Goal: Connect with others: Connect with others

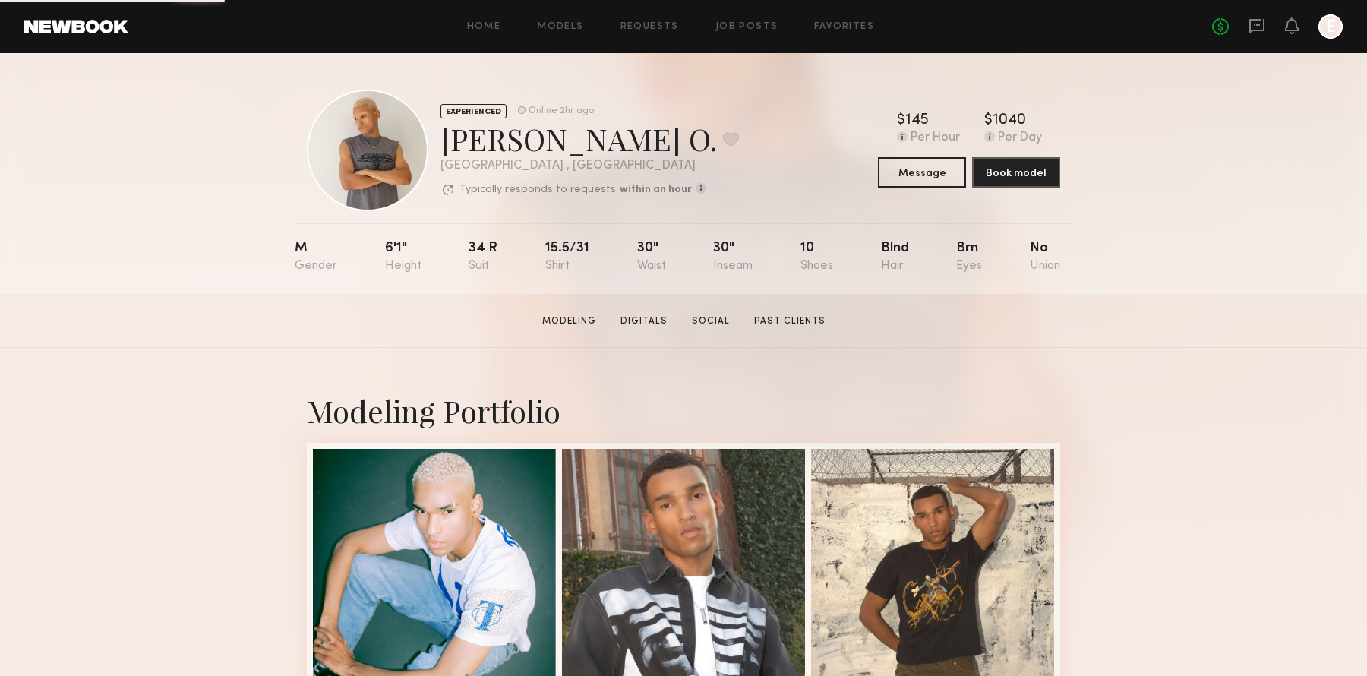
click at [88, 28] on link at bounding box center [76, 27] width 104 height 14
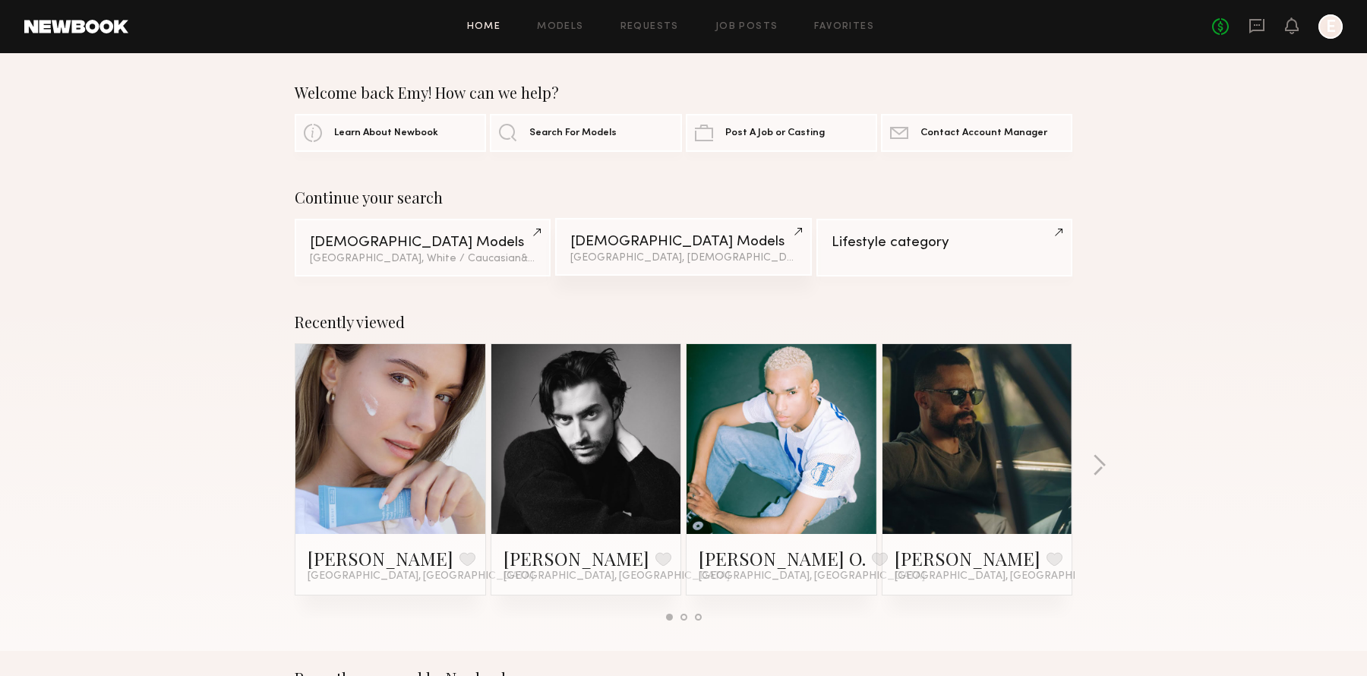
click at [617, 244] on div "Male Models" at bounding box center [682, 242] width 225 height 14
click at [1268, 29] on div "No fees up to $5,000 E" at bounding box center [1277, 26] width 131 height 24
click at [1258, 29] on icon at bounding box center [1256, 26] width 15 height 14
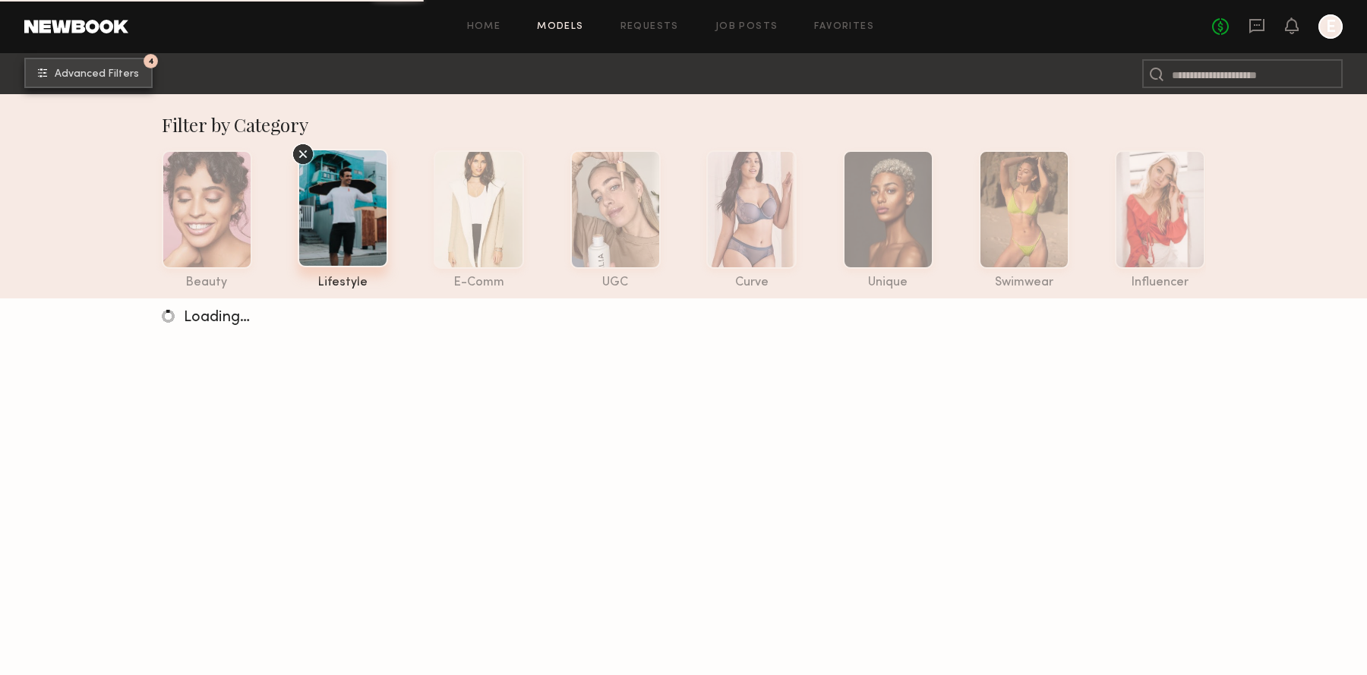
click at [134, 66] on button "4 Advanced Filters" at bounding box center [88, 73] width 128 height 30
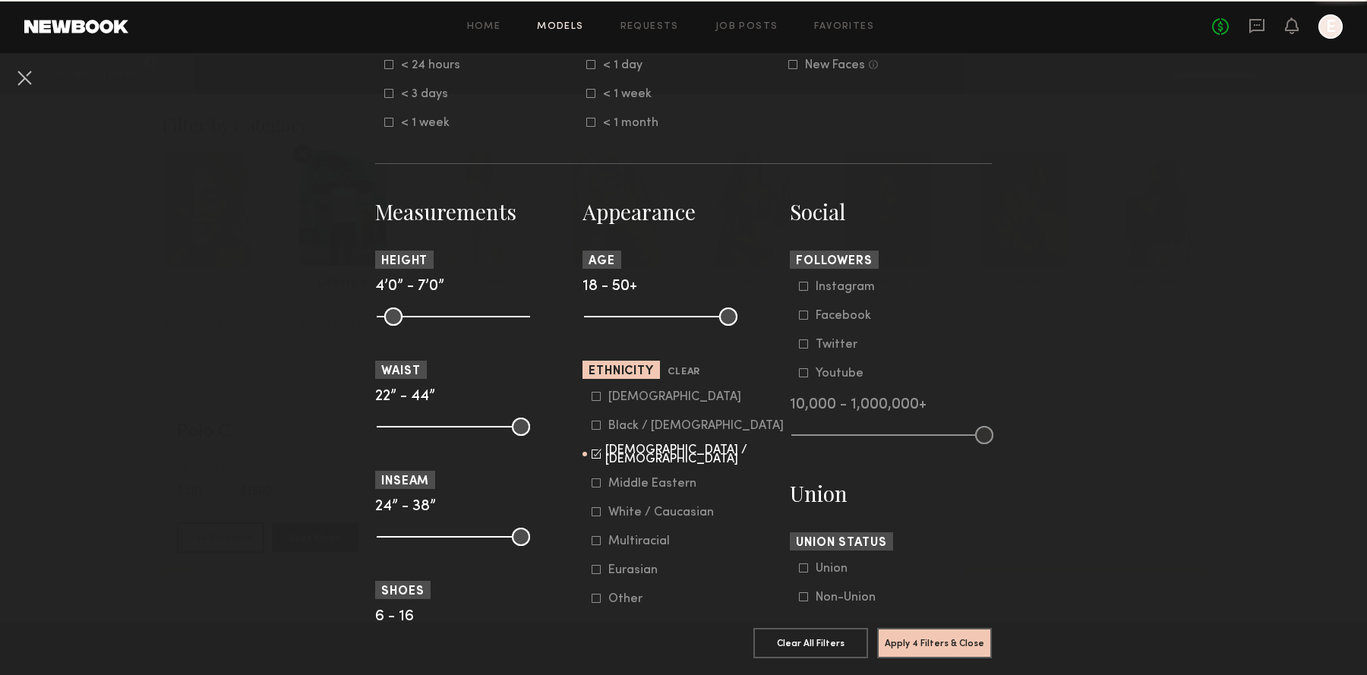
scroll to position [596, 0]
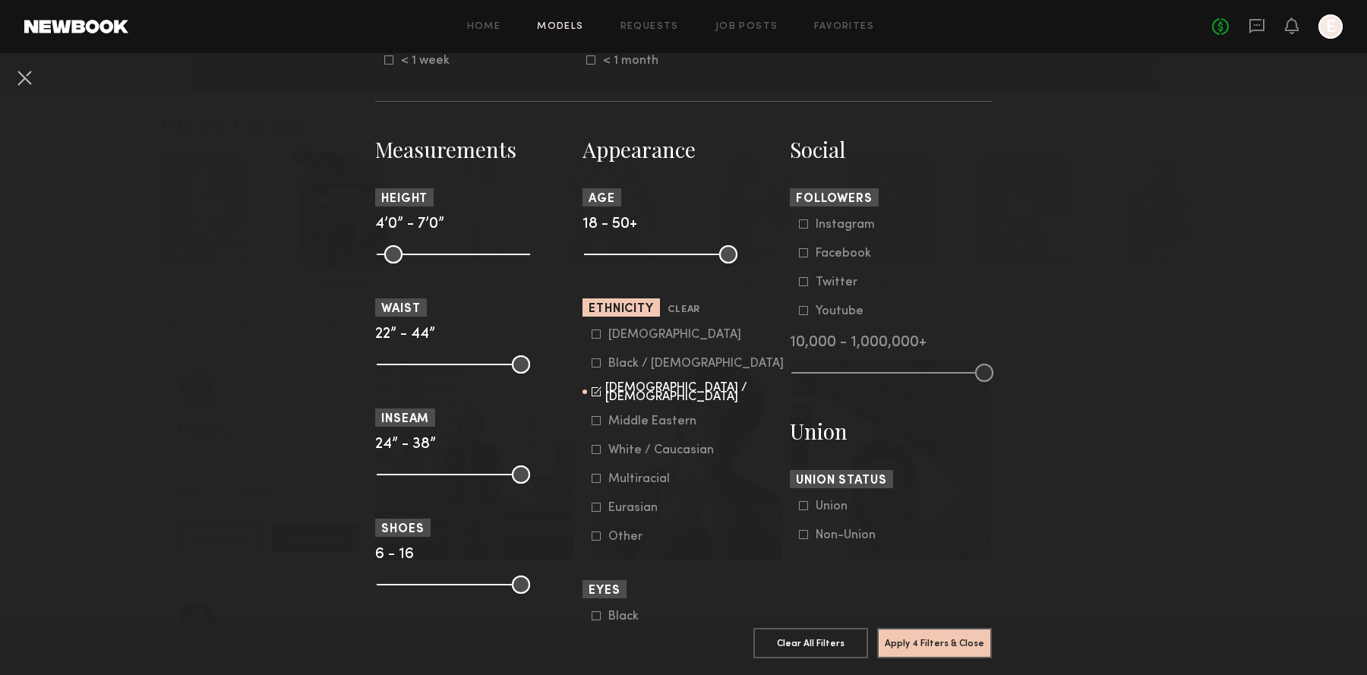
click at [606, 399] on common-framework-checkbox "Hispanic / Latino" at bounding box center [687, 393] width 193 height 14
click at [596, 393] on icon at bounding box center [596, 391] width 10 height 10
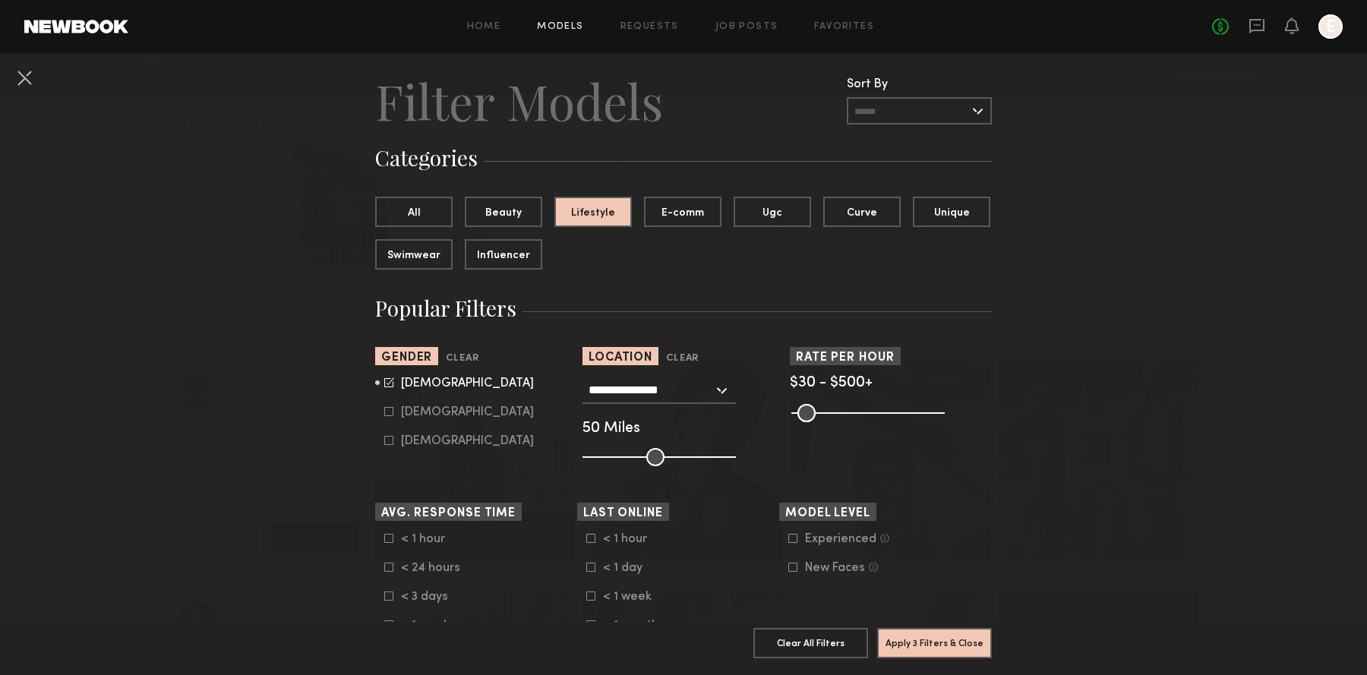
scroll to position [0, 0]
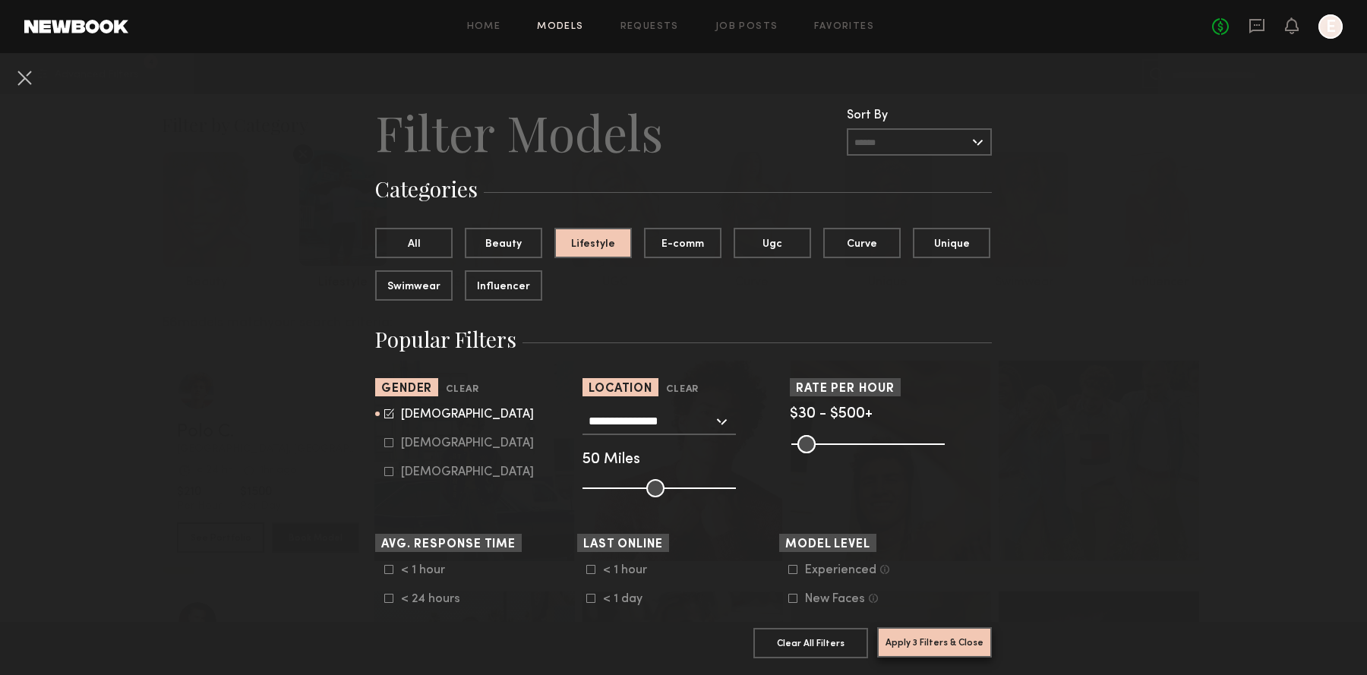
click at [909, 646] on button "Apply 3 Filters & Close" at bounding box center [934, 642] width 115 height 30
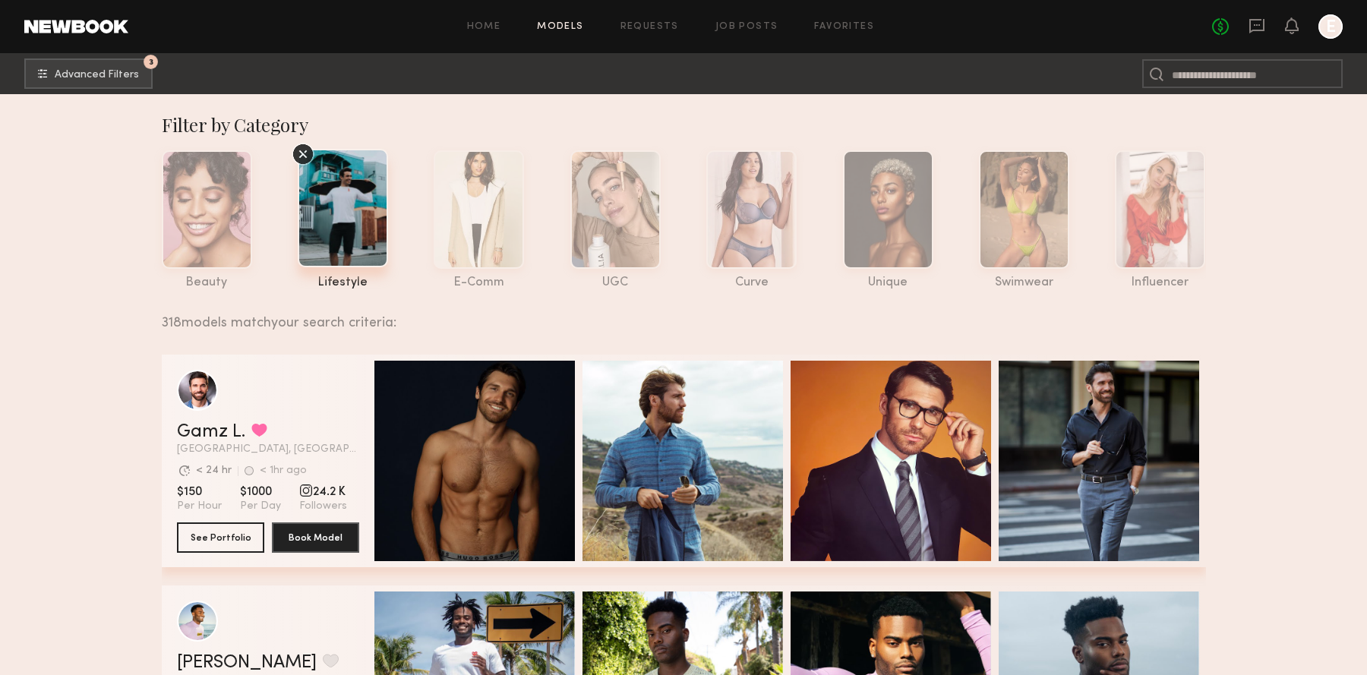
click at [300, 150] on icon at bounding box center [303, 154] width 23 height 23
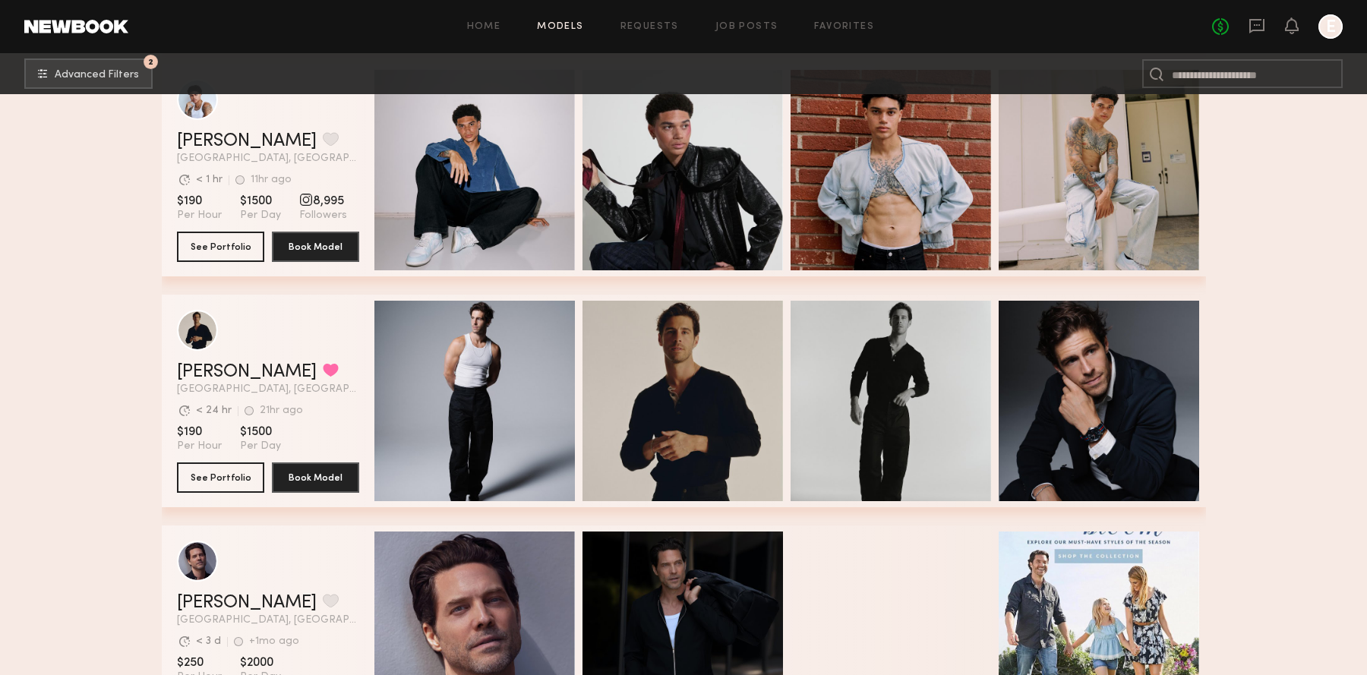
scroll to position [997, 0]
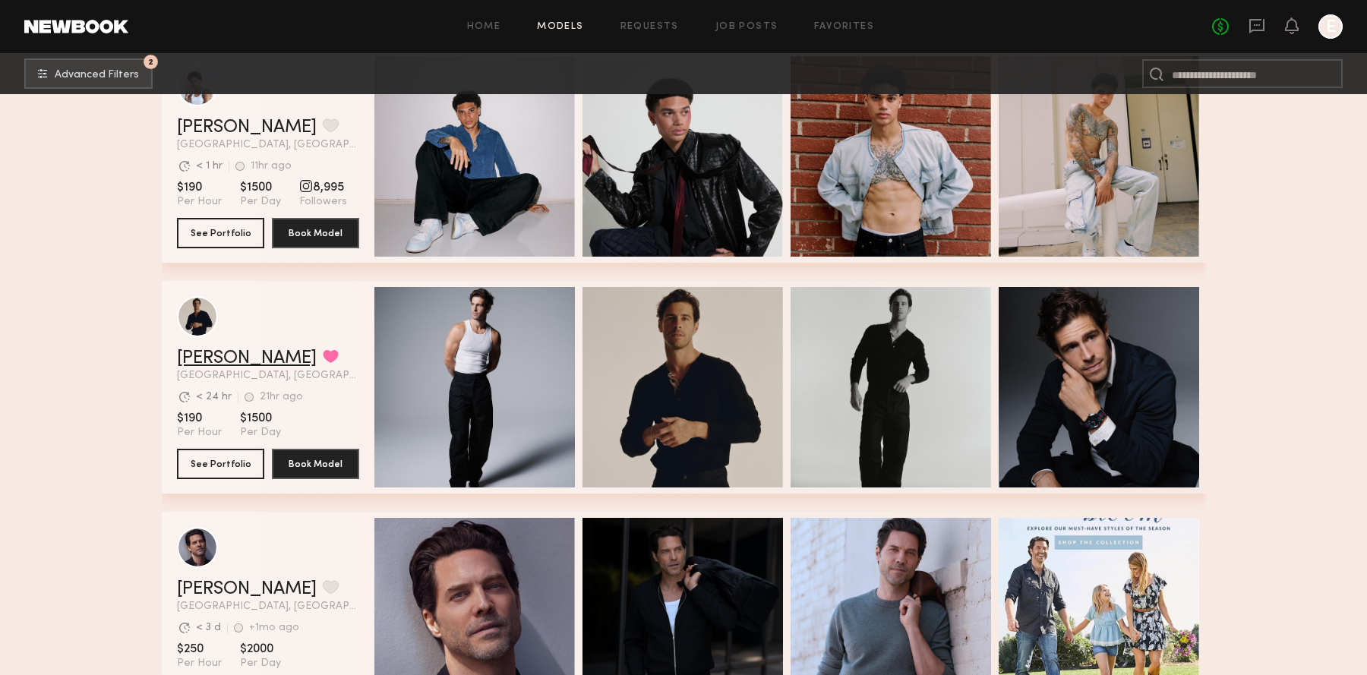
click at [221, 359] on link "Charlie M." at bounding box center [247, 358] width 140 height 18
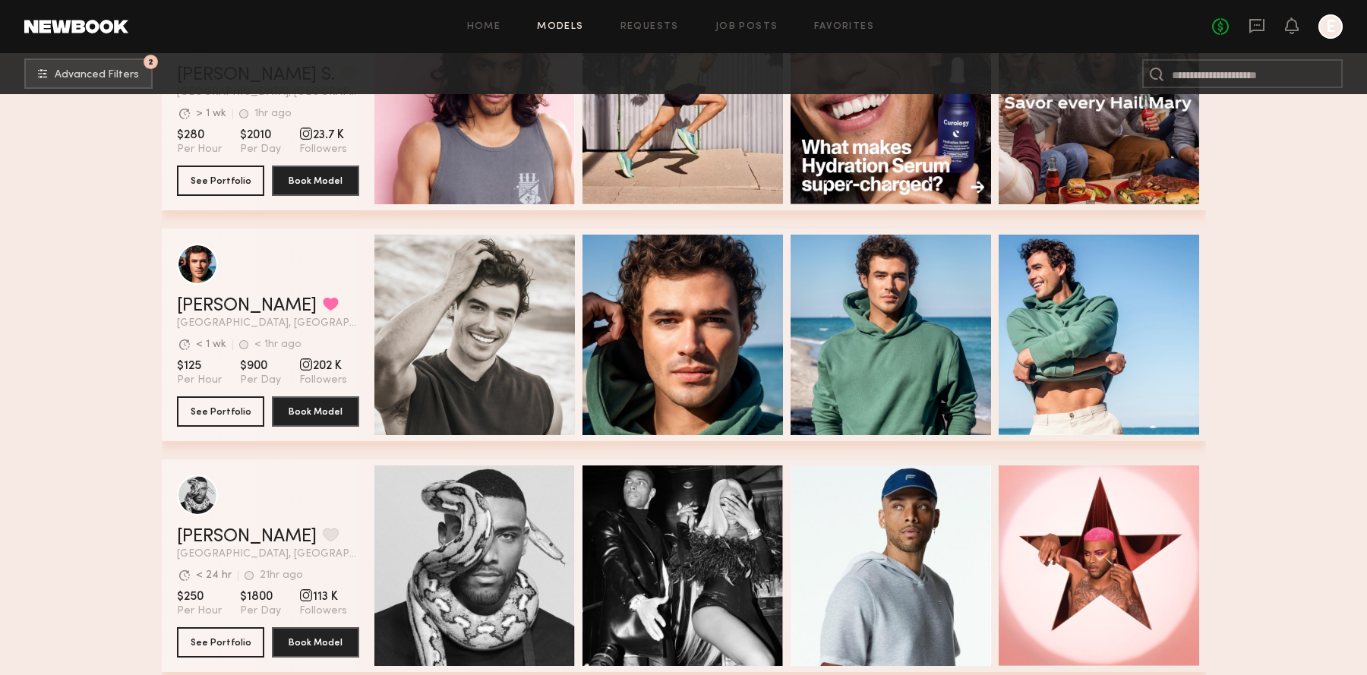
scroll to position [3360, 0]
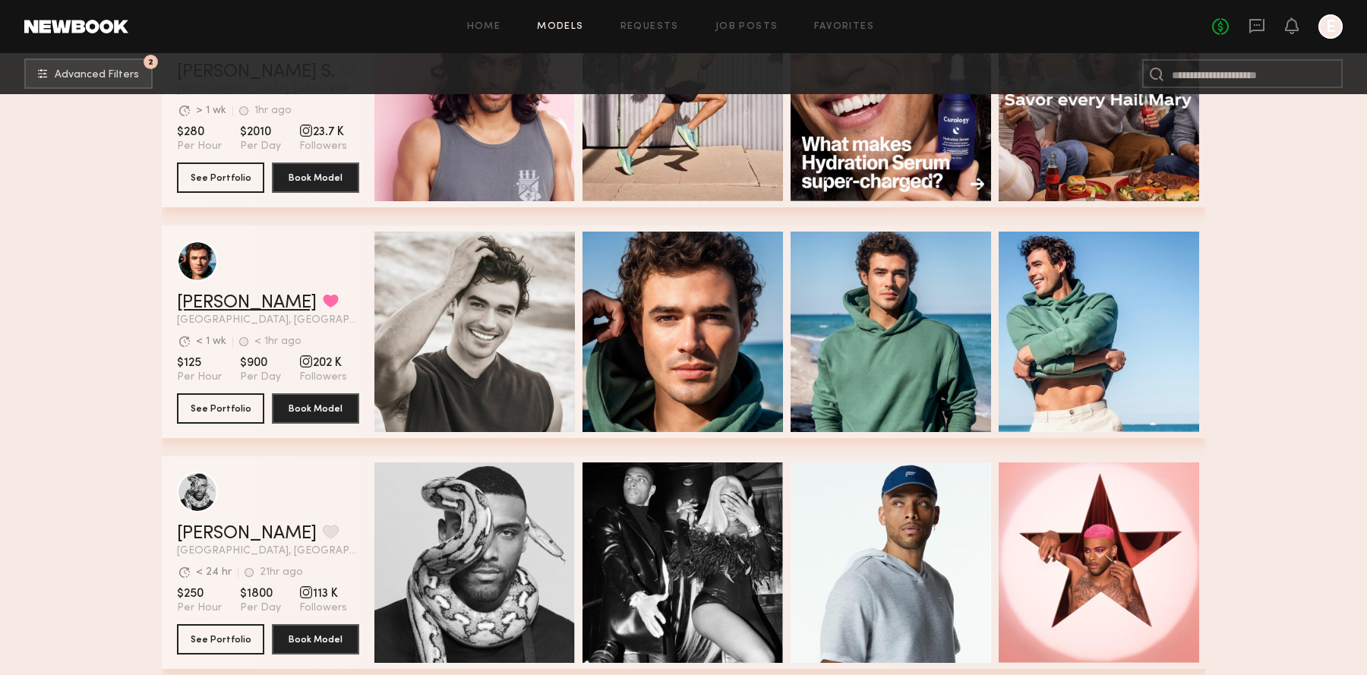
click at [211, 309] on link "Chase H." at bounding box center [247, 303] width 140 height 18
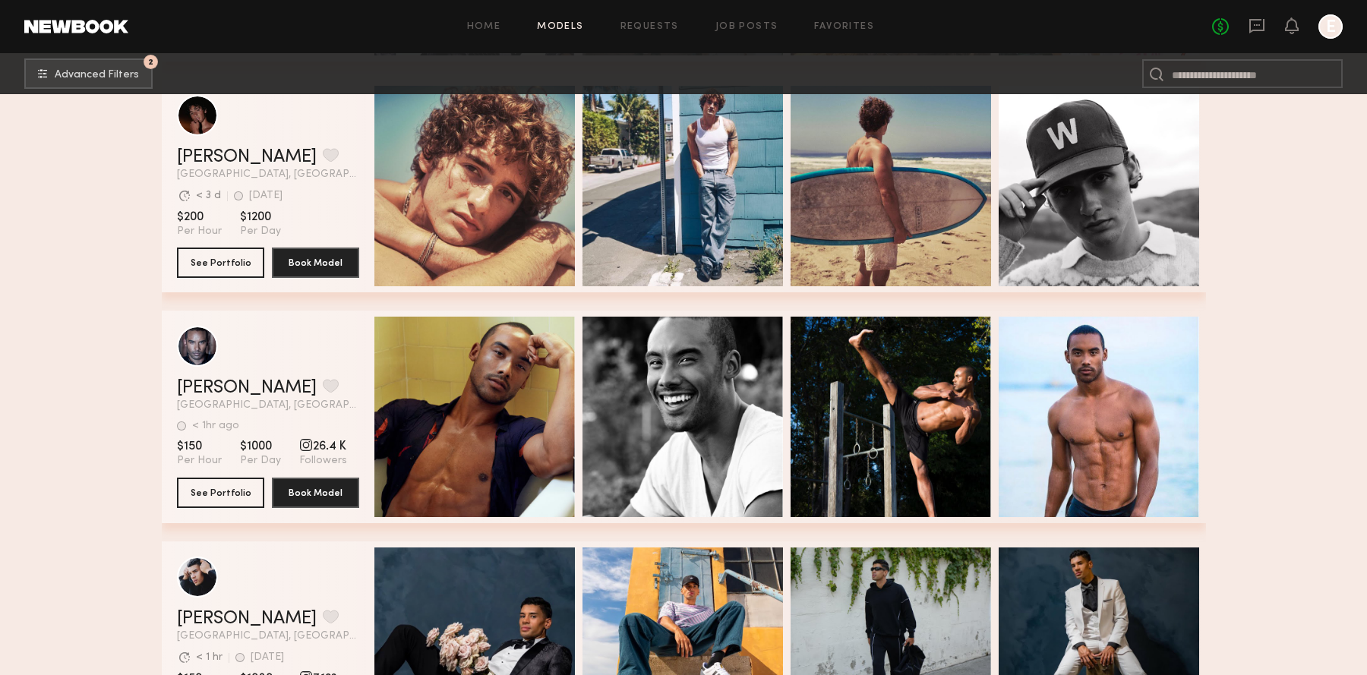
scroll to position [5562, 0]
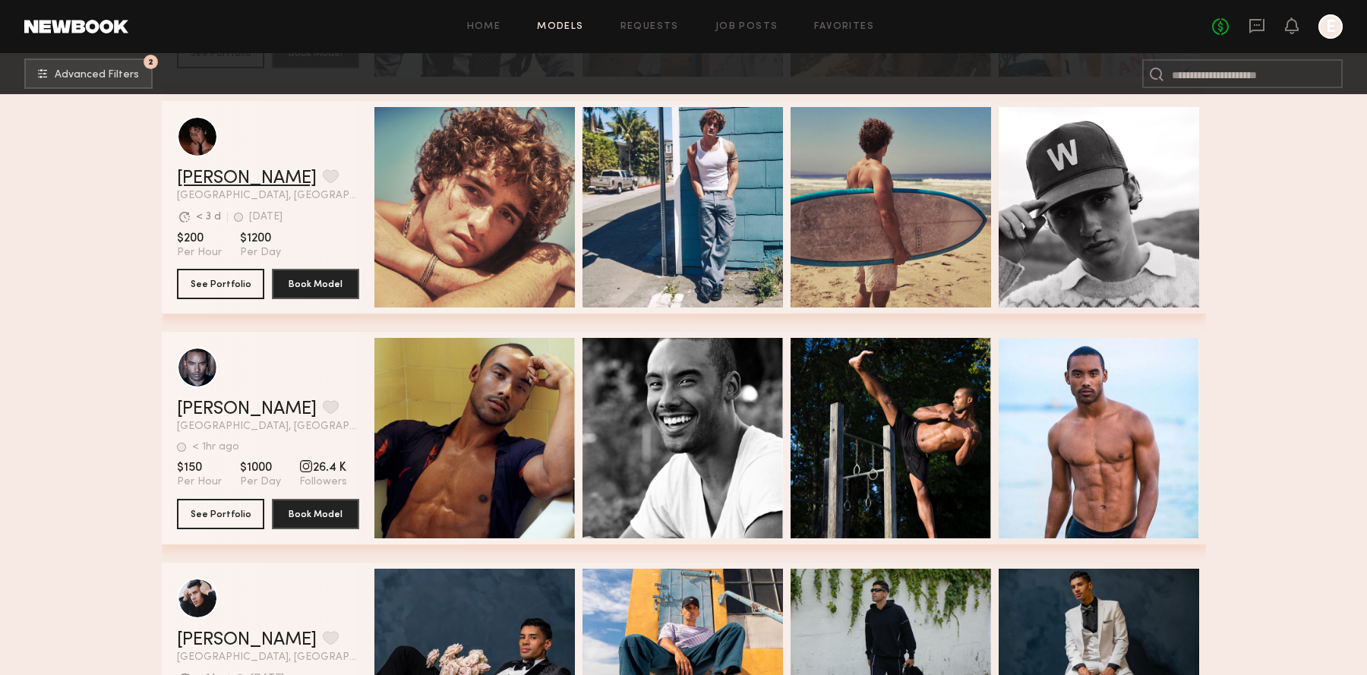
click at [222, 176] on link "Drue F." at bounding box center [247, 178] width 140 height 18
click at [199, 406] on link "Ricky J." at bounding box center [247, 409] width 140 height 18
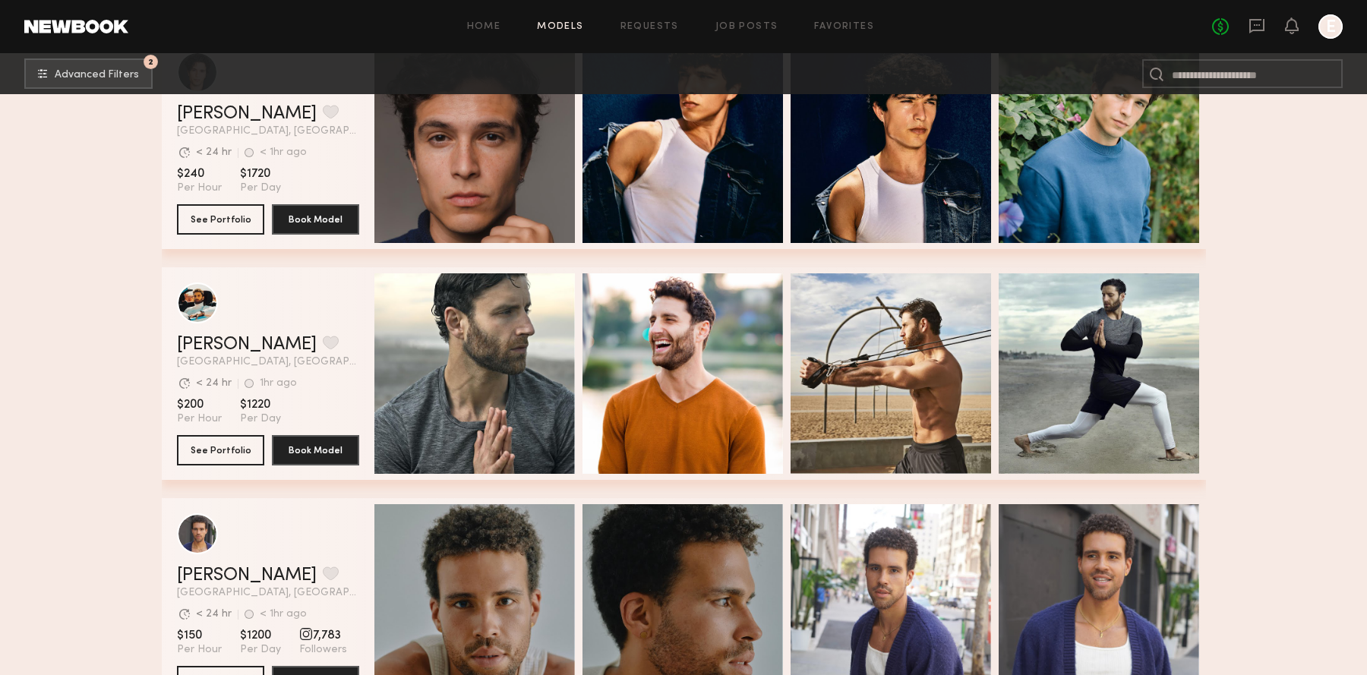
scroll to position [6793, 0]
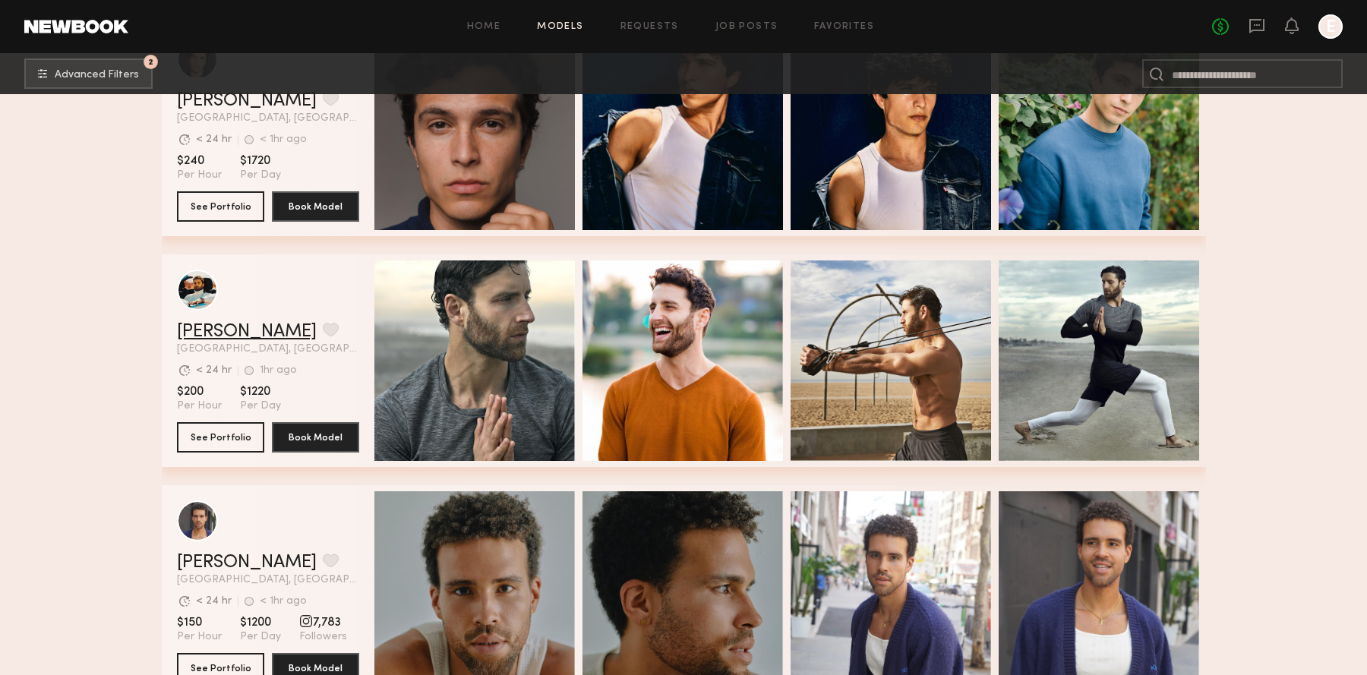
click at [220, 329] on link "Jacob B." at bounding box center [247, 332] width 140 height 18
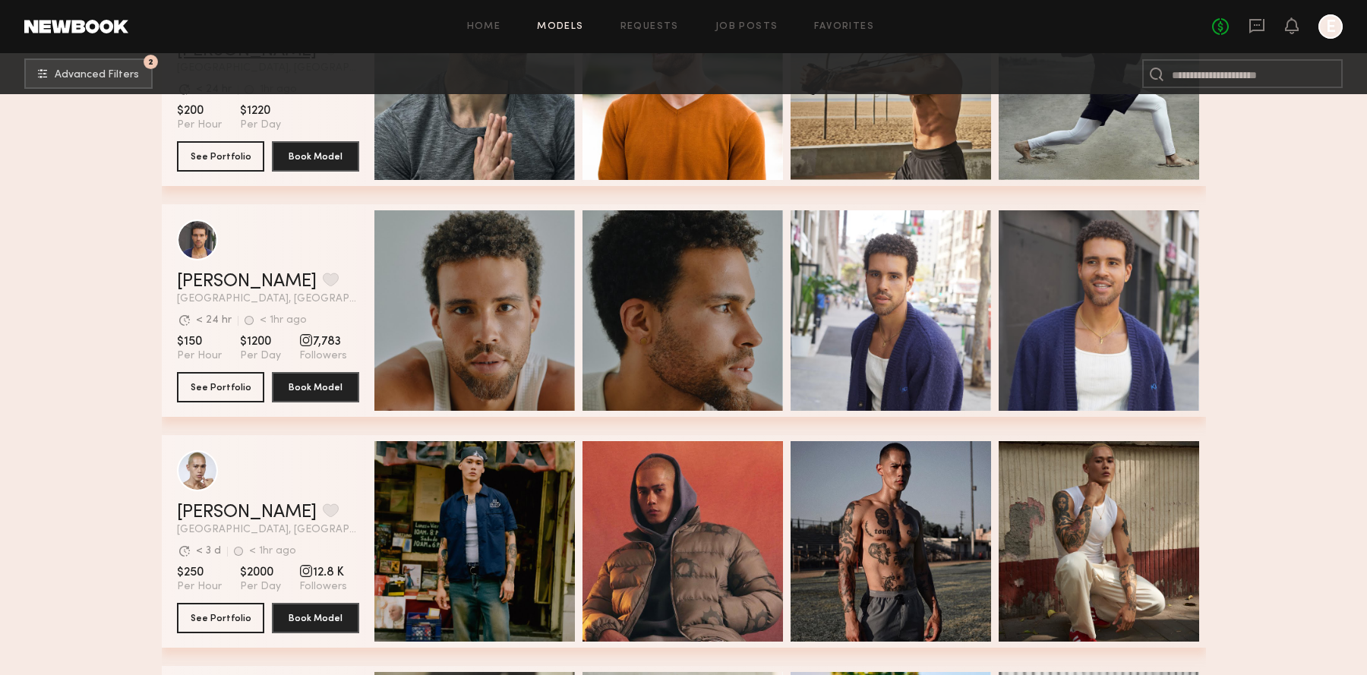
scroll to position [7080, 0]
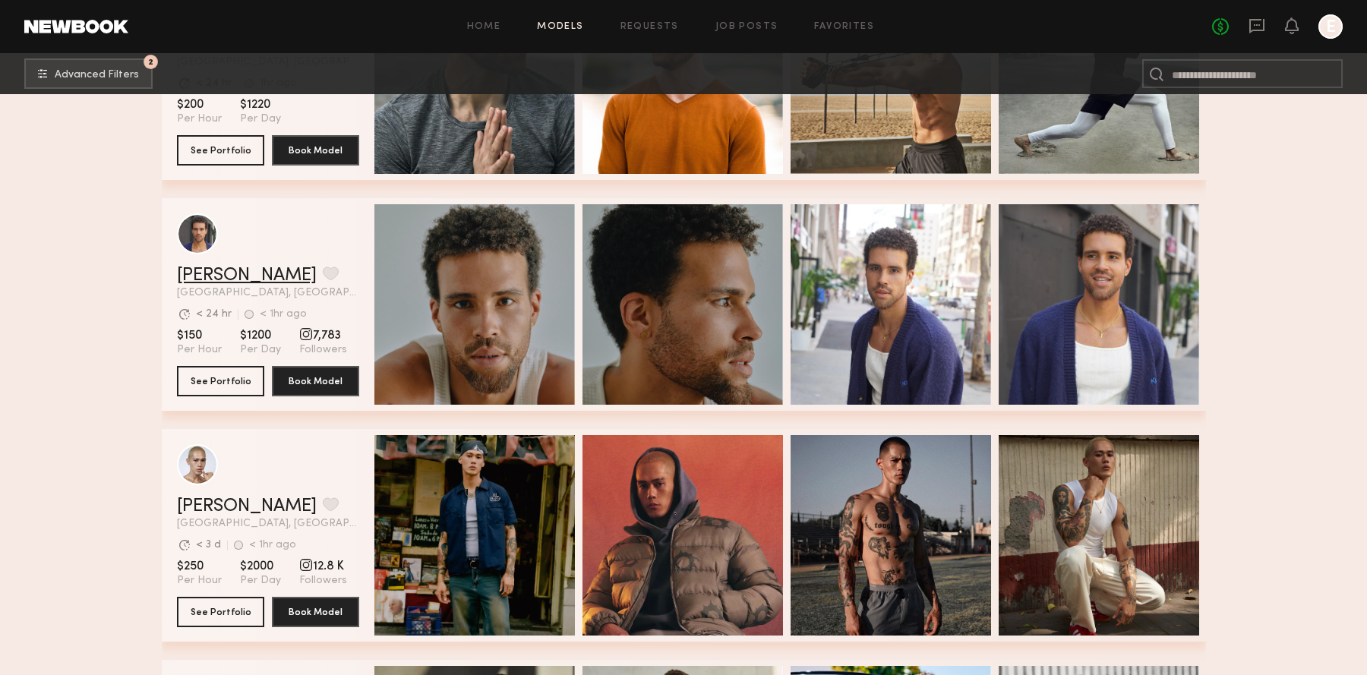
click at [213, 272] on link "Trae G." at bounding box center [247, 275] width 140 height 18
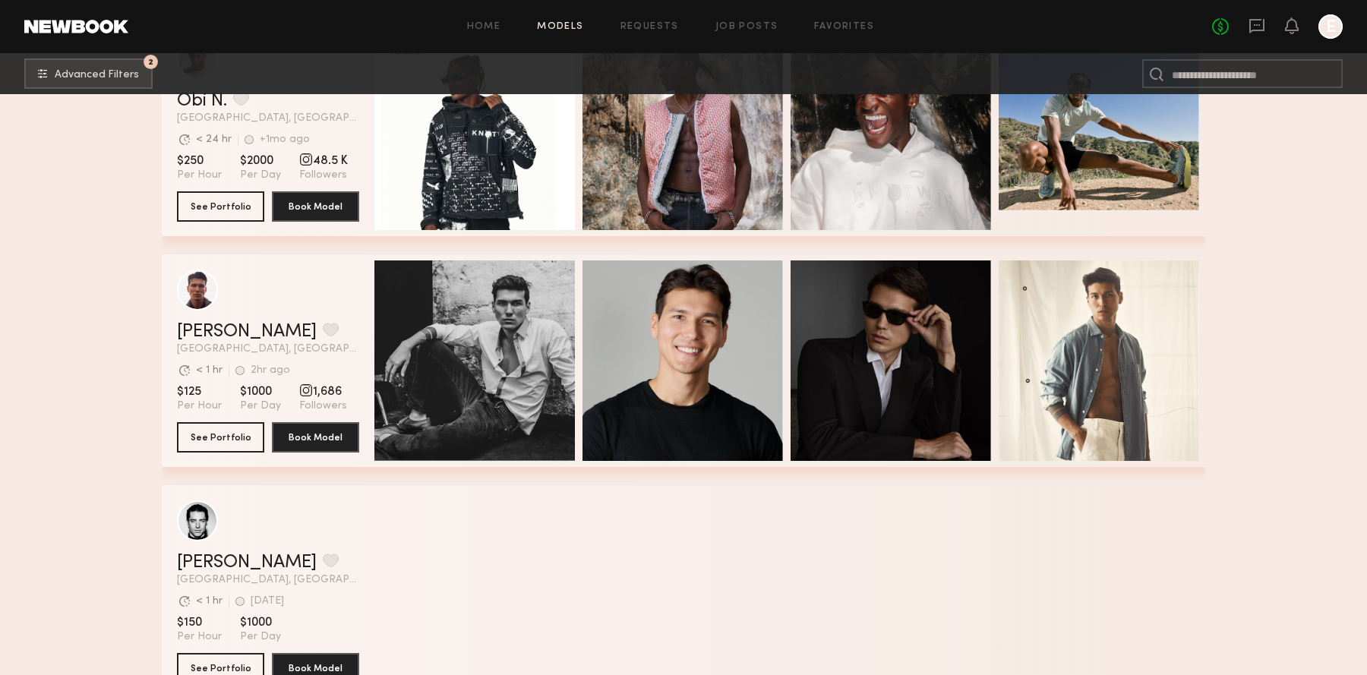
scroll to position [8641, 0]
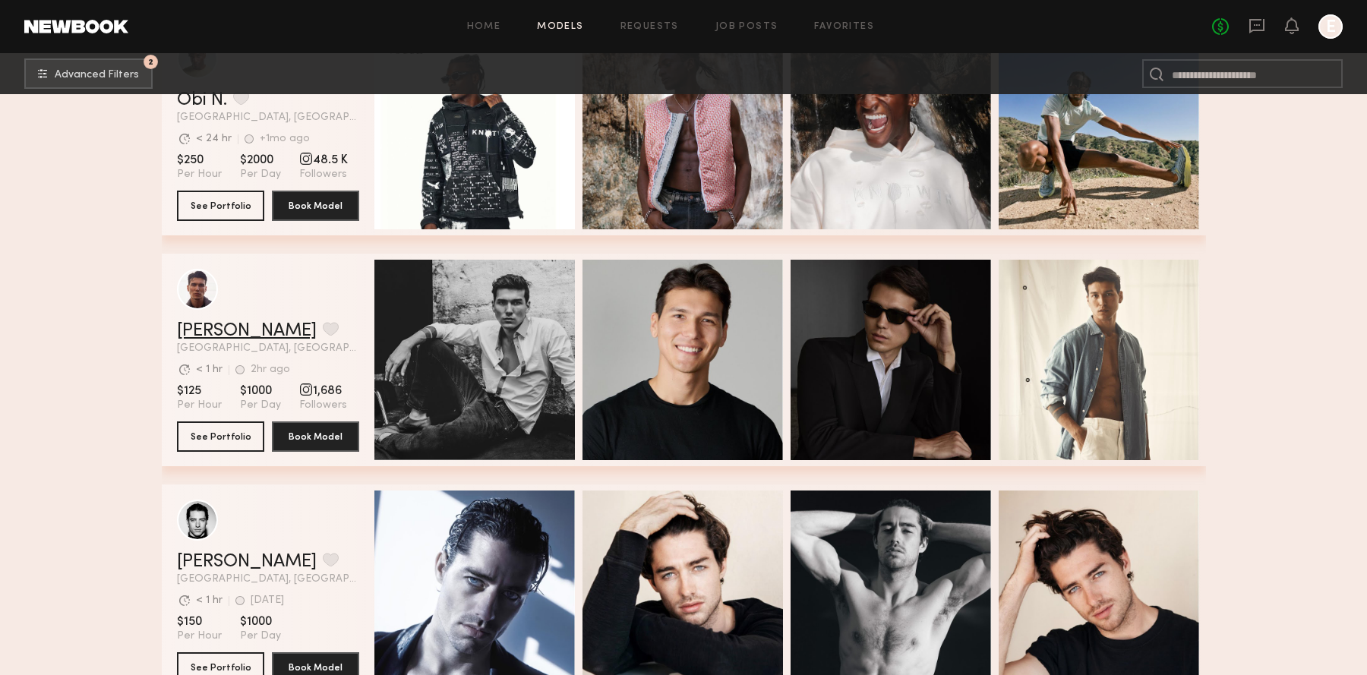
click at [216, 329] on link "Tommy Y." at bounding box center [247, 331] width 140 height 18
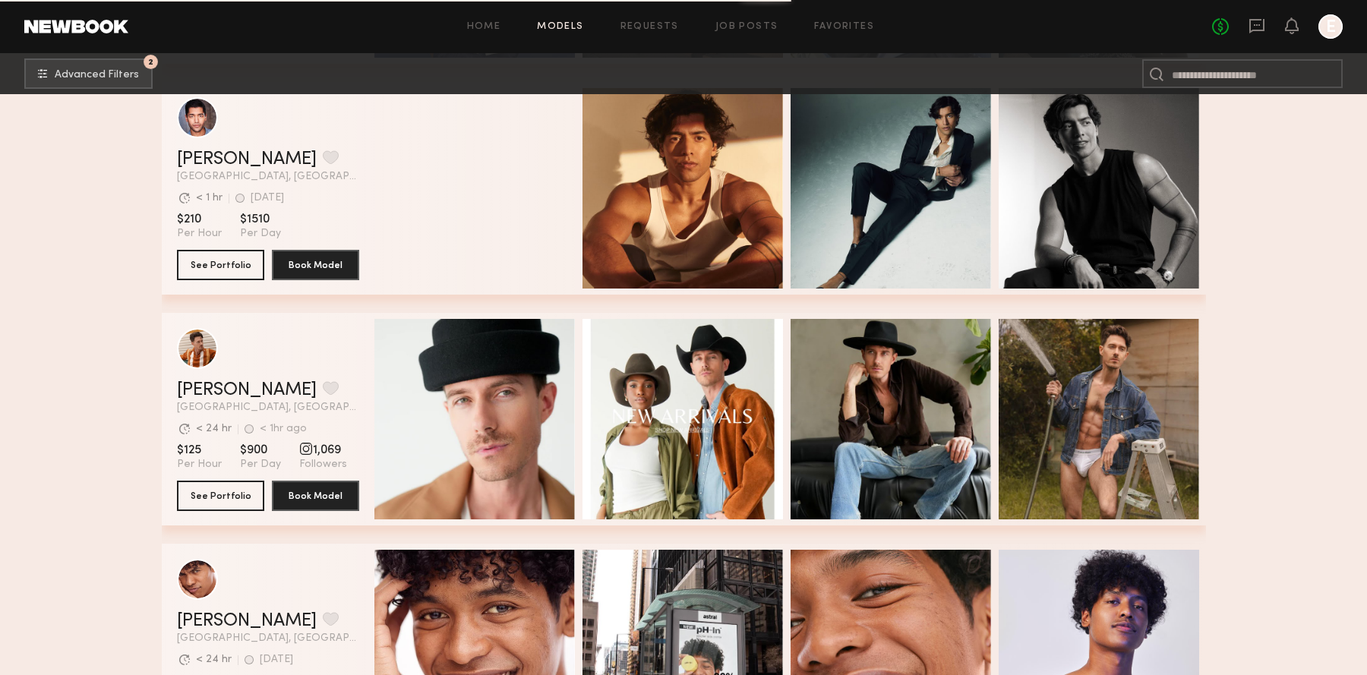
scroll to position [13258, 0]
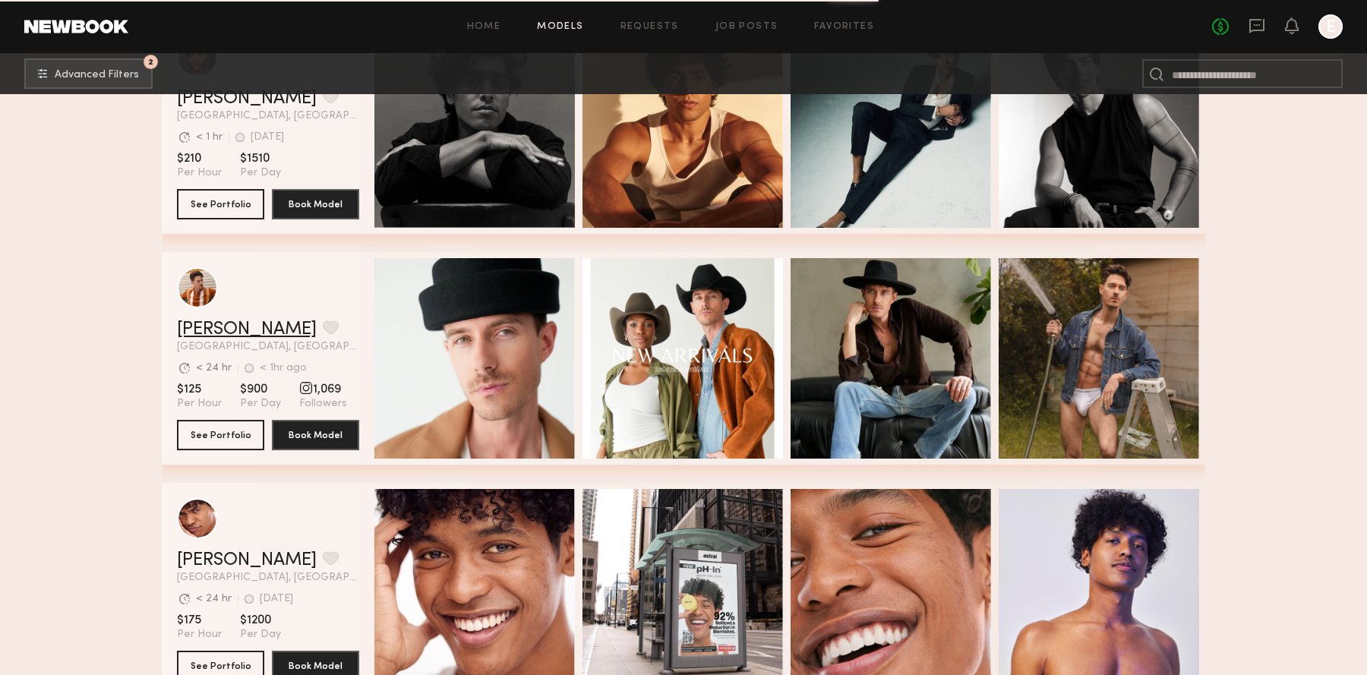
click at [203, 329] on link "Trey N." at bounding box center [247, 329] width 140 height 18
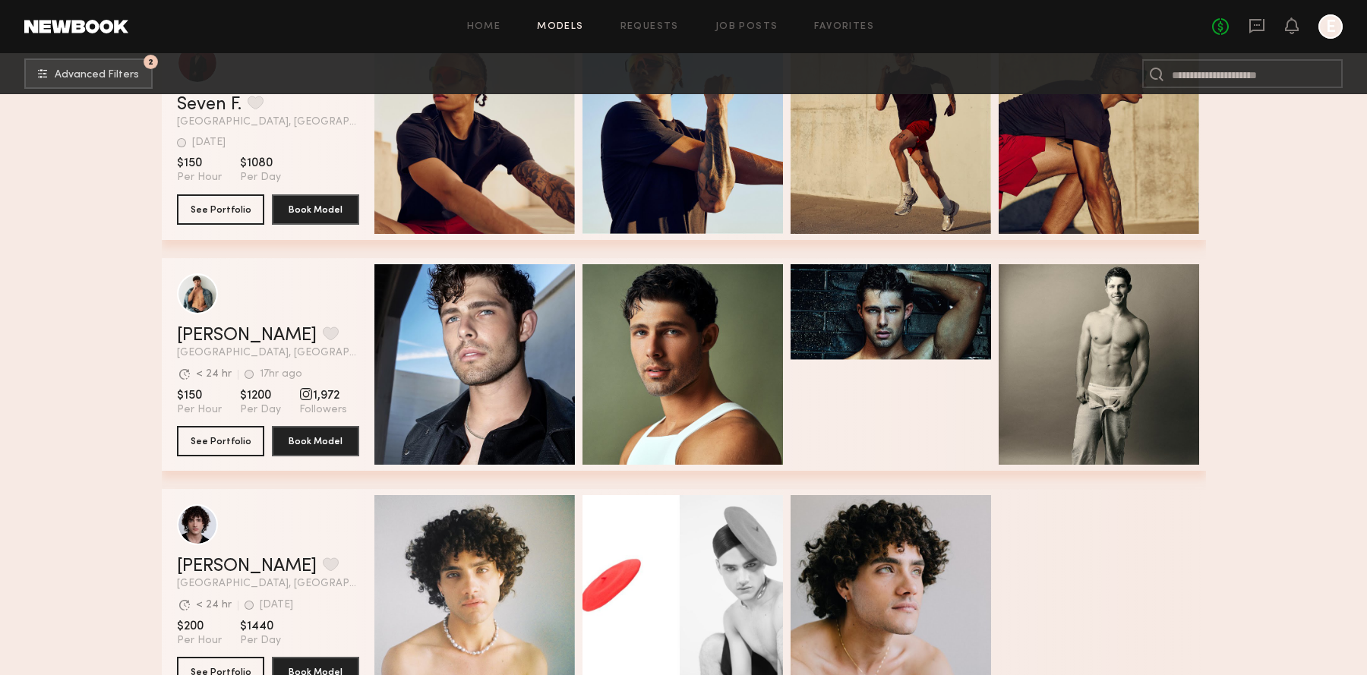
scroll to position [14439, 0]
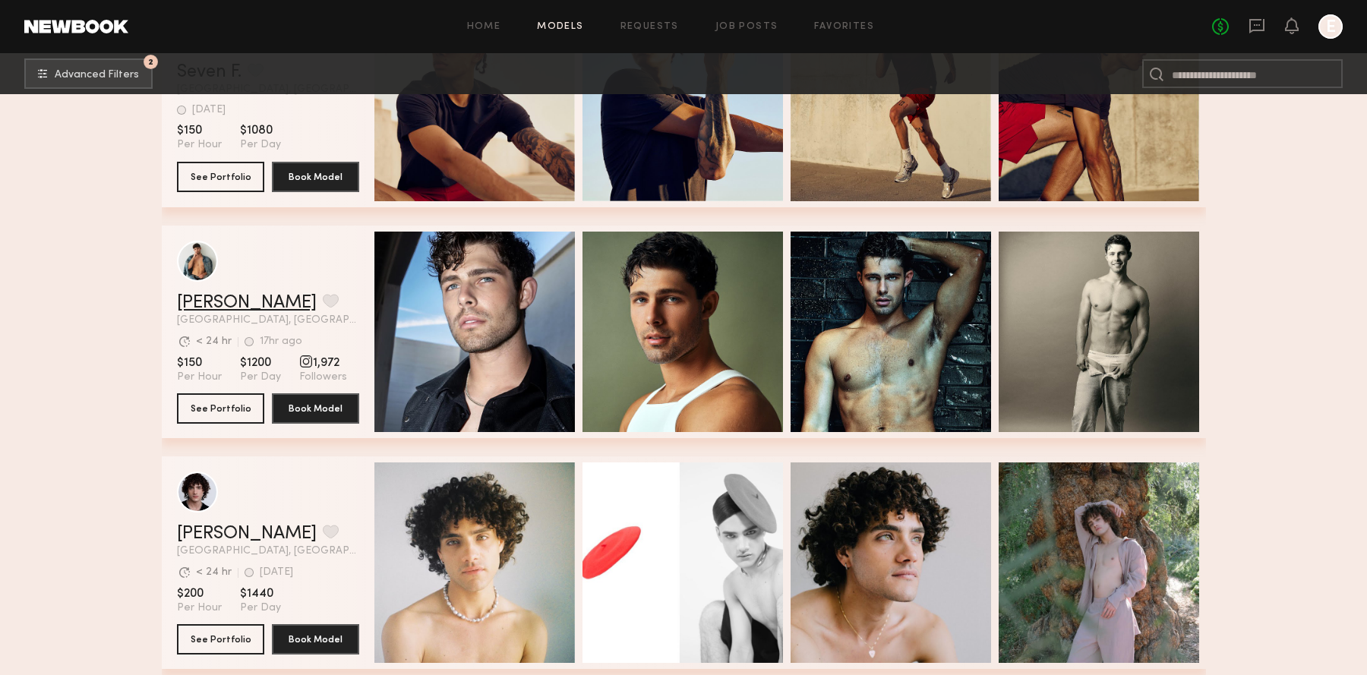
click at [223, 302] on link "Dylan W." at bounding box center [247, 303] width 140 height 18
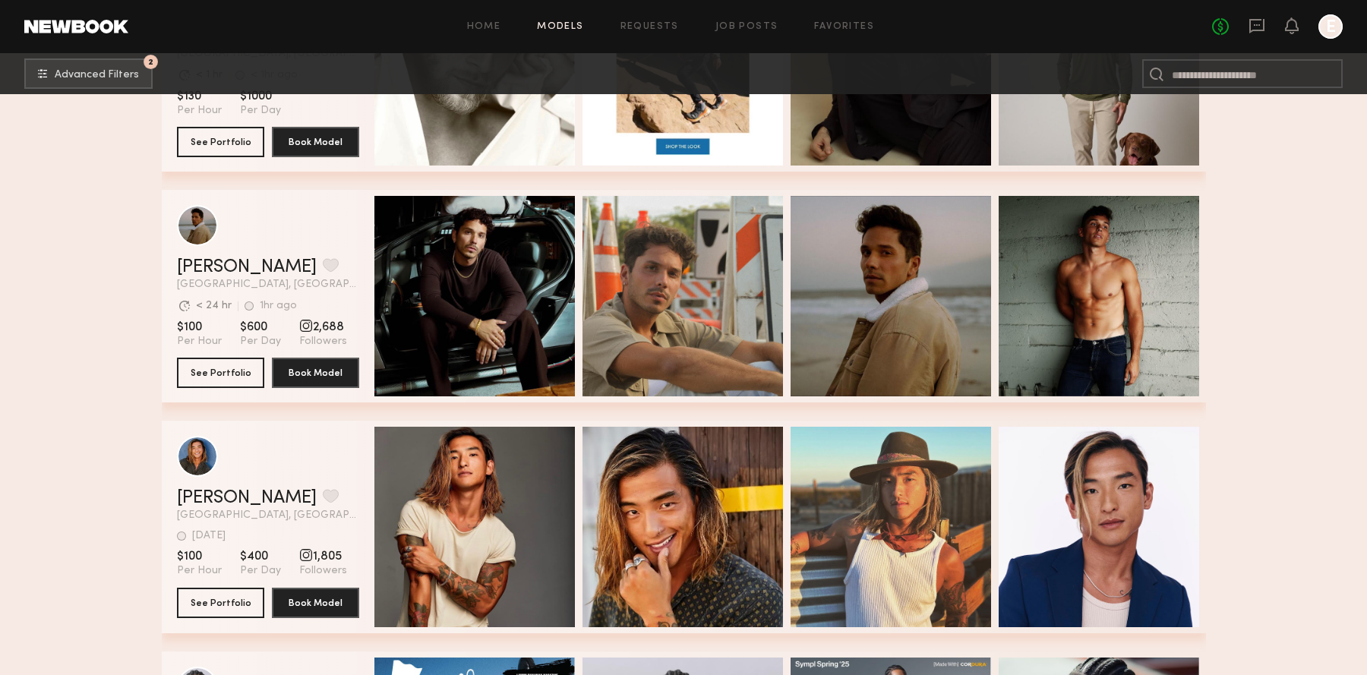
scroll to position [15399, 0]
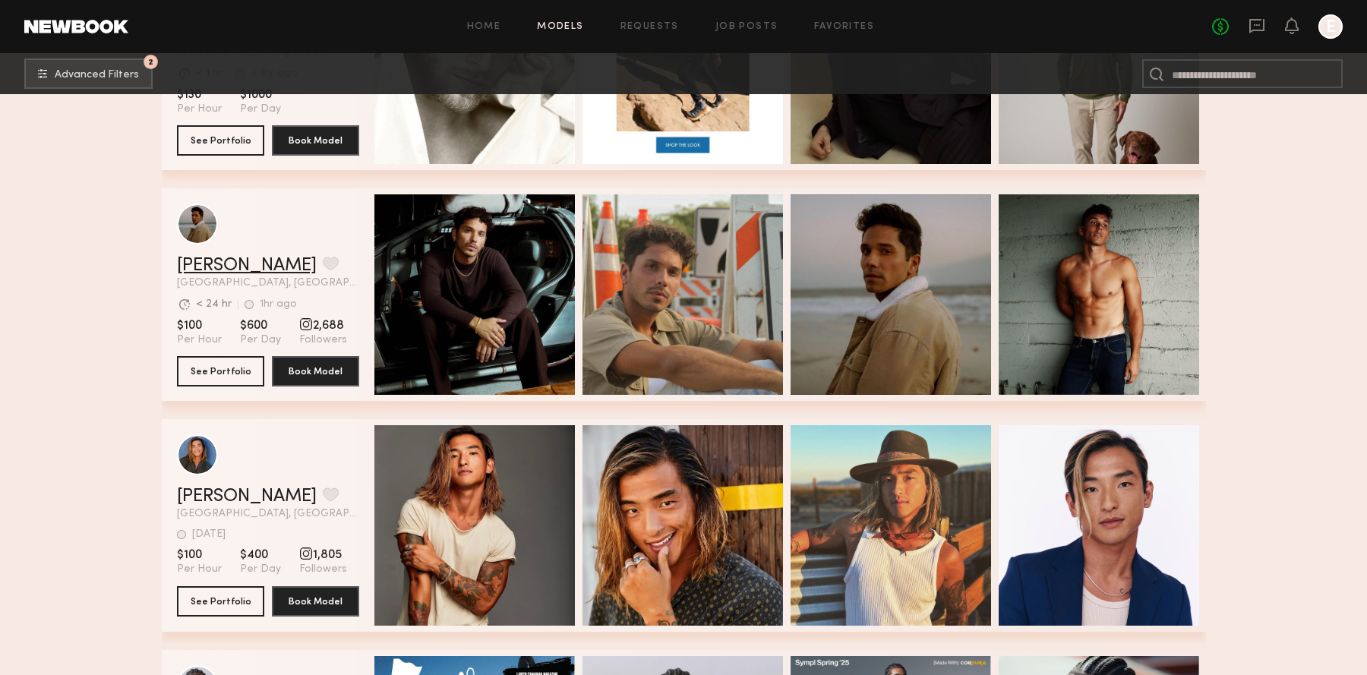
click at [202, 257] on link "Ryan D." at bounding box center [247, 266] width 140 height 18
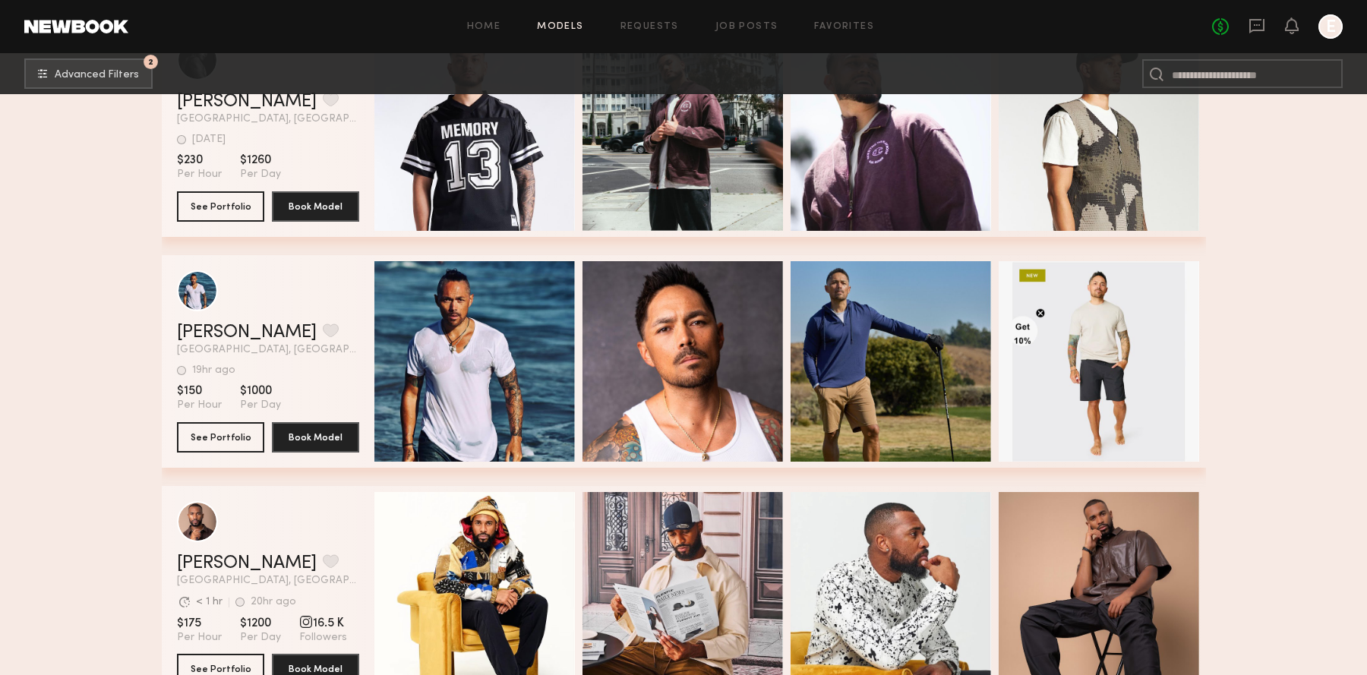
scroll to position [22726, 0]
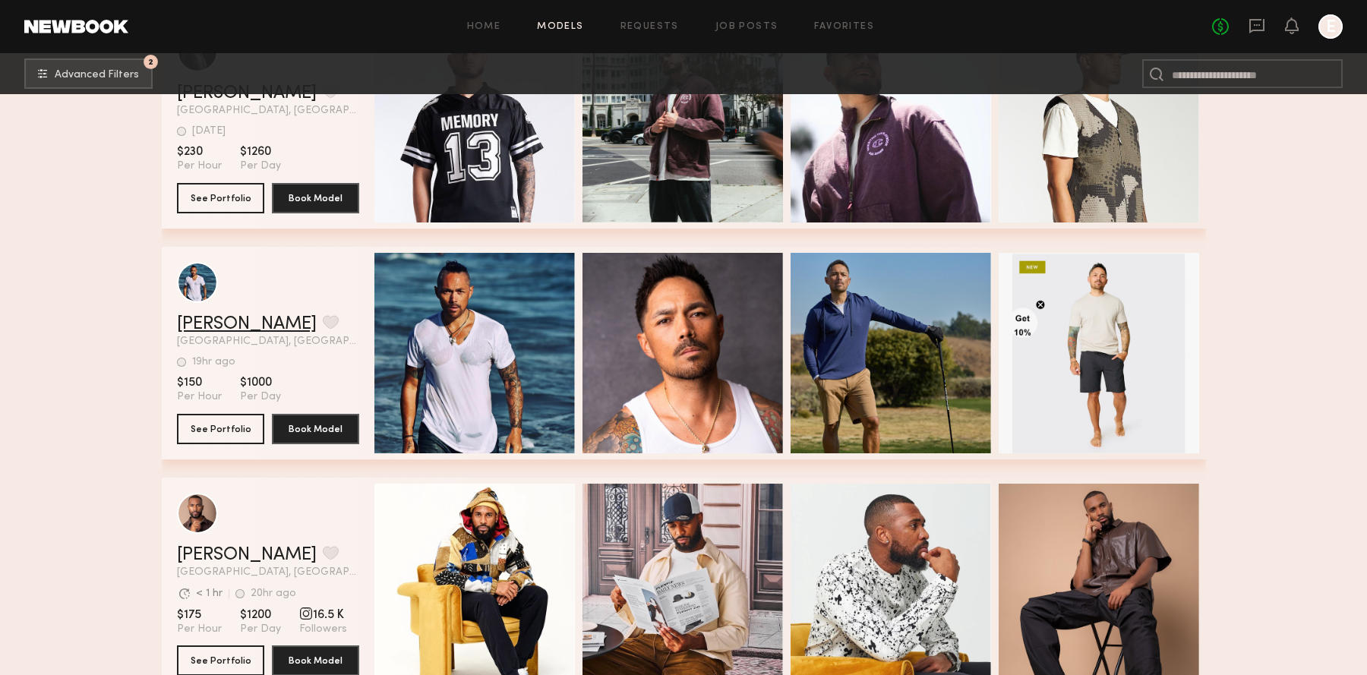
click at [216, 325] on link "Rian B." at bounding box center [247, 324] width 140 height 18
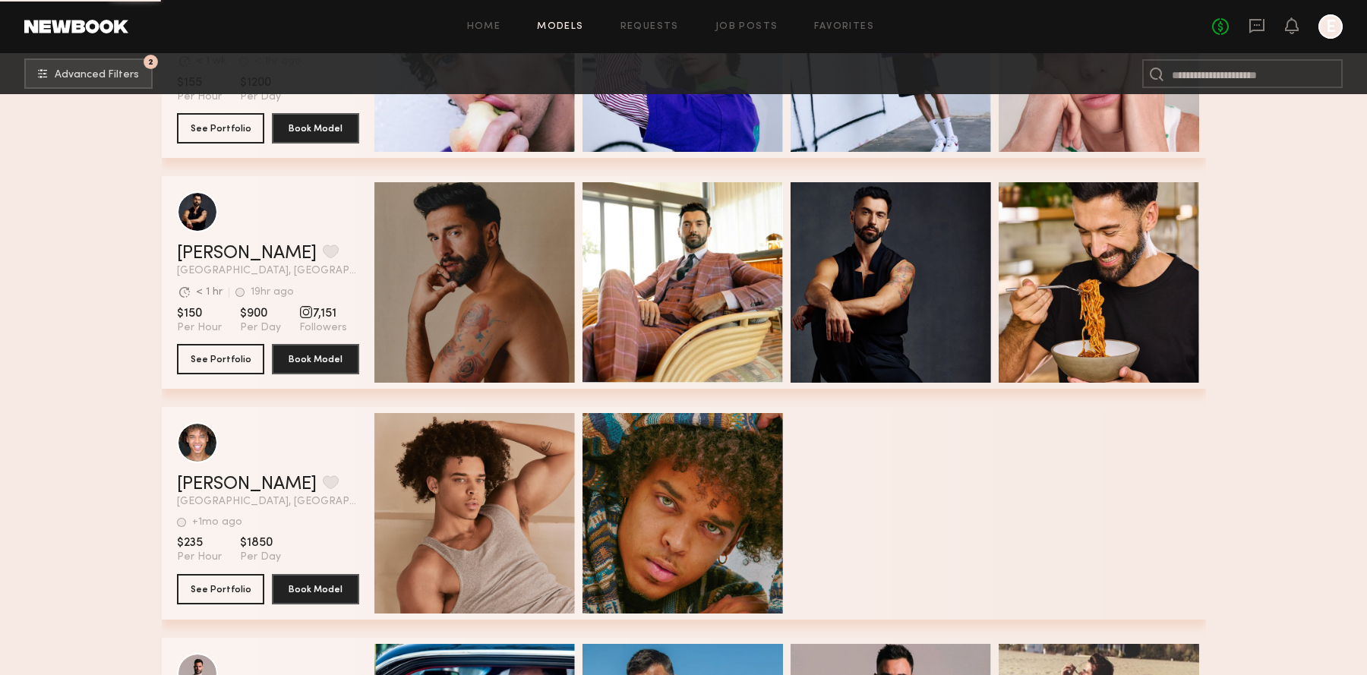
scroll to position [26726, 0]
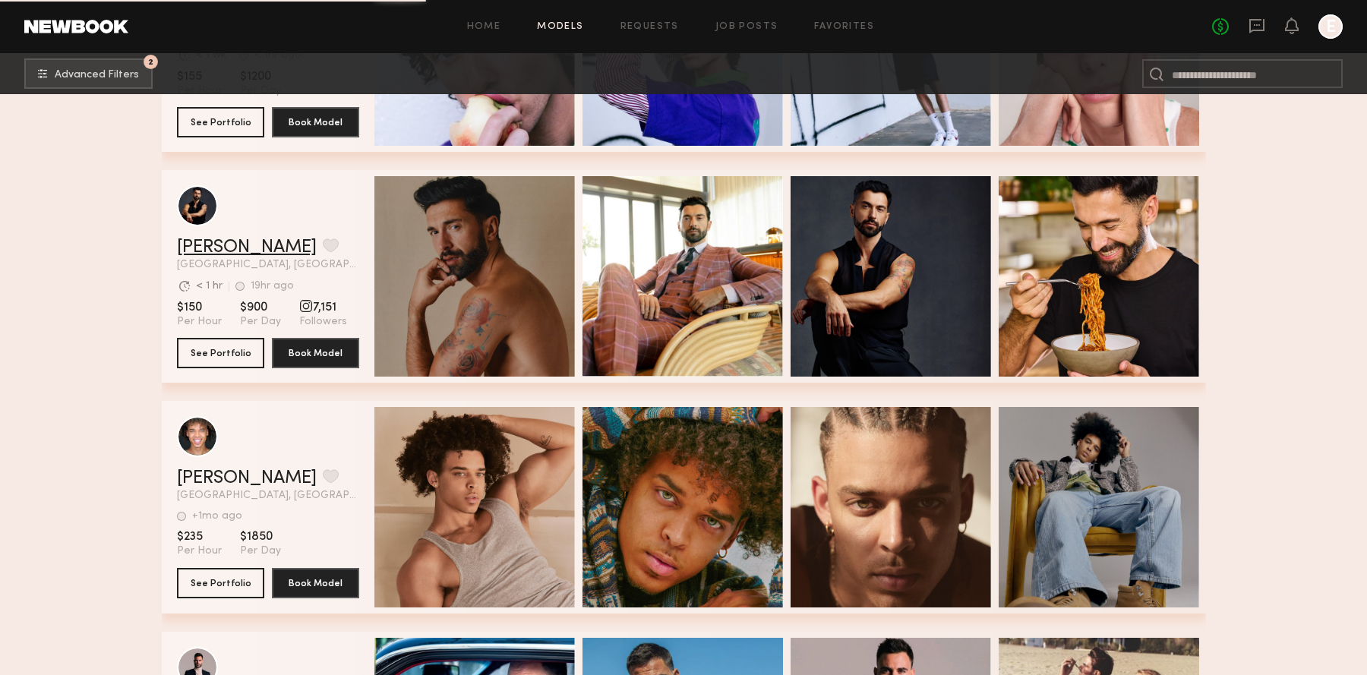
click at [232, 247] on link "[PERSON_NAME]" at bounding box center [247, 247] width 140 height 18
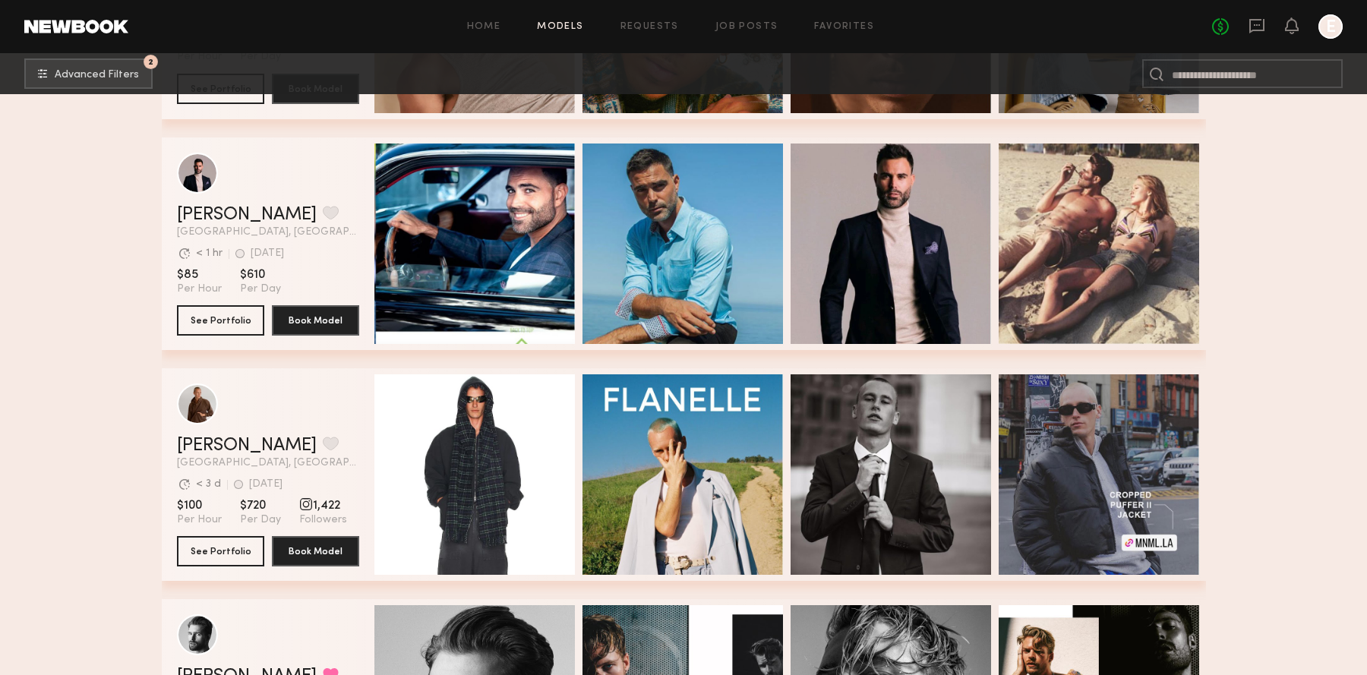
scroll to position [27213, 0]
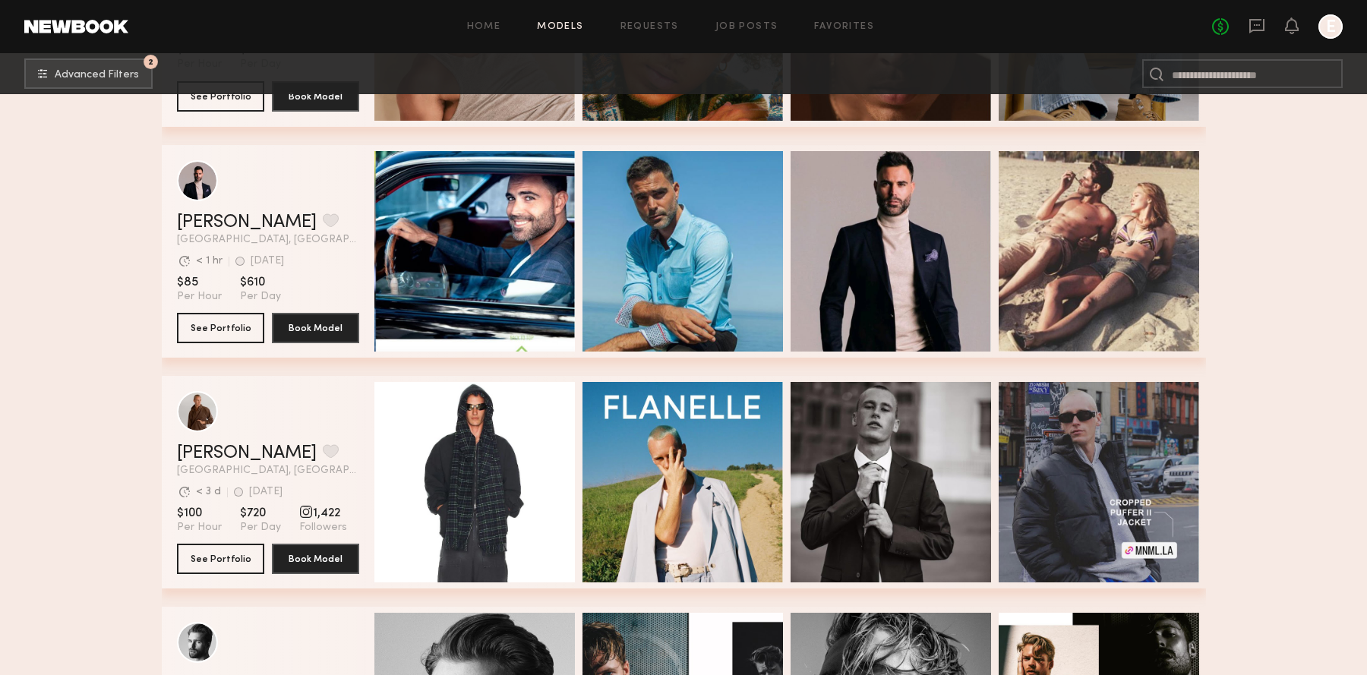
click at [215, 235] on span "[GEOGRAPHIC_DATA], [GEOGRAPHIC_DATA]" at bounding box center [268, 240] width 182 height 11
click at [217, 225] on link "[PERSON_NAME]" at bounding box center [247, 222] width 140 height 18
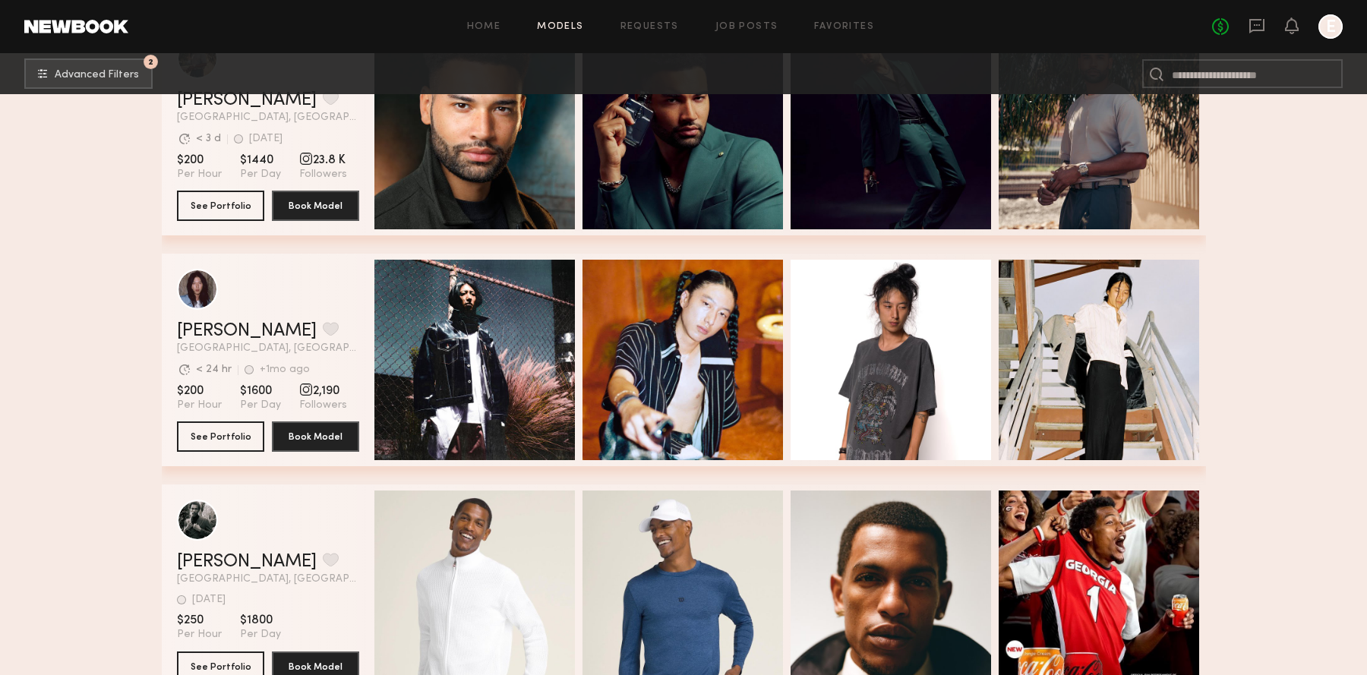
scroll to position [35889, 0]
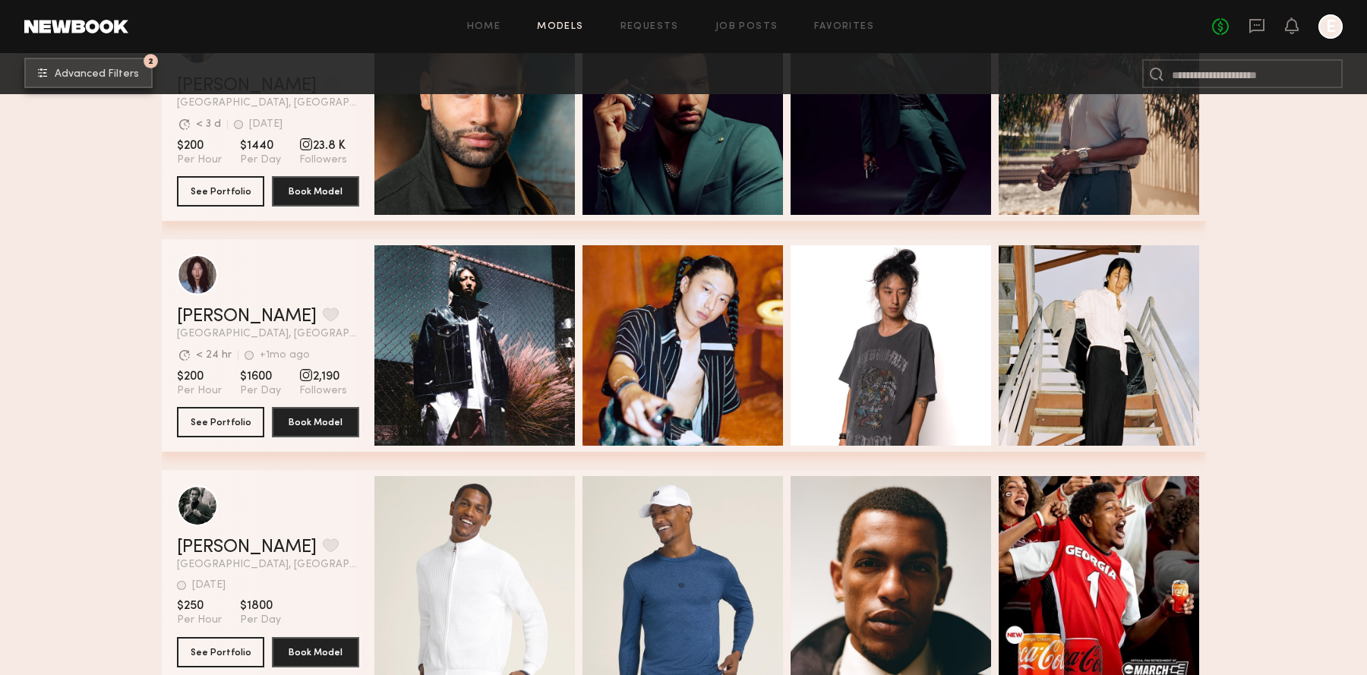
click at [105, 76] on span "Advanced Filters" at bounding box center [97, 74] width 84 height 11
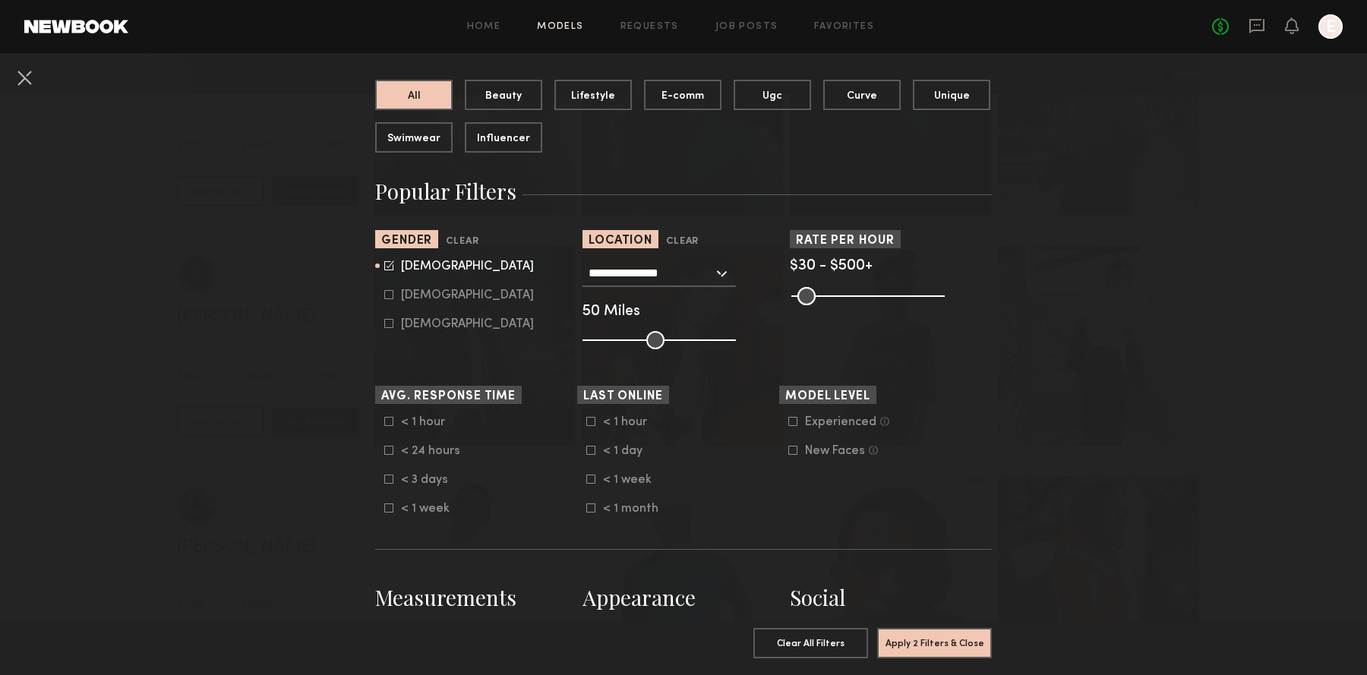
scroll to position [153, 0]
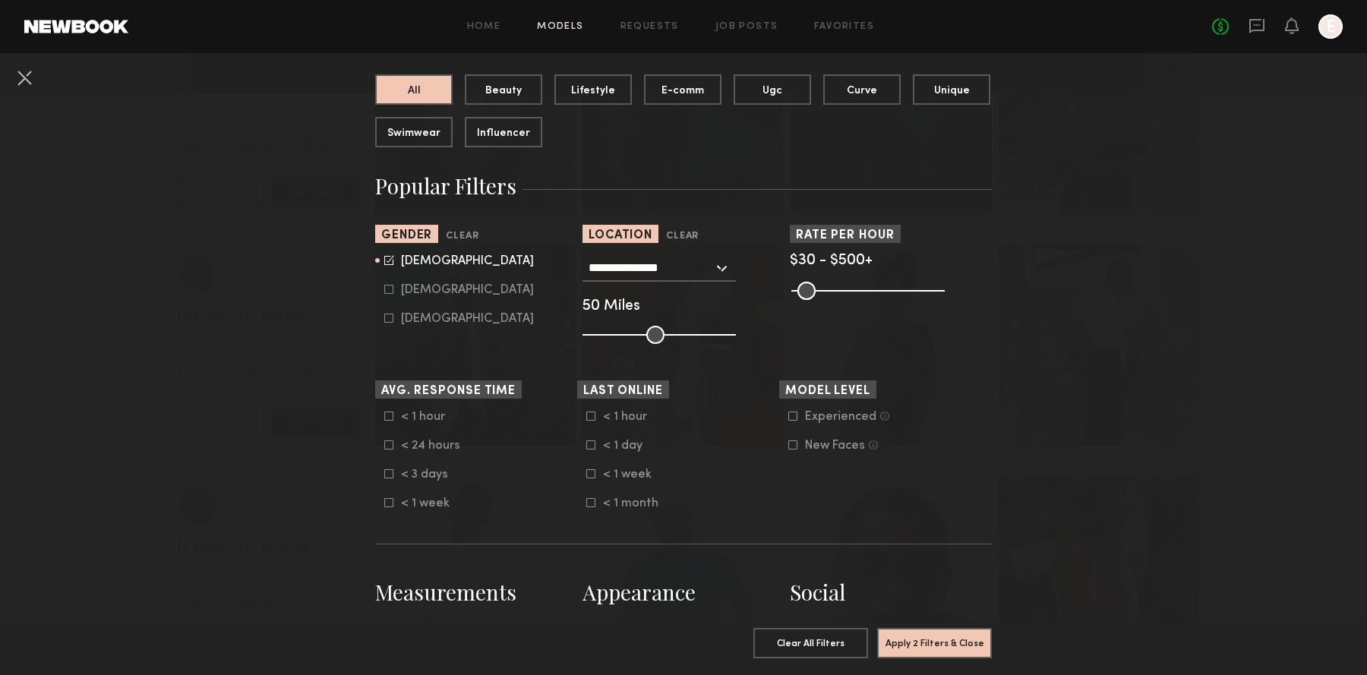
click at [422, 415] on div "< 1 hour" at bounding box center [430, 416] width 59 height 9
click at [423, 446] on div "< 24 hours" at bounding box center [430, 445] width 59 height 9
click at [927, 643] on button "Apply 3 Filters & Close" at bounding box center [934, 642] width 115 height 30
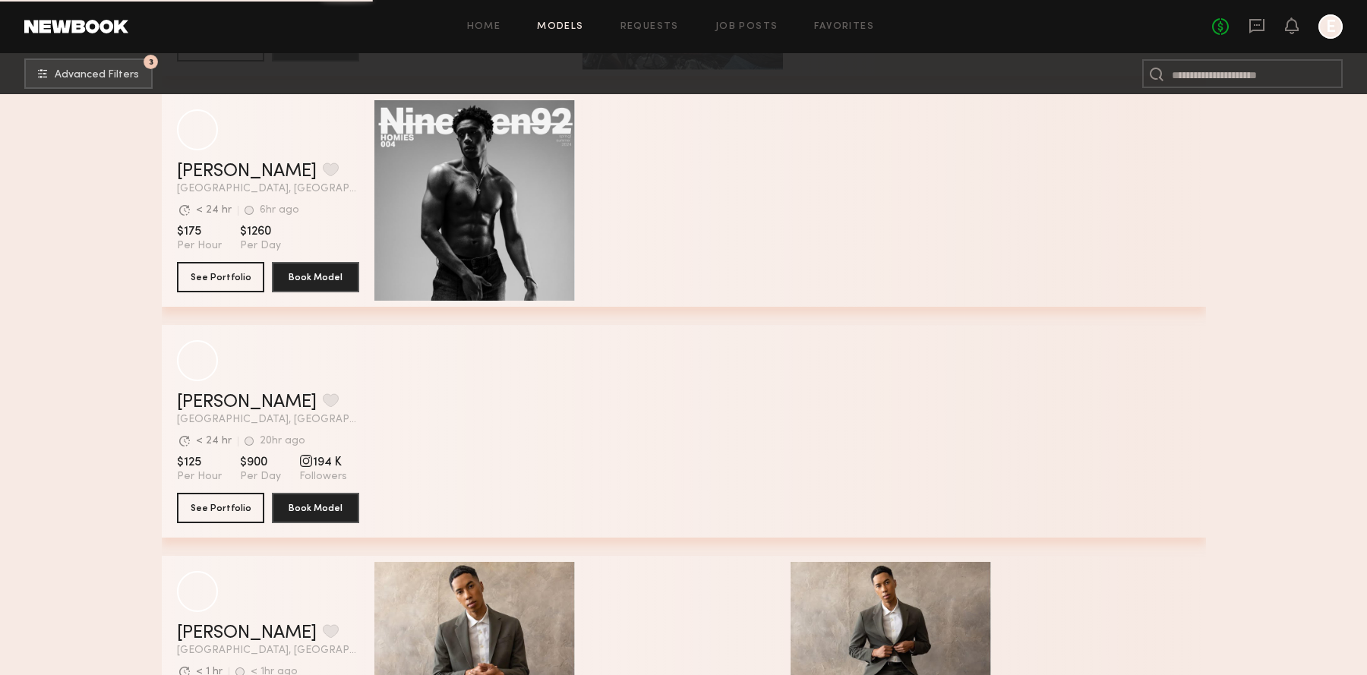
scroll to position [13216, 0]
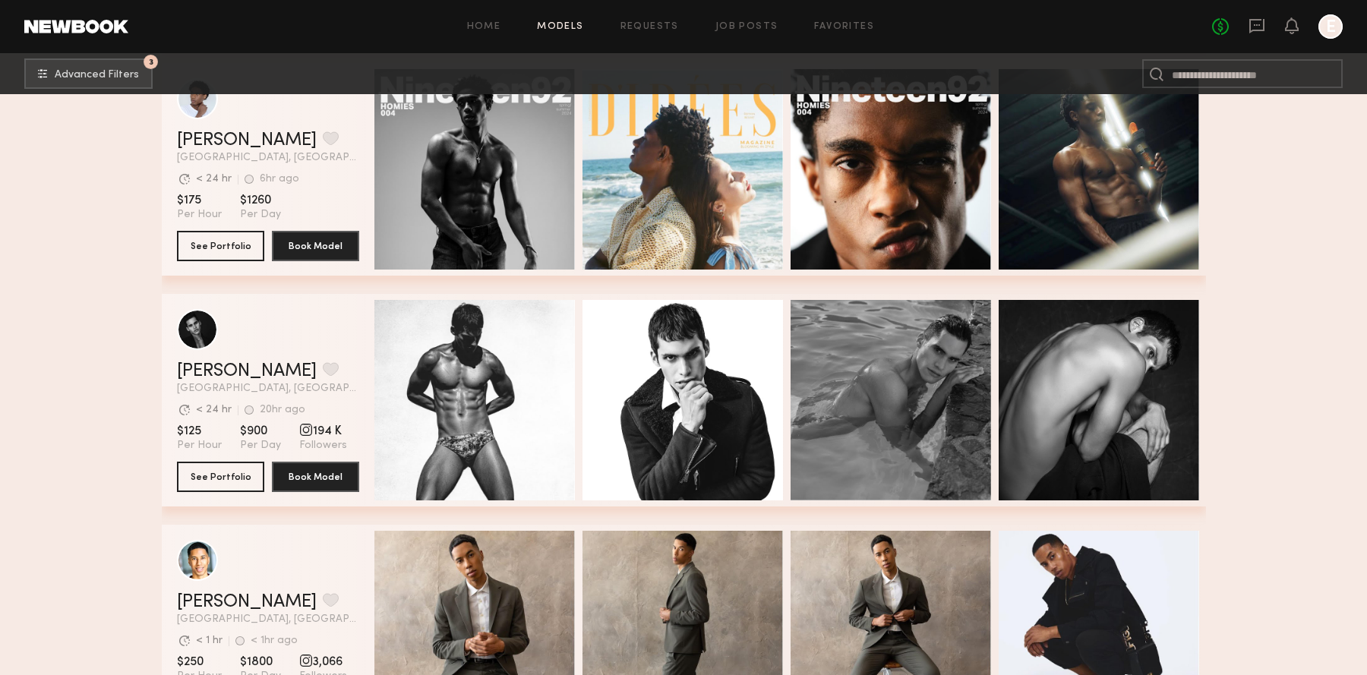
click at [1260, 36] on div "No fees up to $5,000 E" at bounding box center [1277, 26] width 131 height 24
click at [1258, 27] on icon at bounding box center [1256, 25] width 17 height 17
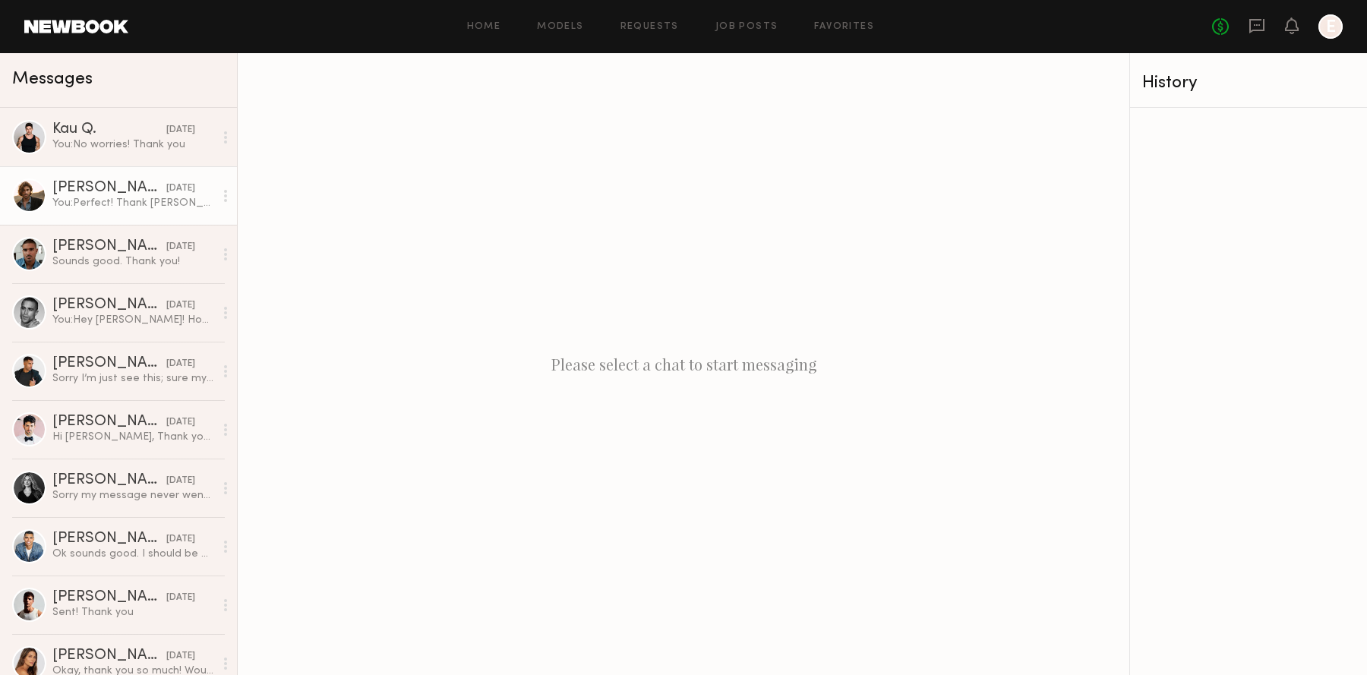
click at [133, 171] on link "Sam M. yesterday You: Perfect! Thank youu" at bounding box center [118, 195] width 237 height 58
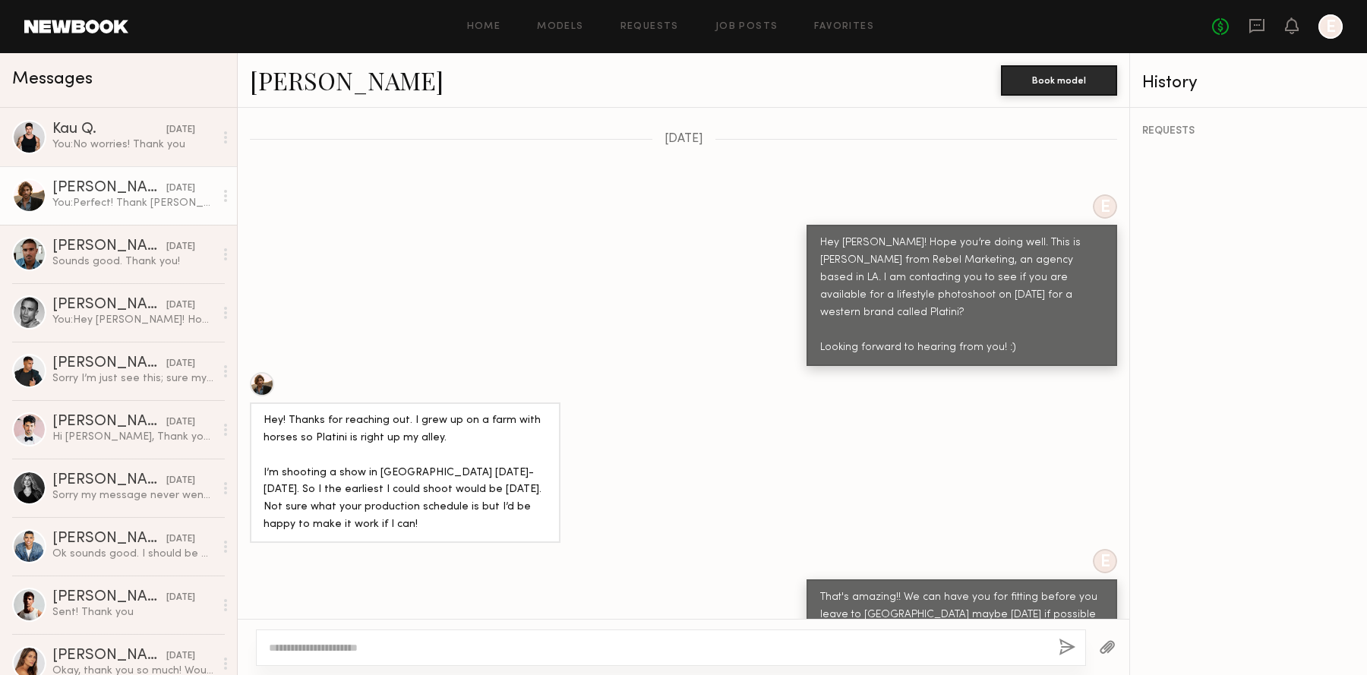
scroll to position [505, 0]
click at [932, 244] on div "Hey Sam! Hope you’re doing well. This is Nada from Rebel Marketing, an agency b…" at bounding box center [961, 294] width 283 height 122
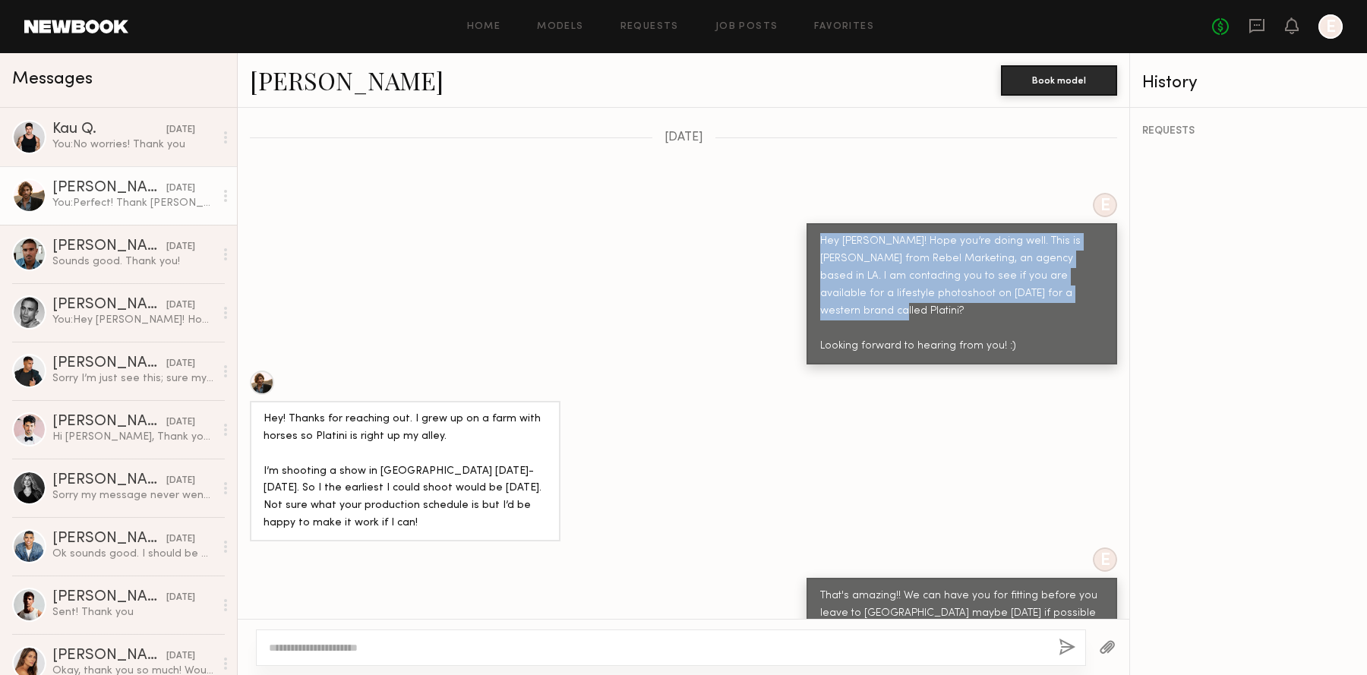
click at [932, 244] on div "Hey Sam! Hope you’re doing well. This is Nada from Rebel Marketing, an agency b…" at bounding box center [961, 294] width 283 height 122
click at [1022, 287] on div "Hey Sam! Hope you’re doing well. This is Nada from Rebel Marketing, an agency b…" at bounding box center [961, 294] width 283 height 122
drag, startPoint x: 1019, startPoint y: 298, endPoint x: 820, endPoint y: 215, distance: 215.4
click at [820, 233] on div "Hey Sam! Hope you’re doing well. This is Nada from Rebel Marketing, an agency b…" at bounding box center [961, 294] width 283 height 122
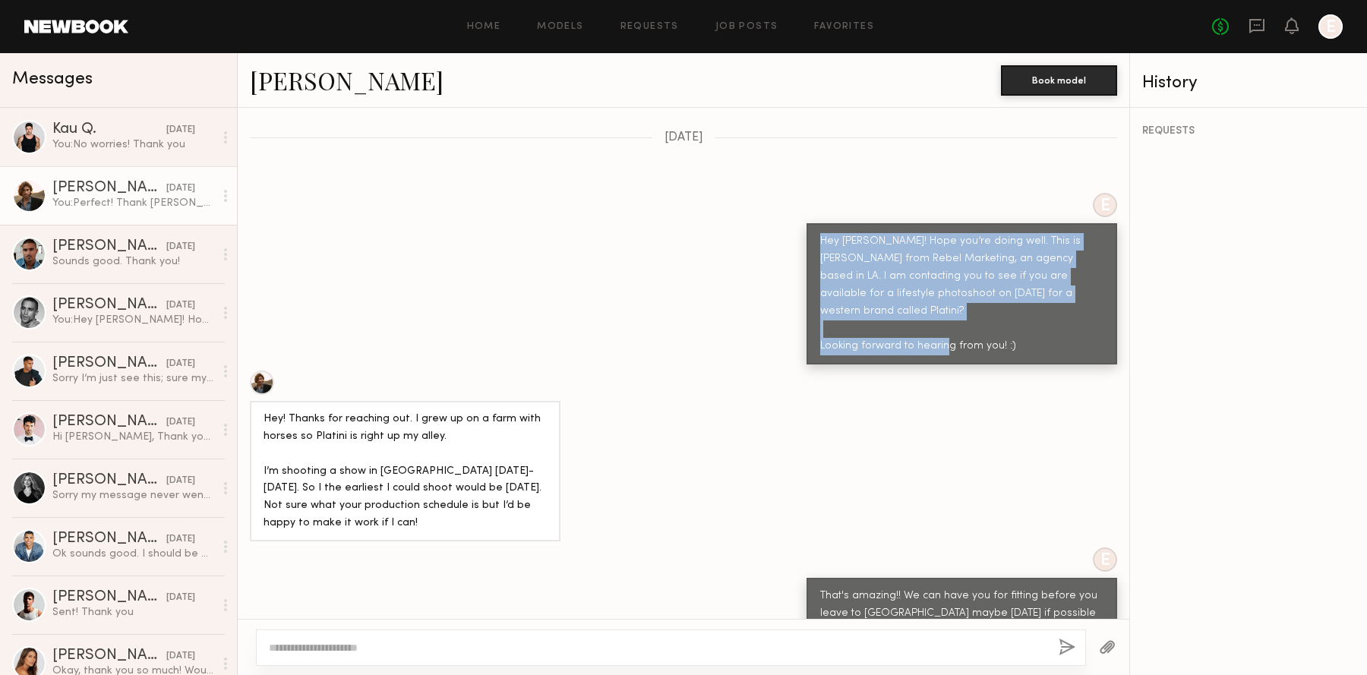
copy div "Hey Sam! Hope you’re doing well. This is Nada from Rebel Marketing, an agency b…"
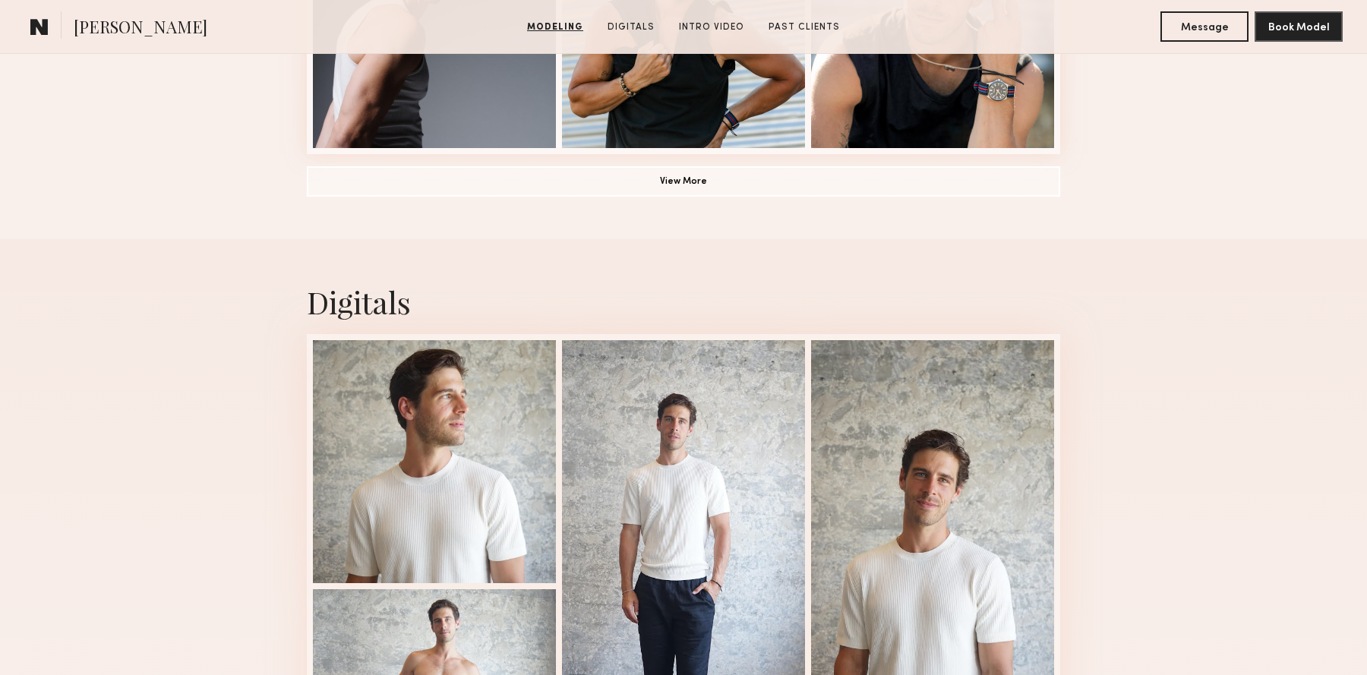
scroll to position [1291, 0]
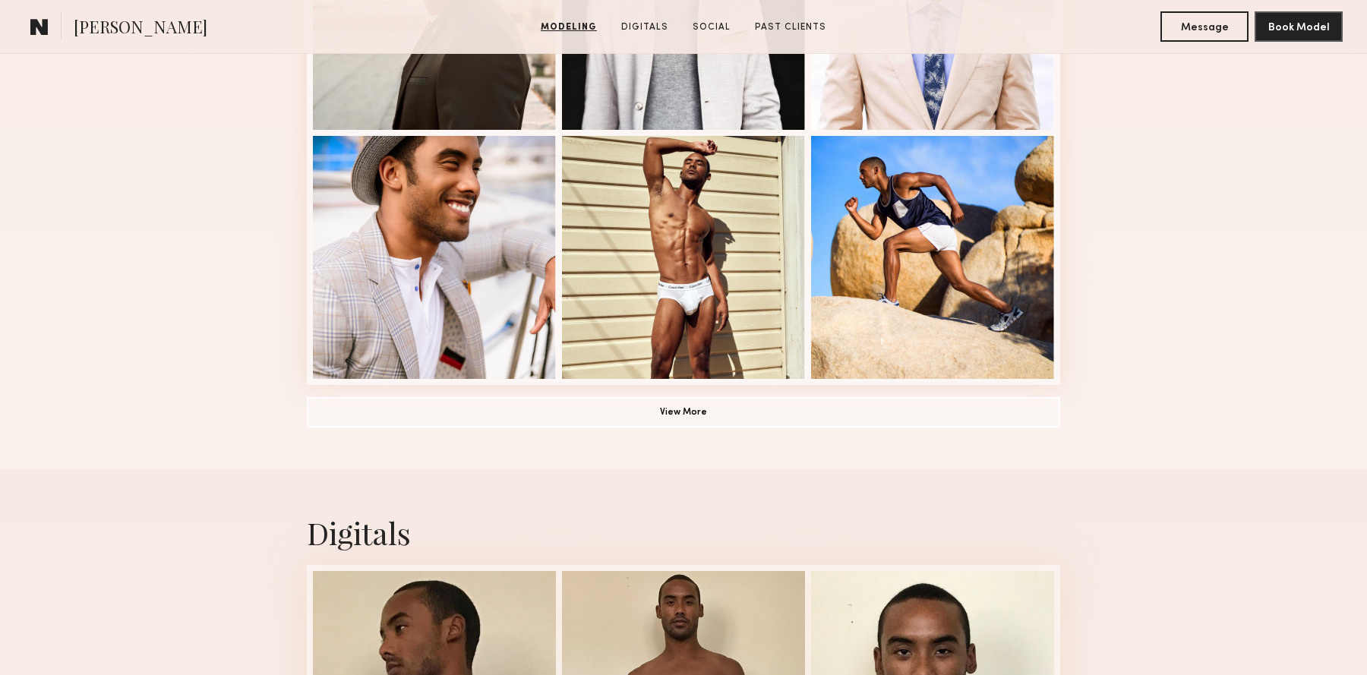
scroll to position [1211, 0]
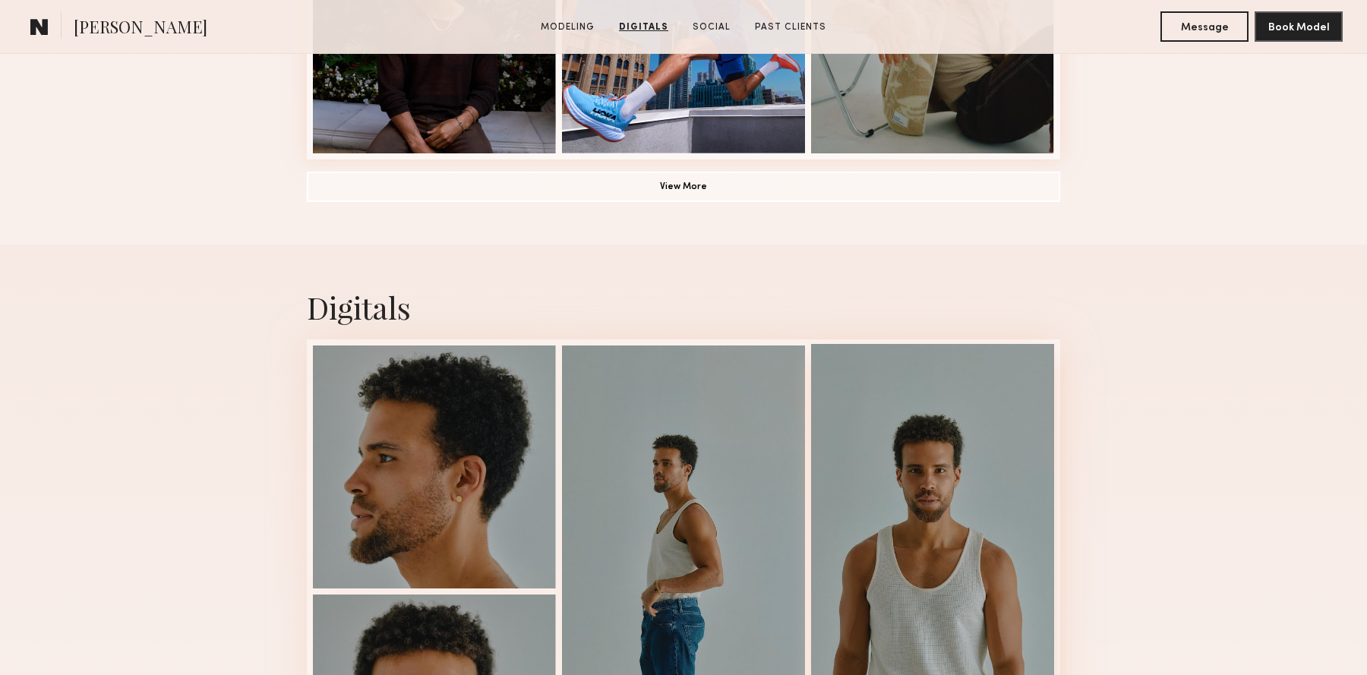
scroll to position [1078, 0]
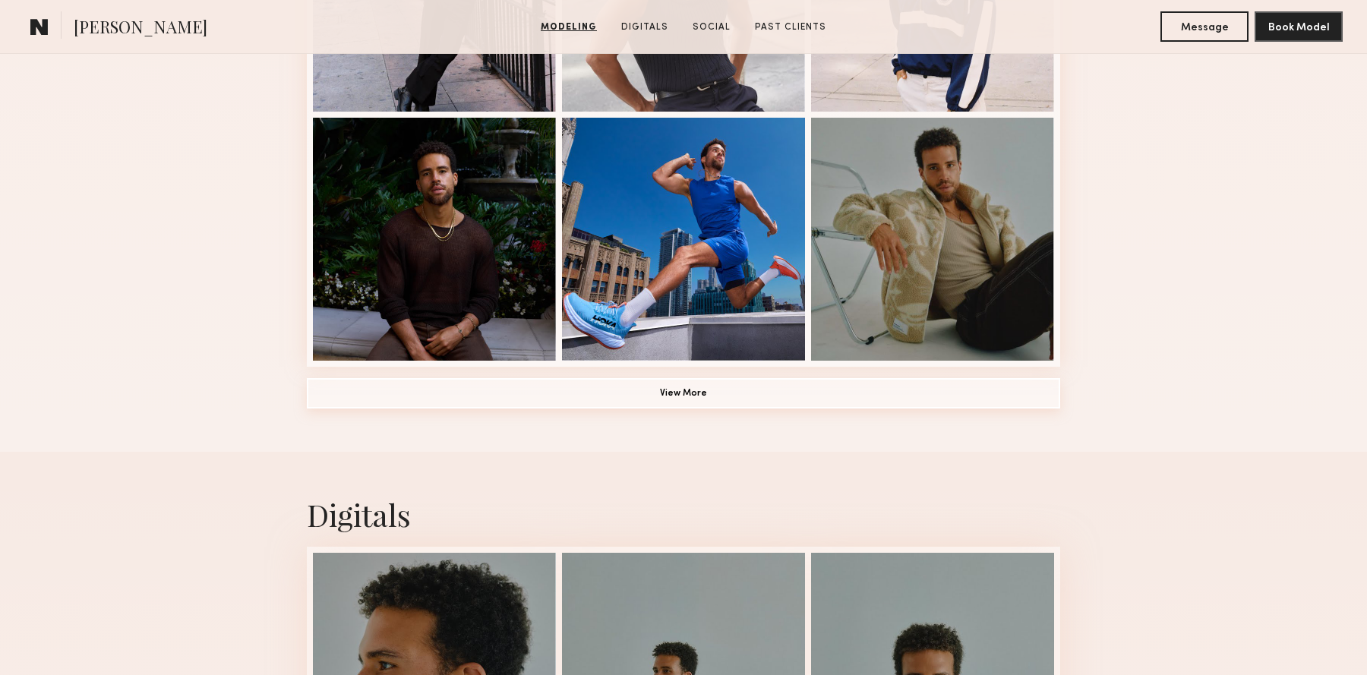
click at [826, 380] on button "View More" at bounding box center [683, 393] width 753 height 30
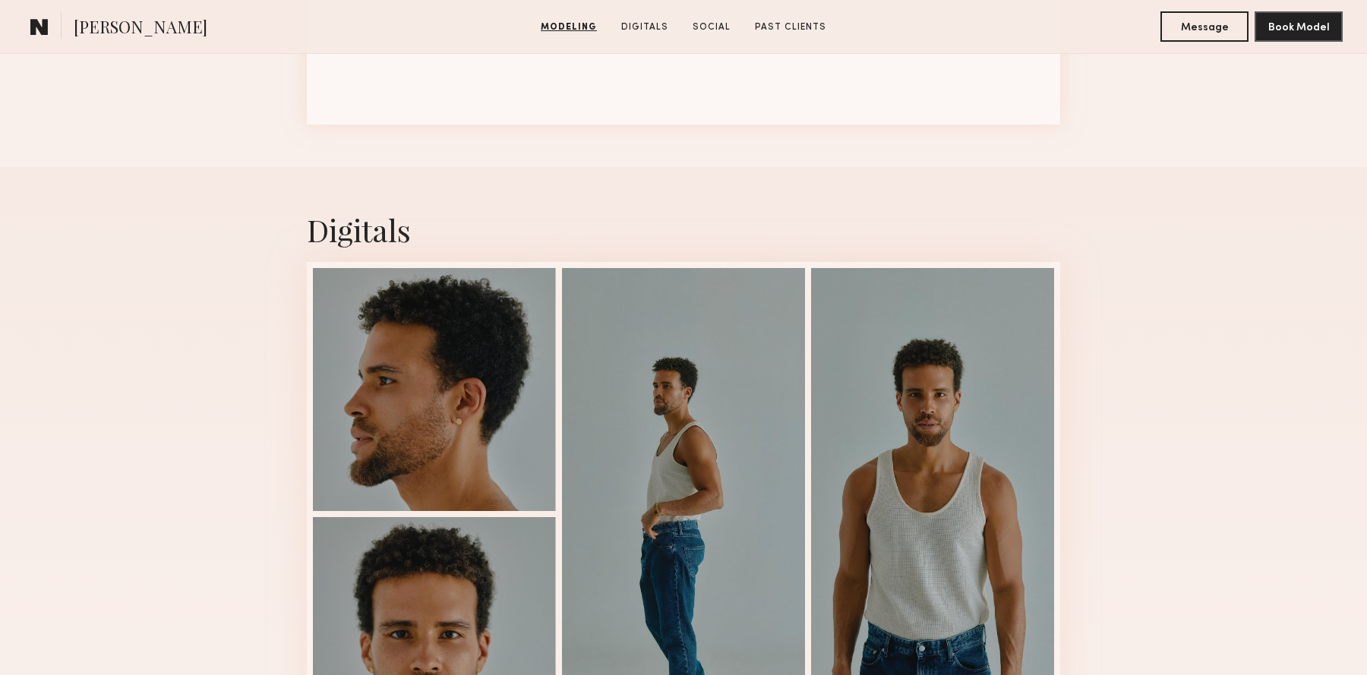
scroll to position [2345, 0]
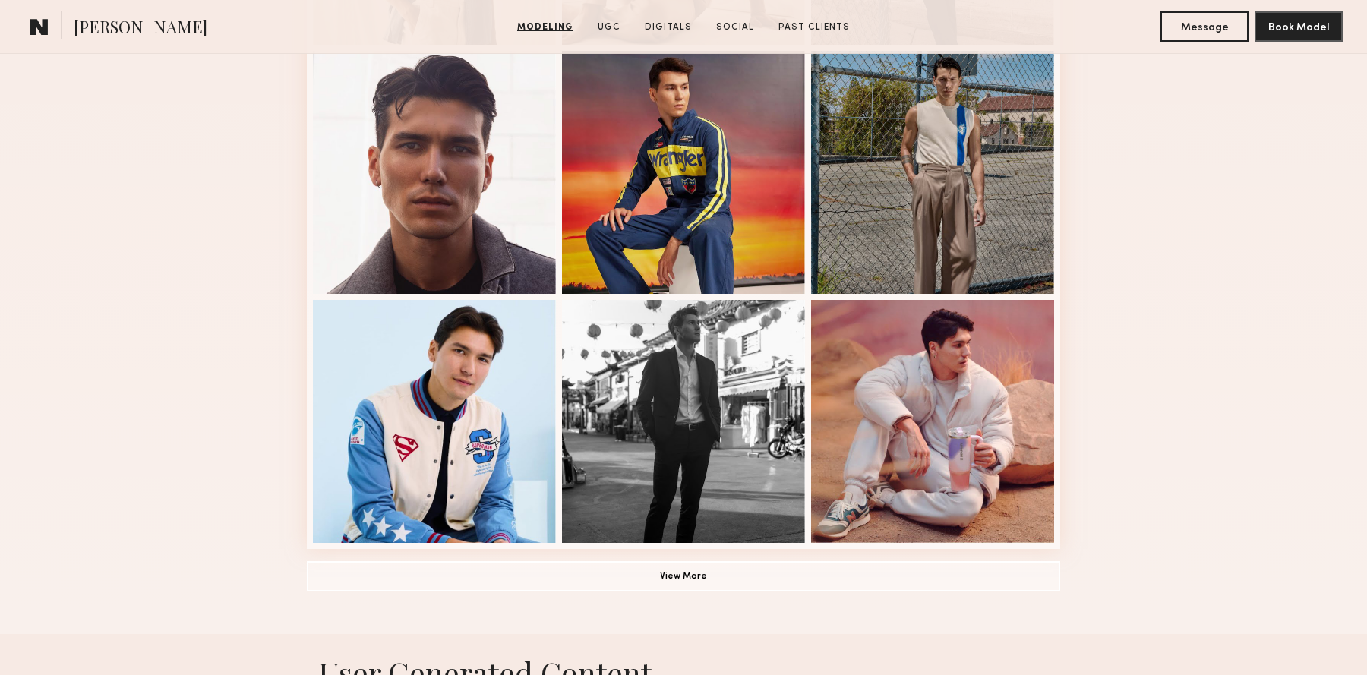
scroll to position [1022, 0]
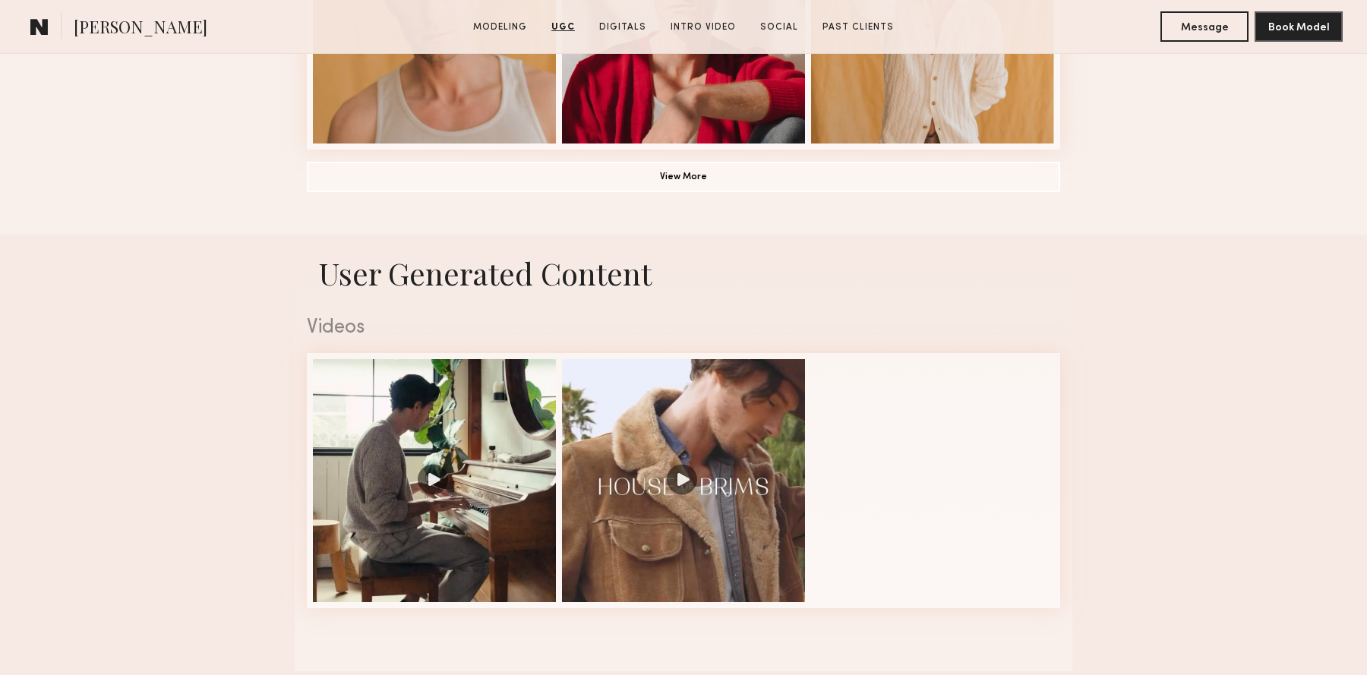
scroll to position [1206, 0]
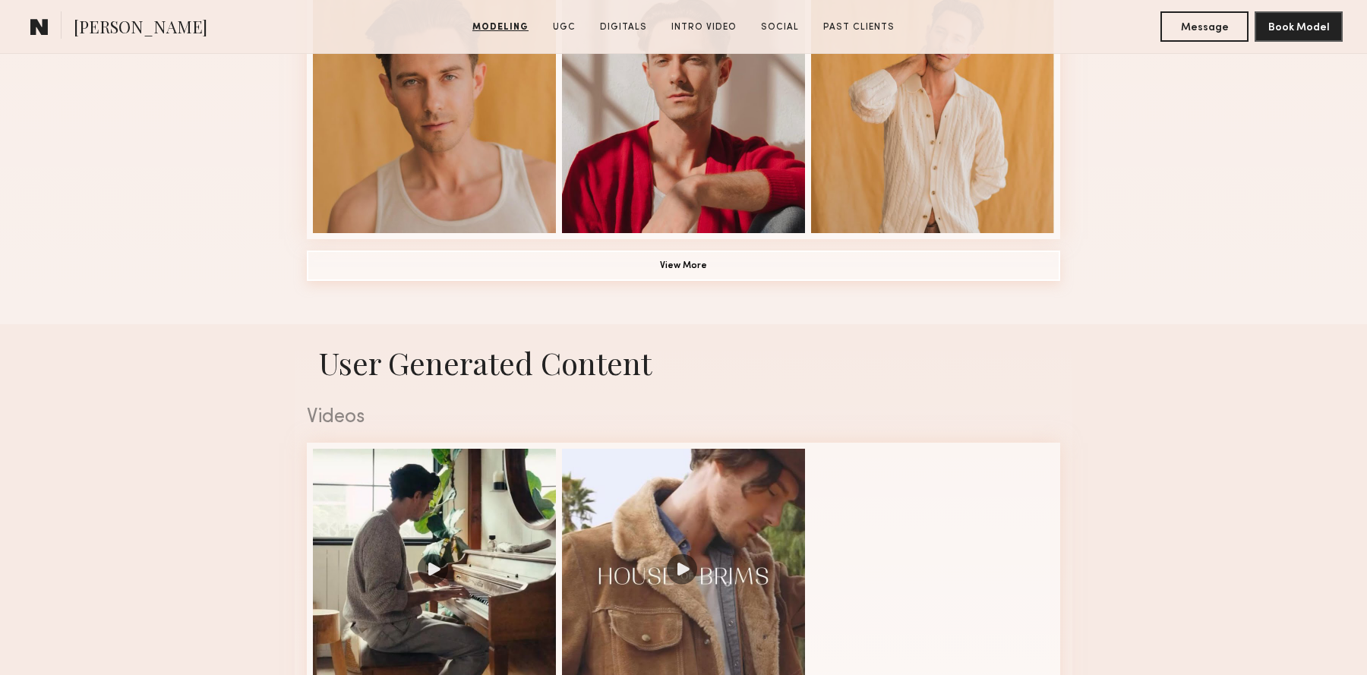
click at [810, 264] on button "View More" at bounding box center [683, 266] width 753 height 30
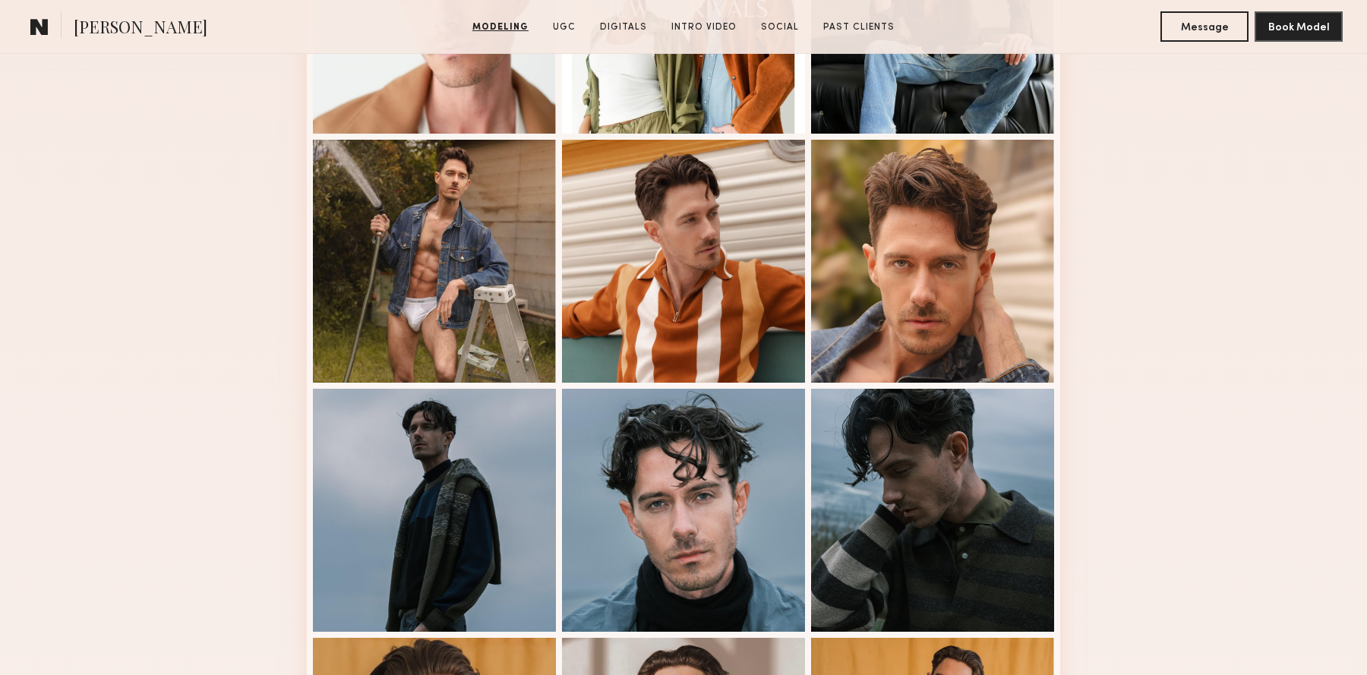
scroll to position [579, 0]
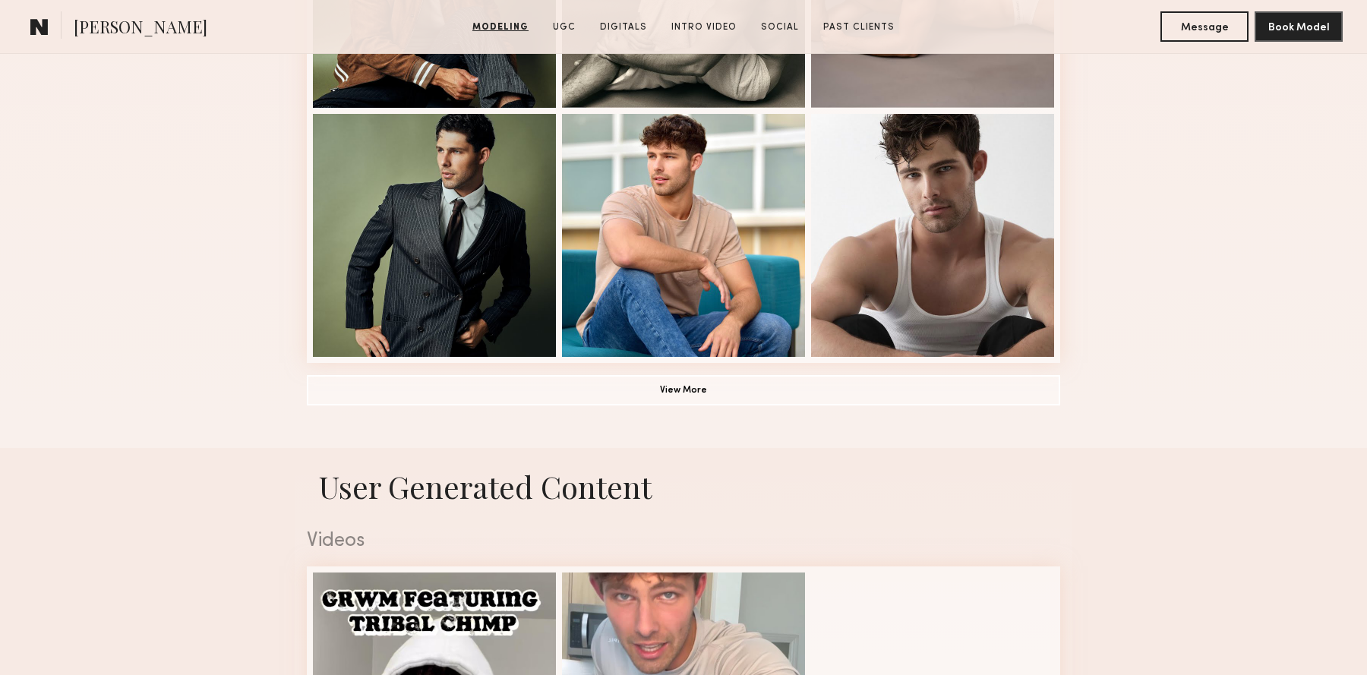
scroll to position [1087, 0]
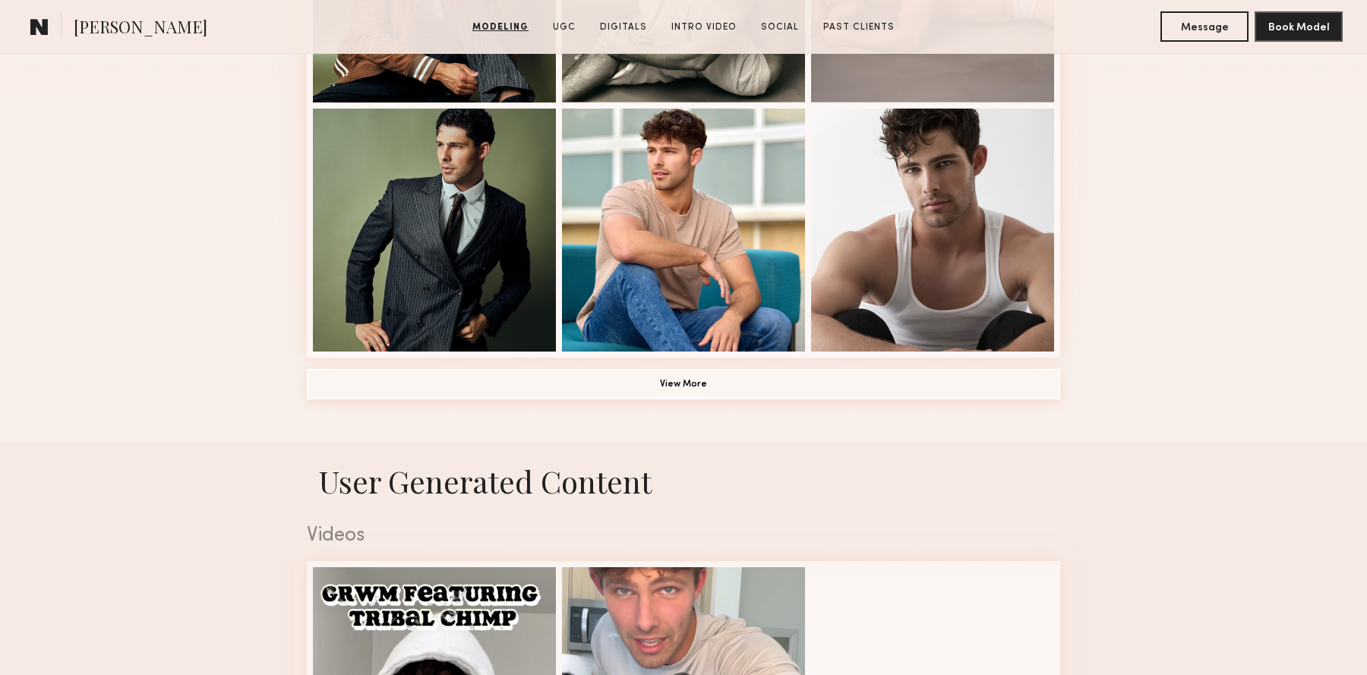
click at [999, 385] on button "View More" at bounding box center [683, 384] width 753 height 30
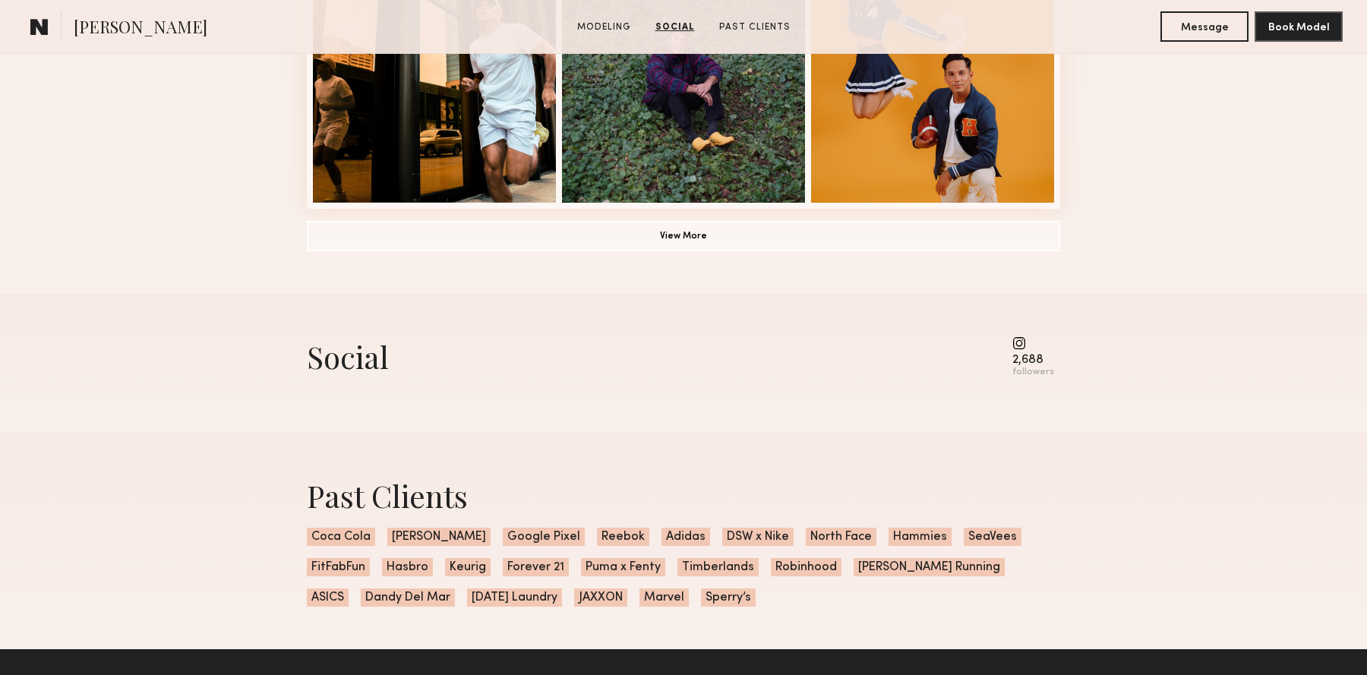
scroll to position [1058, 0]
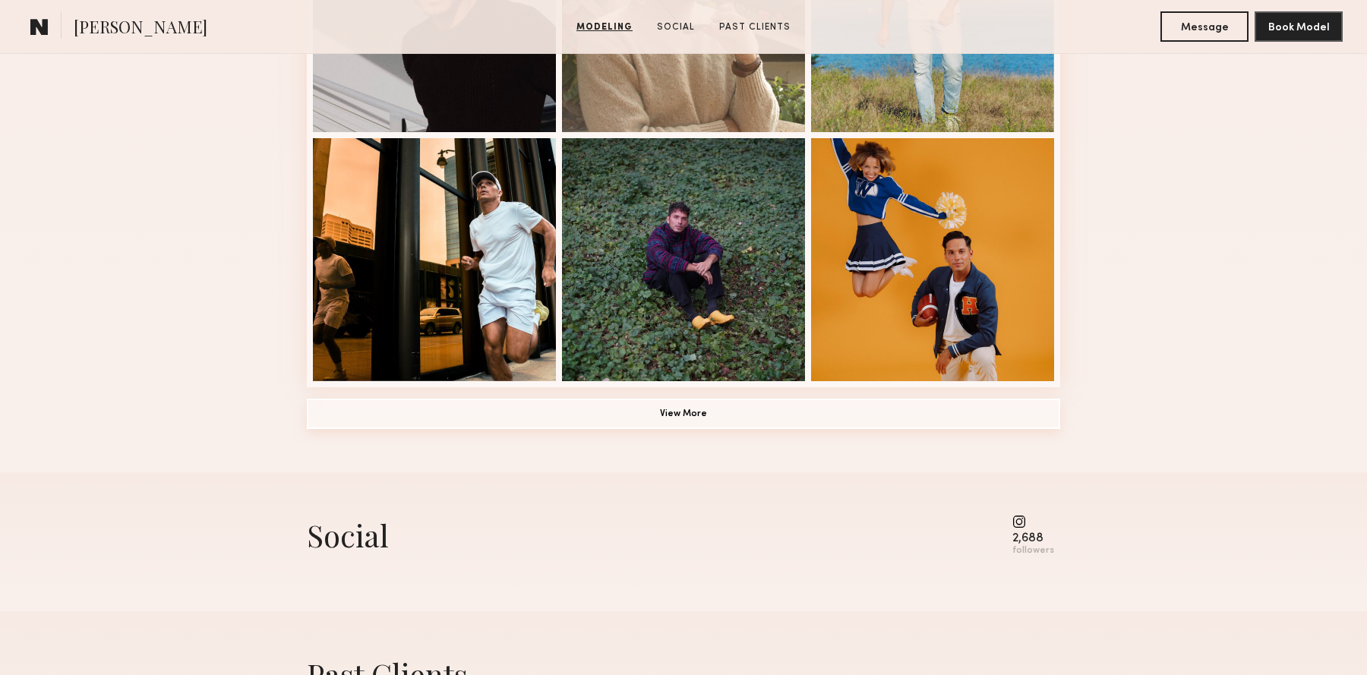
click at [861, 413] on button "View More" at bounding box center [683, 414] width 753 height 30
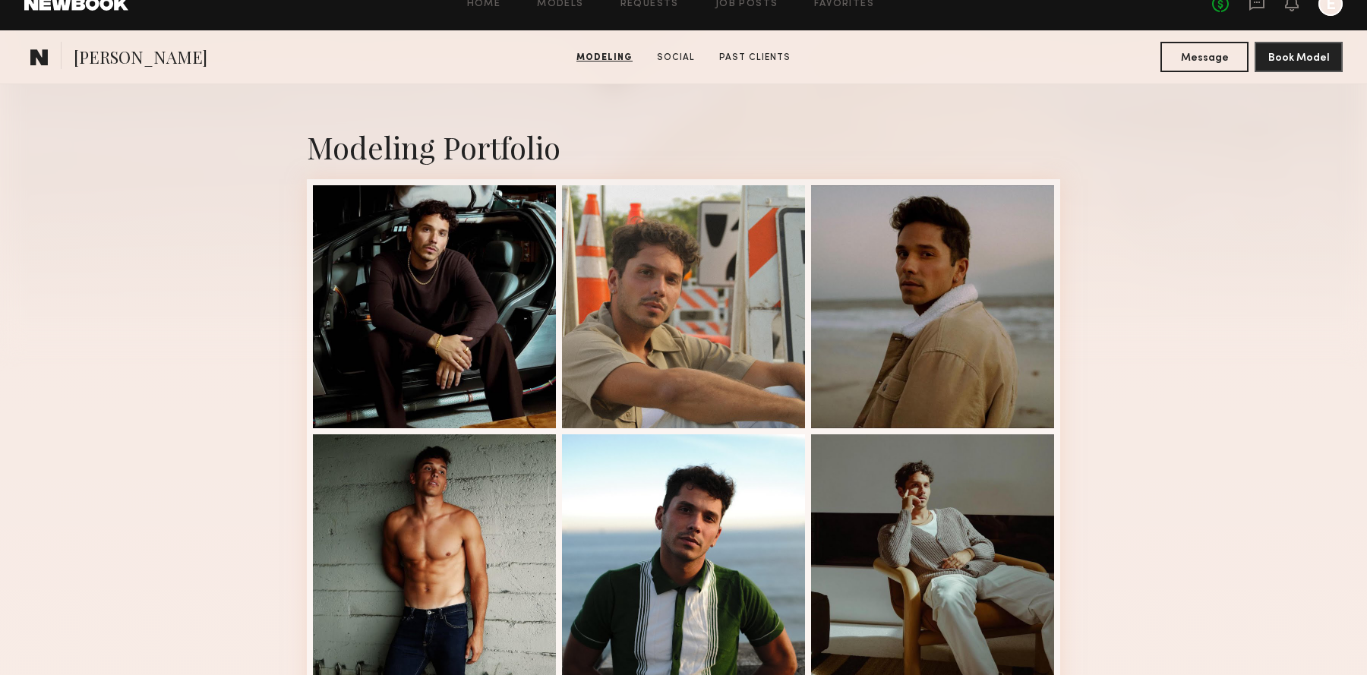
scroll to position [0, 0]
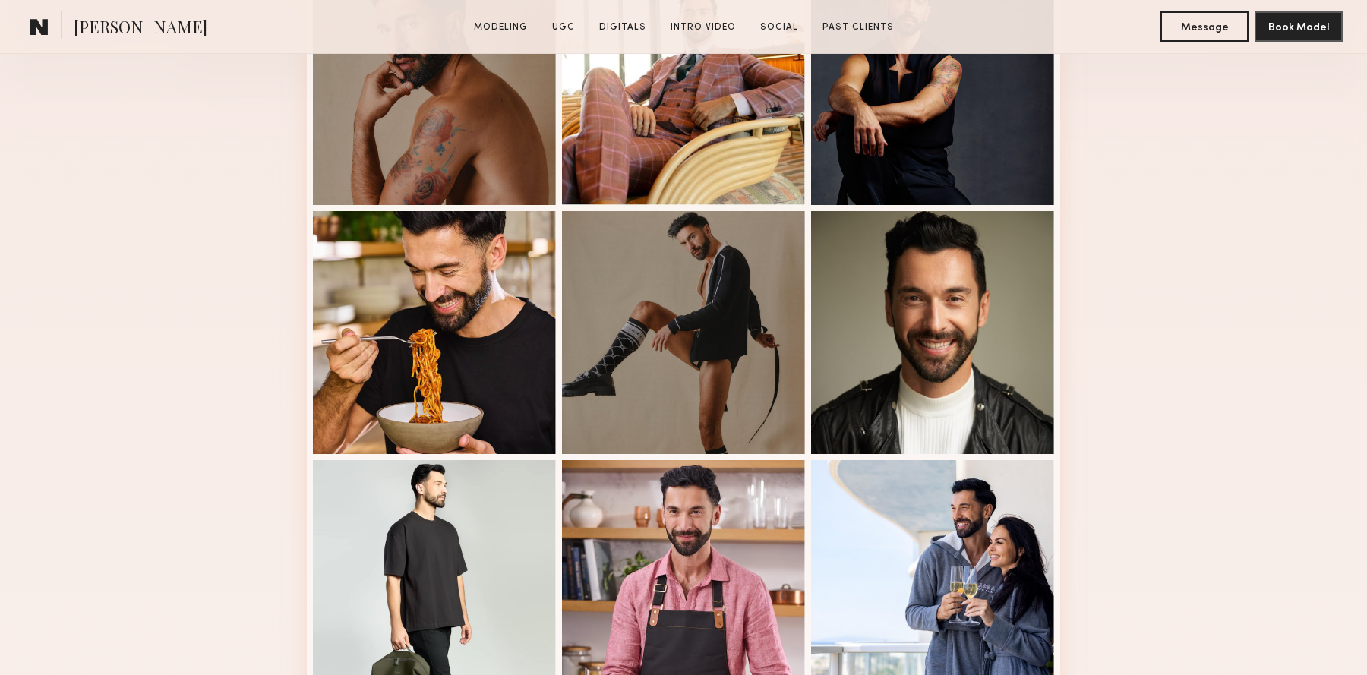
scroll to position [505, 0]
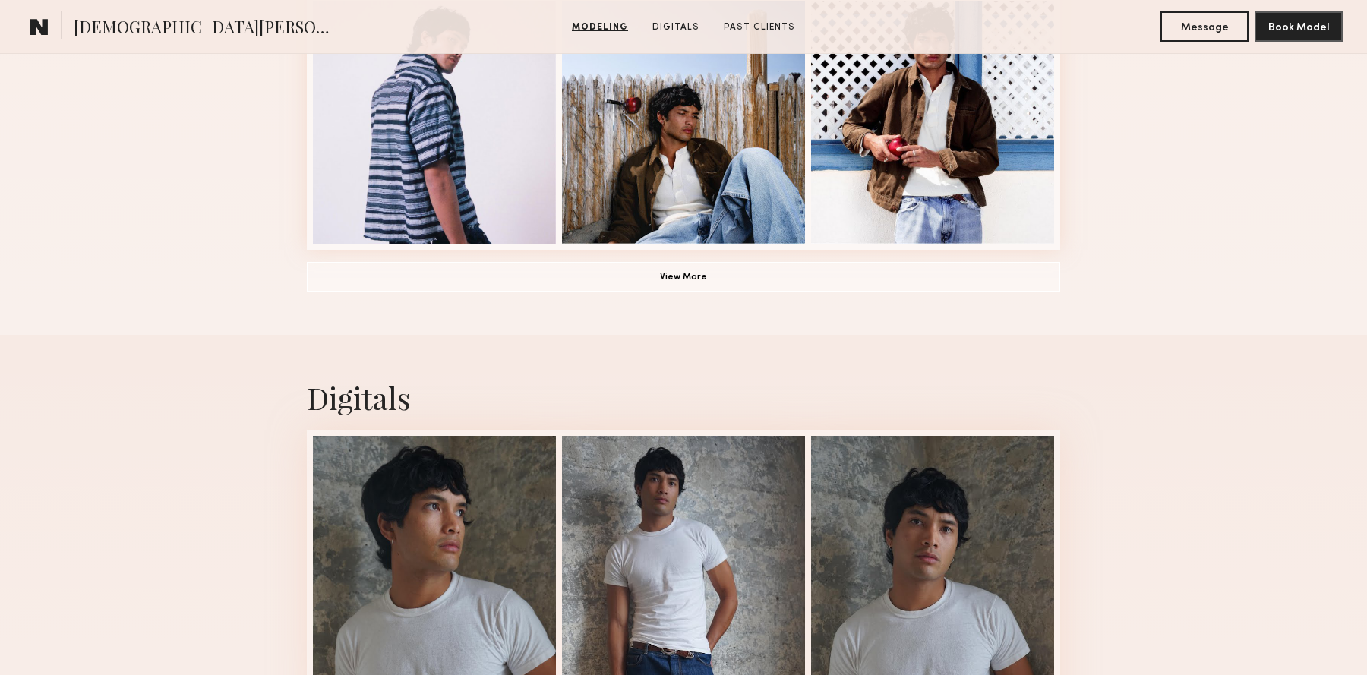
scroll to position [1209, 0]
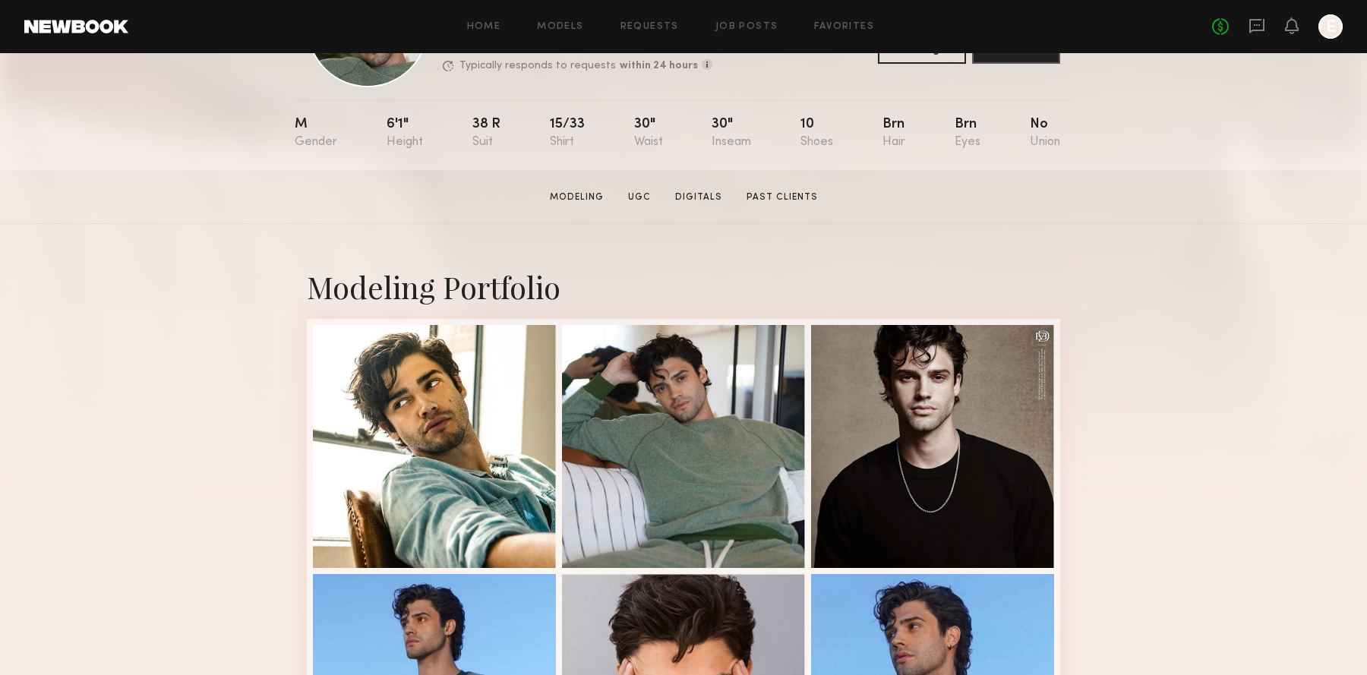
scroll to position [85, 0]
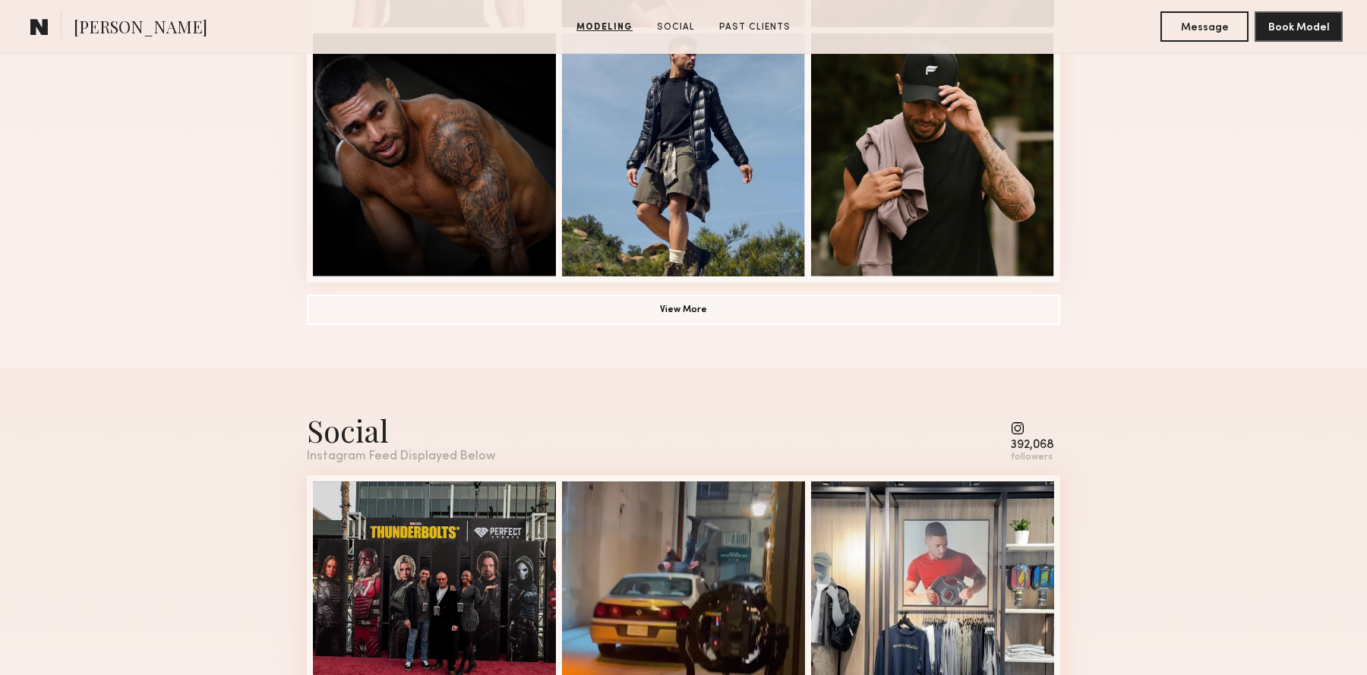
scroll to position [1133, 0]
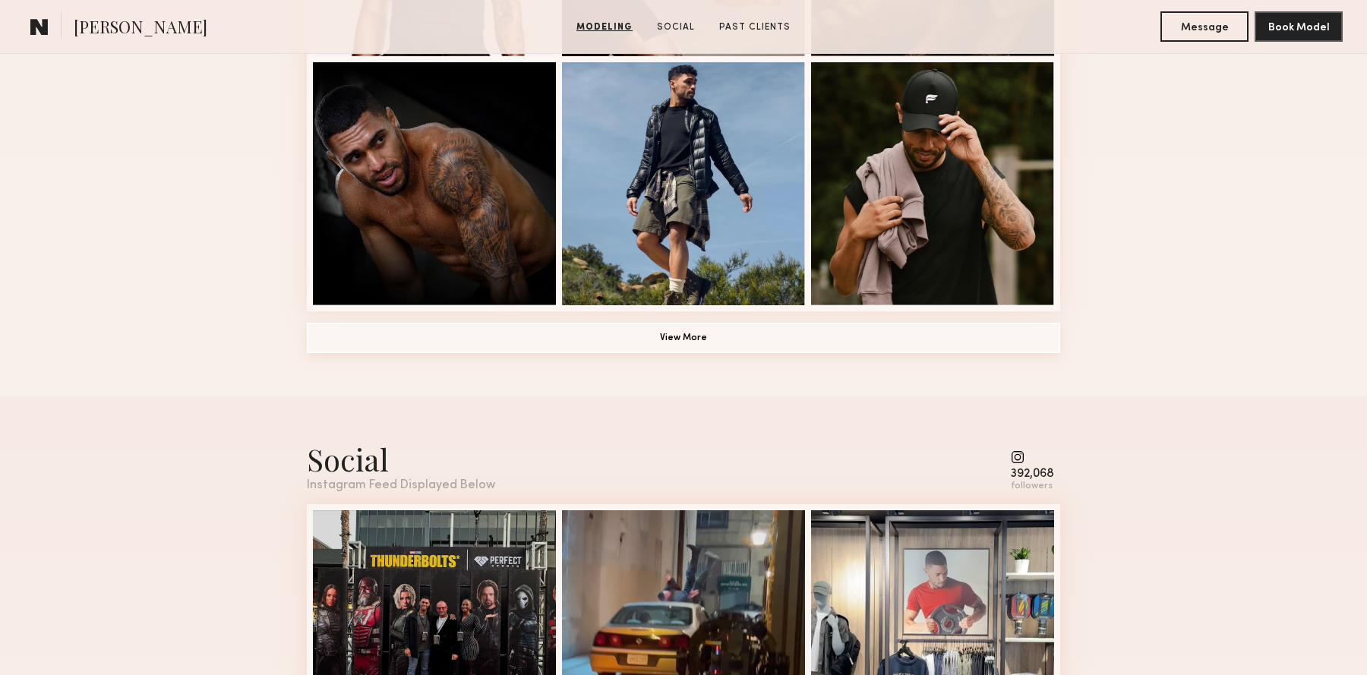
click at [850, 323] on button "View More" at bounding box center [683, 338] width 753 height 30
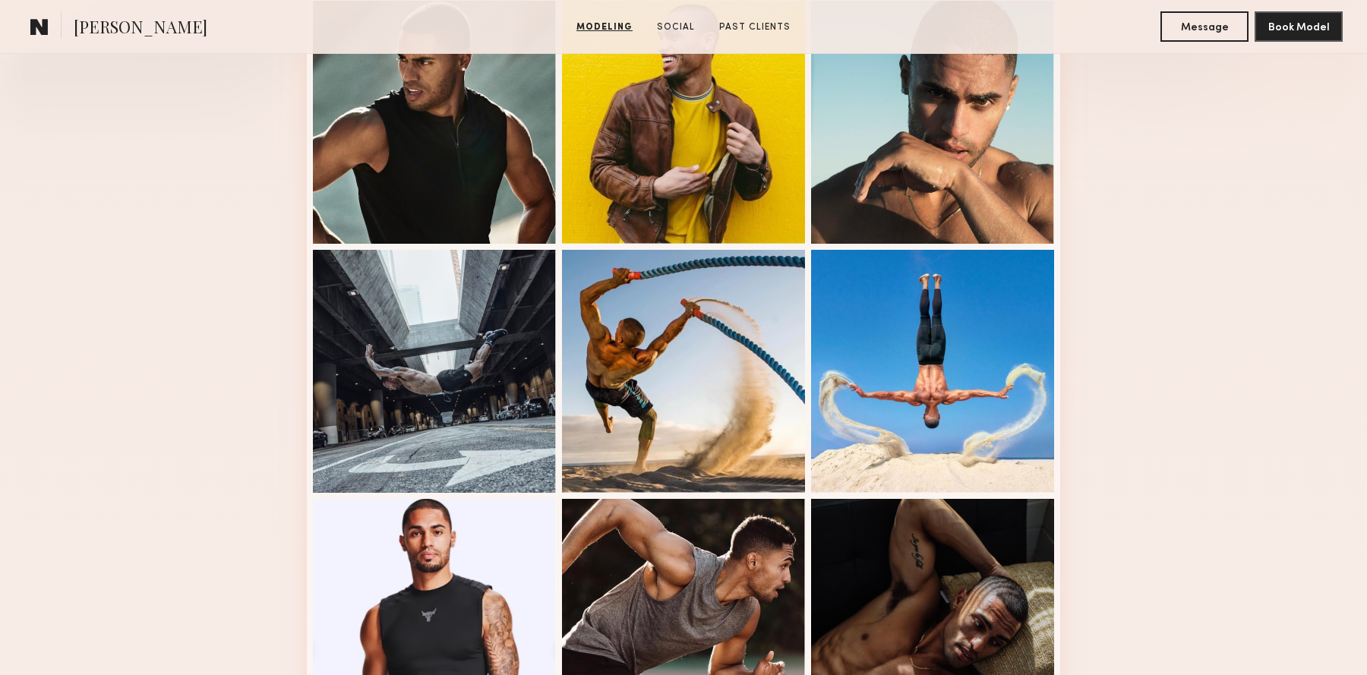
scroll to position [14, 0]
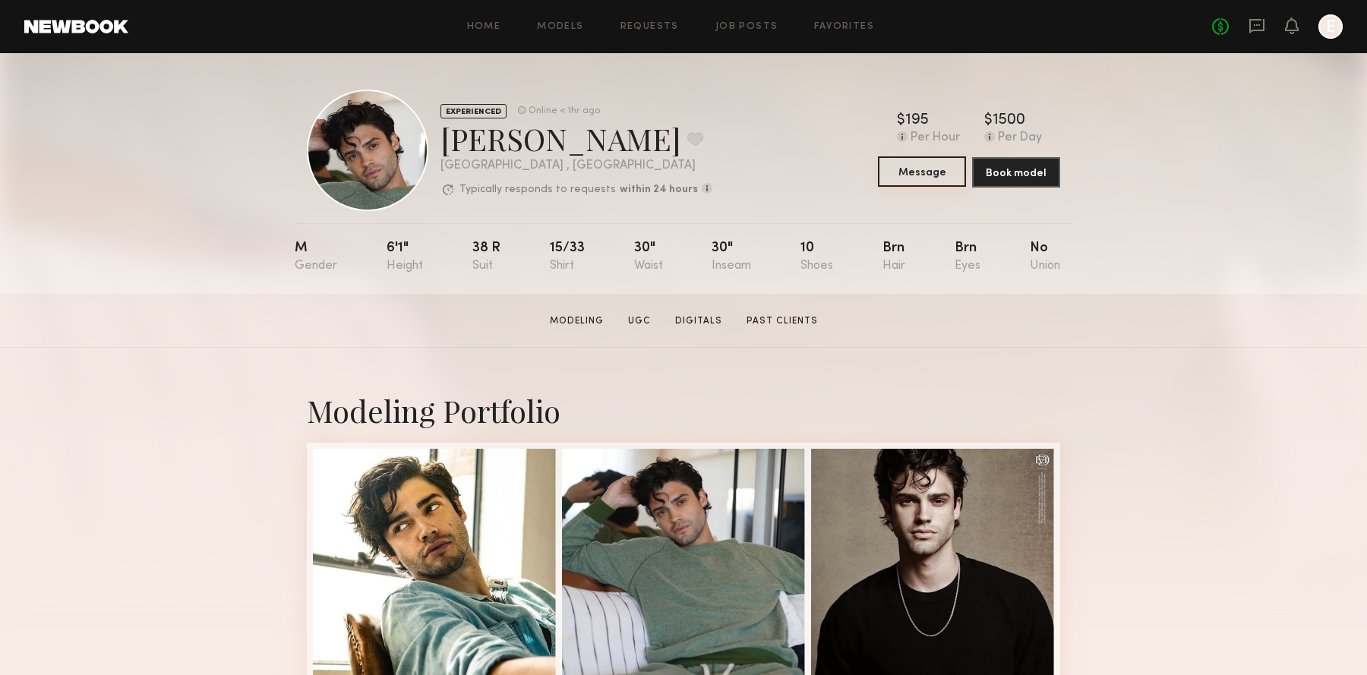
click at [918, 168] on button "Message" at bounding box center [922, 171] width 88 height 30
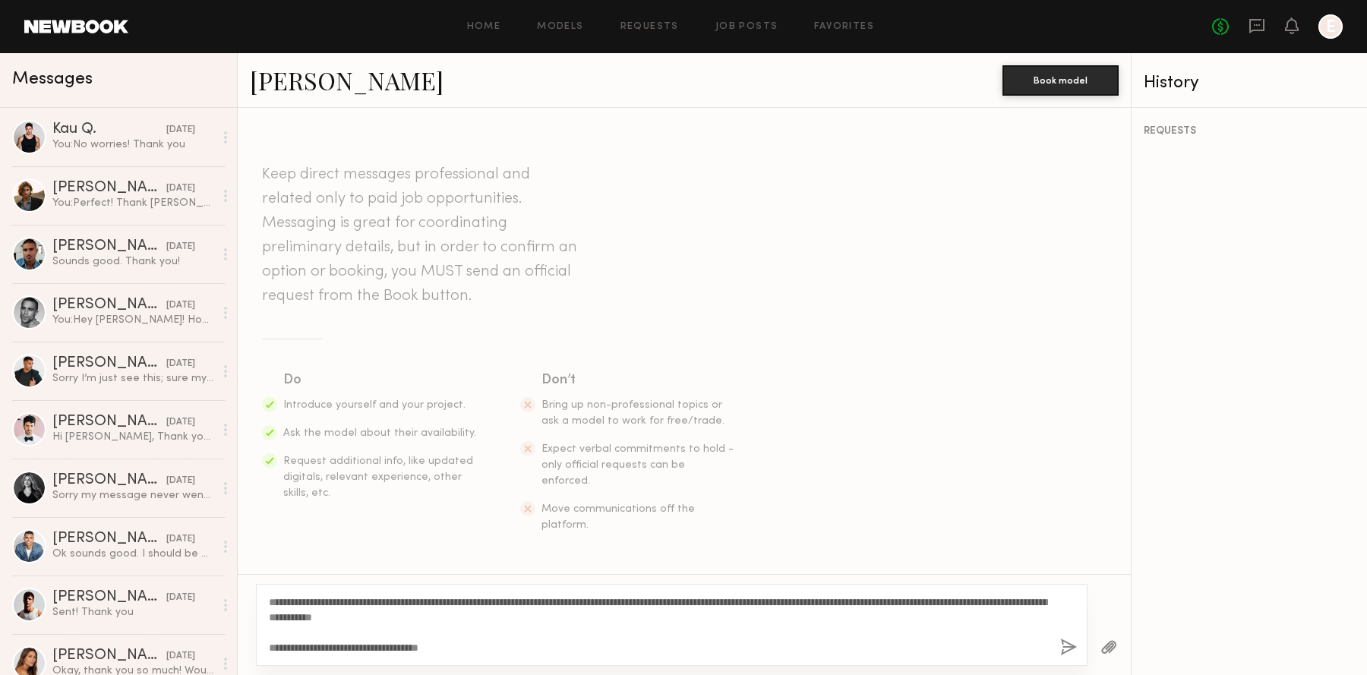
click at [300, 601] on textarea "**********" at bounding box center [658, 624] width 779 height 61
click at [528, 638] on textarea "**********" at bounding box center [658, 624] width 779 height 61
click at [523, 645] on textarea "**********" at bounding box center [658, 624] width 779 height 61
click at [602, 620] on textarea "**********" at bounding box center [658, 624] width 779 height 61
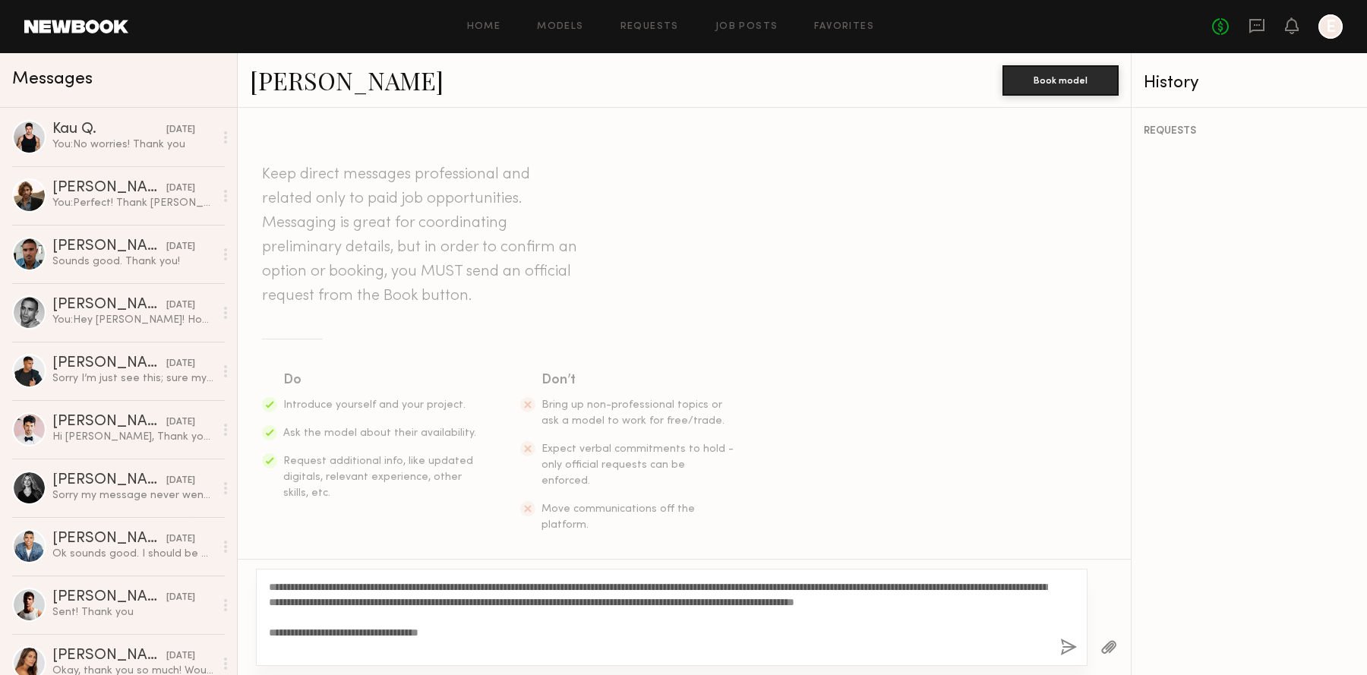
click at [566, 601] on textarea "**********" at bounding box center [658, 617] width 779 height 76
click at [520, 645] on textarea "**********" at bounding box center [658, 617] width 779 height 76
type textarea "**********"
click at [1062, 644] on button "button" at bounding box center [1068, 647] width 17 height 19
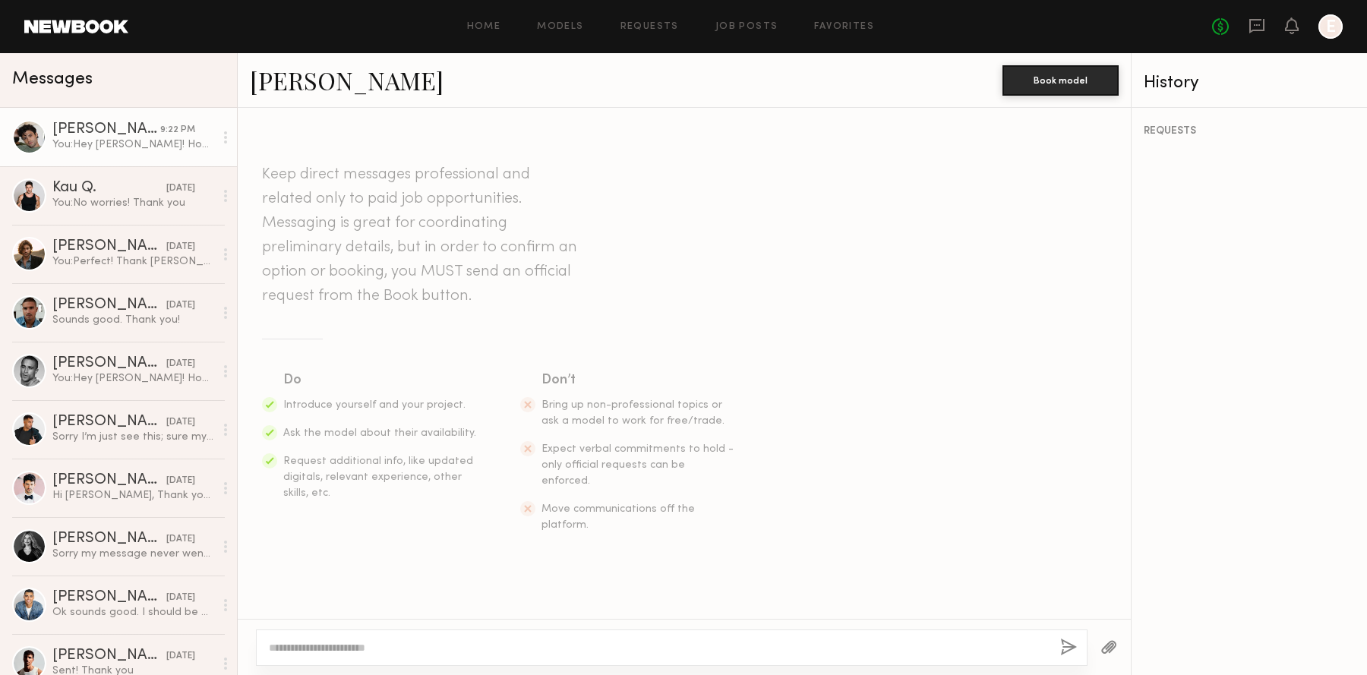
scroll to position [267, 0]
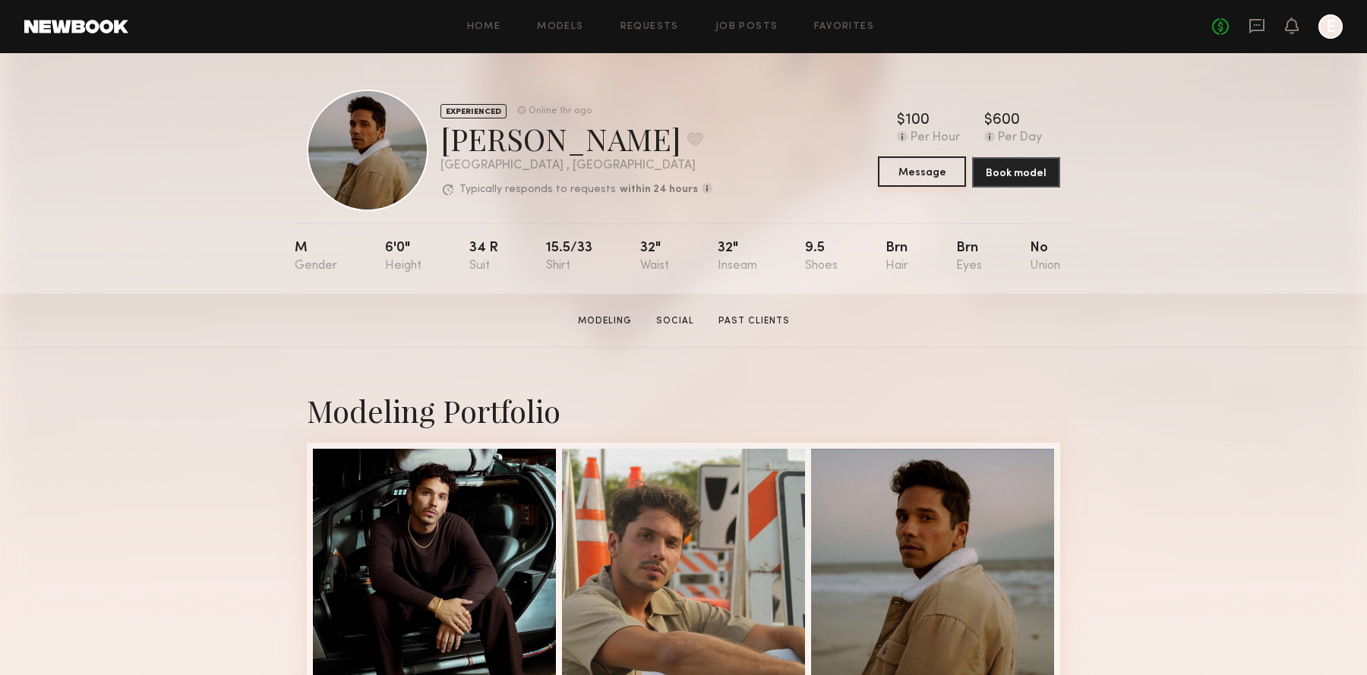
click at [913, 166] on button "Message" at bounding box center [922, 171] width 88 height 30
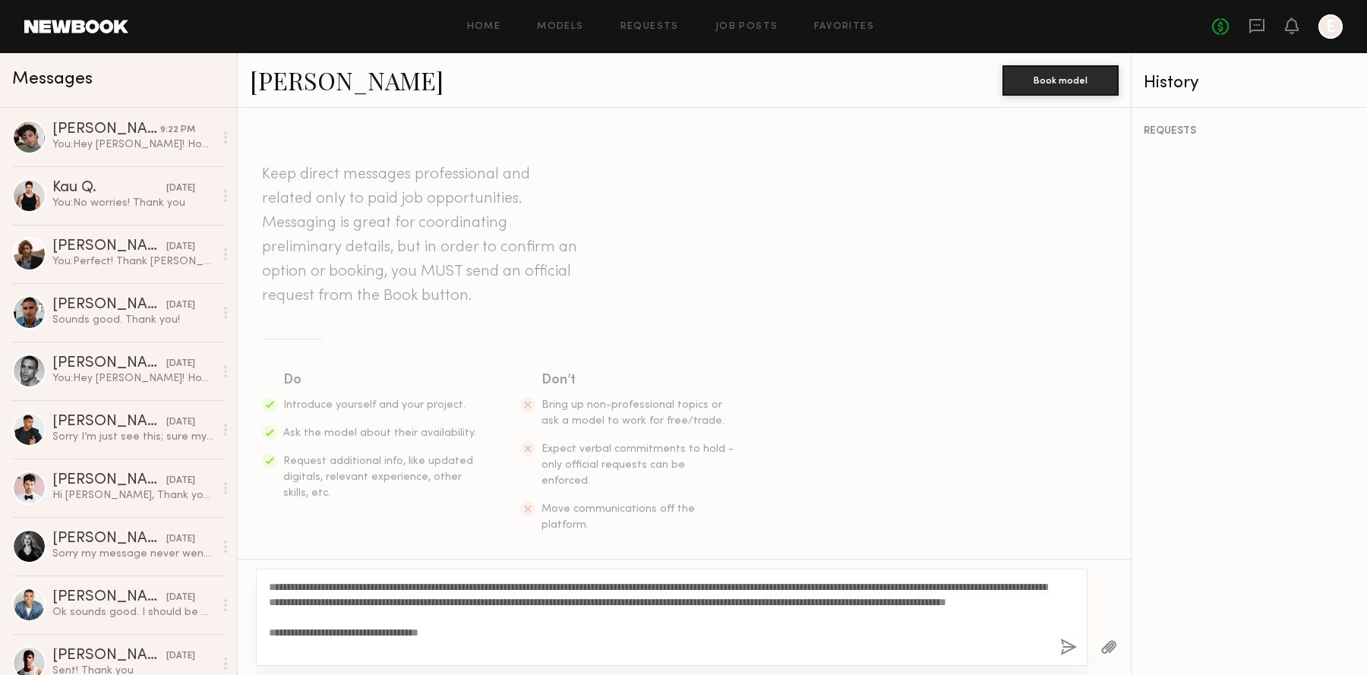
click at [301, 588] on textarea "**********" at bounding box center [658, 617] width 779 height 76
click at [597, 629] on textarea "**********" at bounding box center [658, 617] width 779 height 76
type textarea "**********"
click at [1061, 644] on button "button" at bounding box center [1068, 647] width 17 height 19
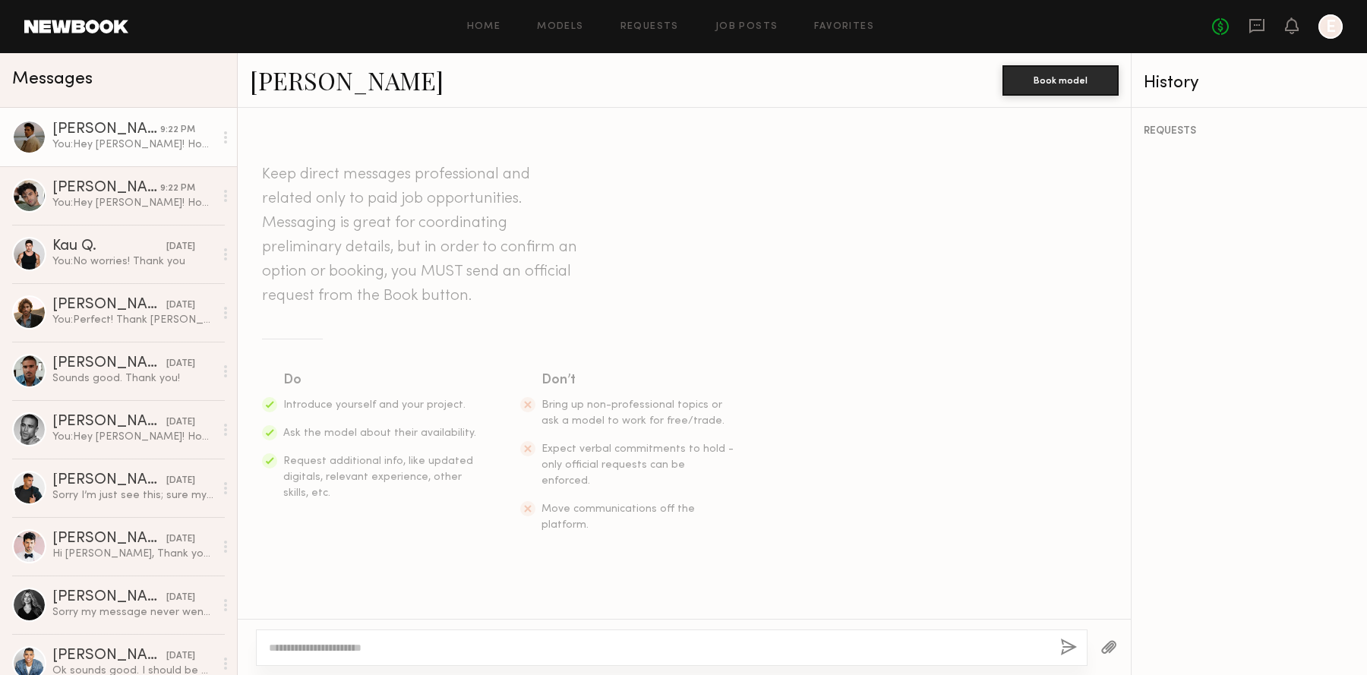
scroll to position [267, 0]
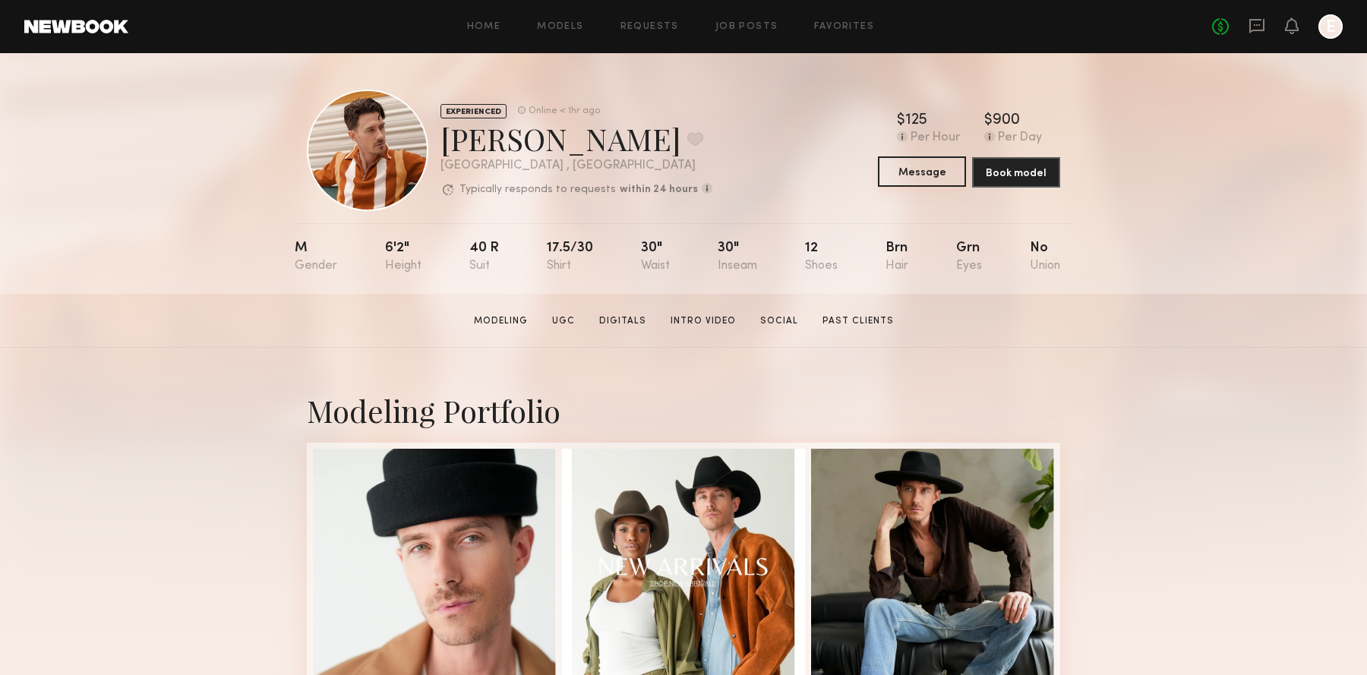
click at [910, 177] on button "Message" at bounding box center [922, 171] width 88 height 30
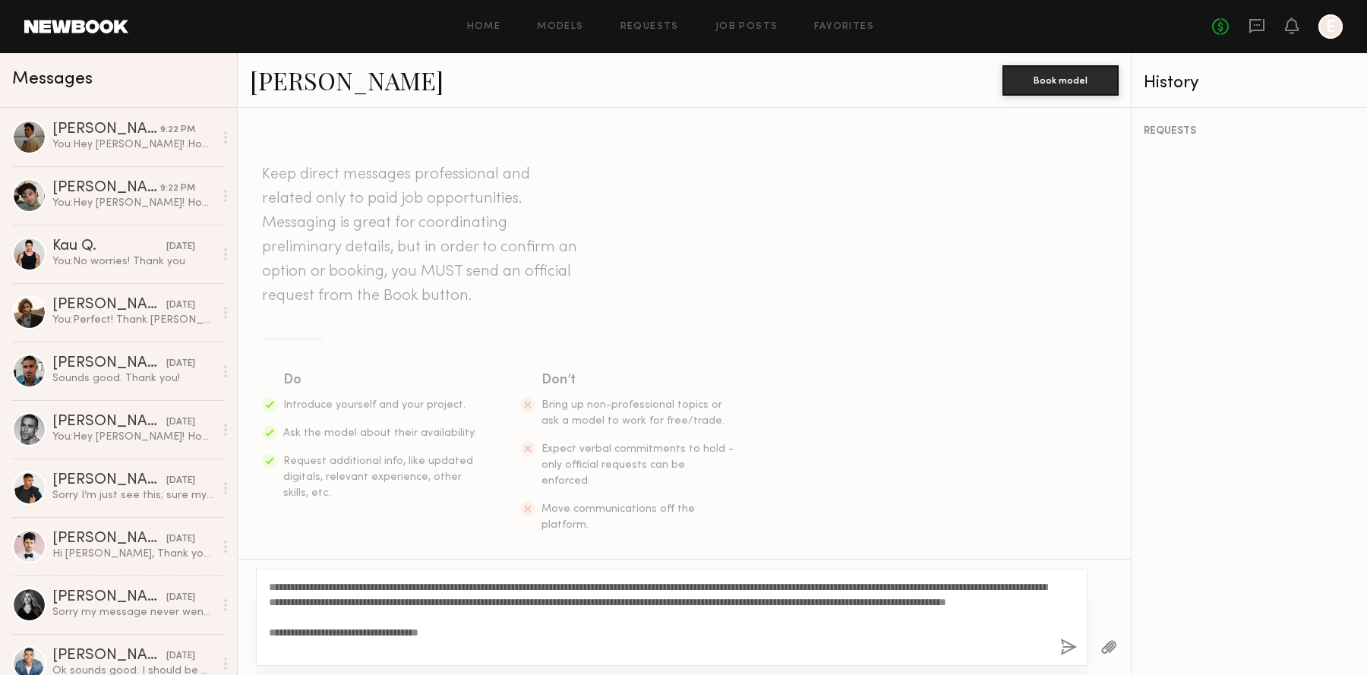
click at [298, 586] on textarea "**********" at bounding box center [658, 617] width 779 height 76
type textarea "**********"
click at [1062, 645] on button "button" at bounding box center [1068, 647] width 17 height 19
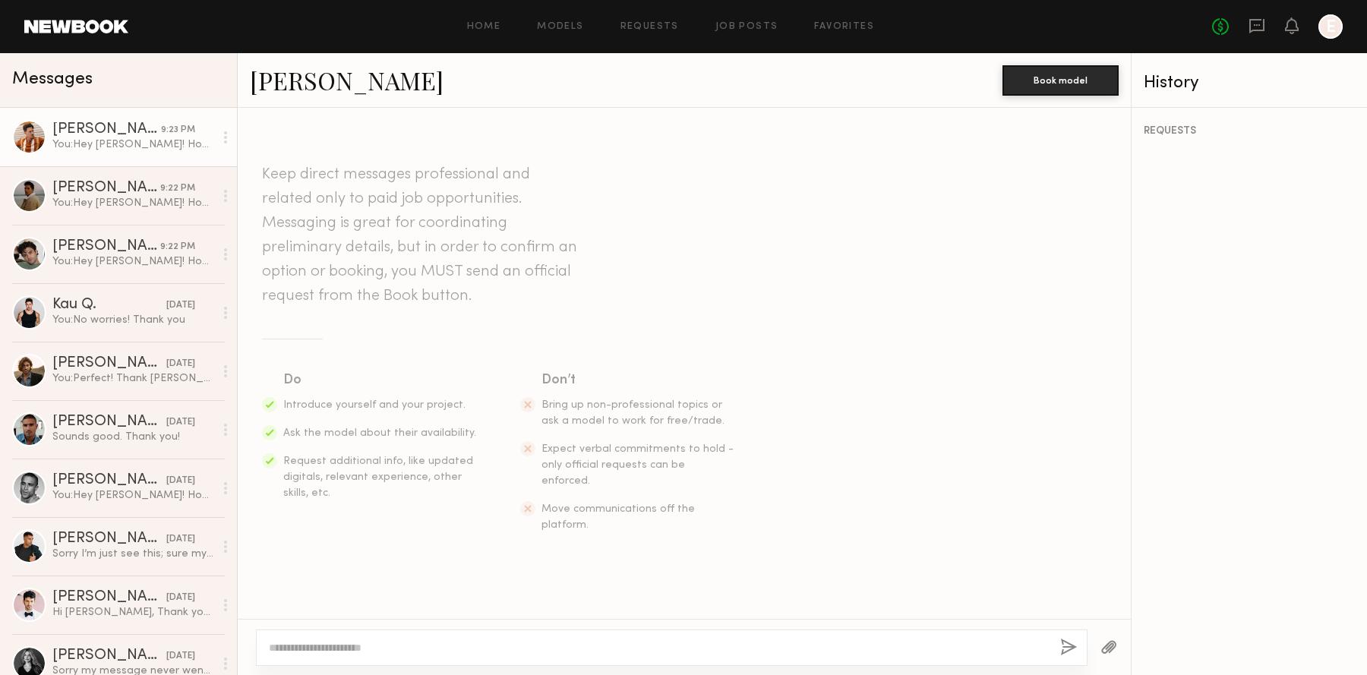
scroll to position [267, 0]
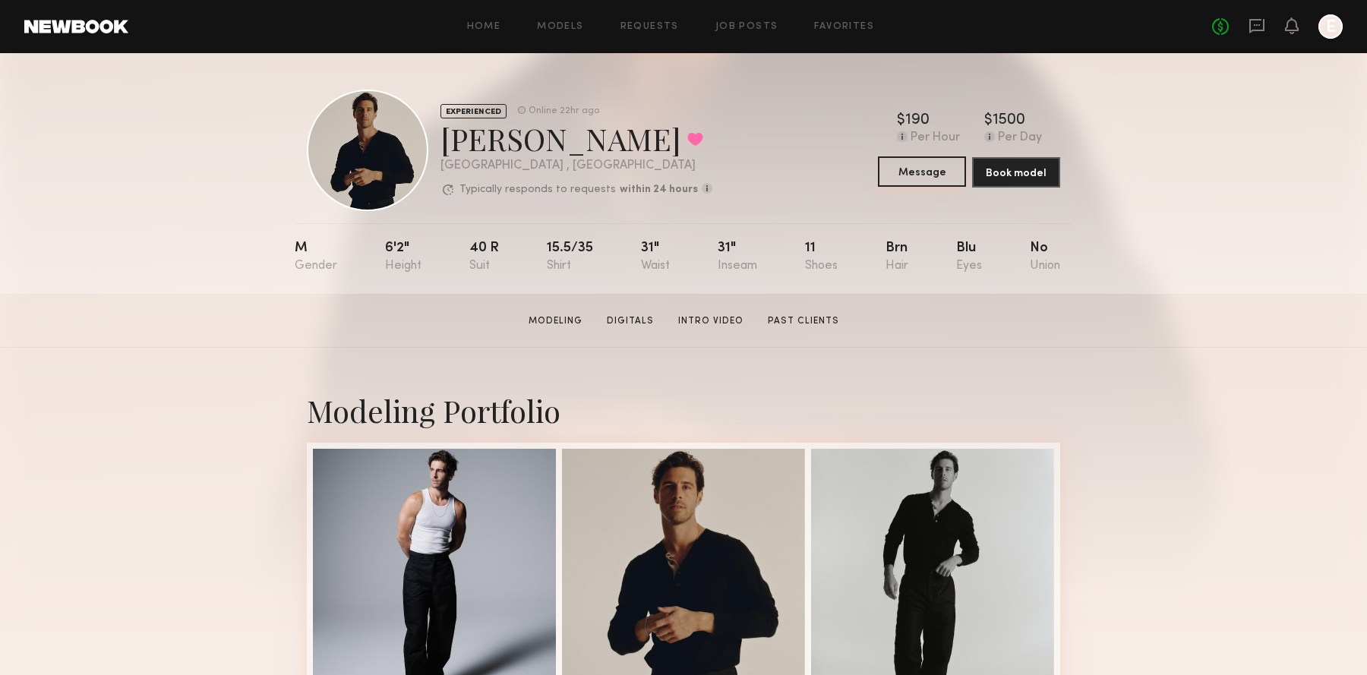
click at [930, 178] on button "Message" at bounding box center [922, 171] width 88 height 30
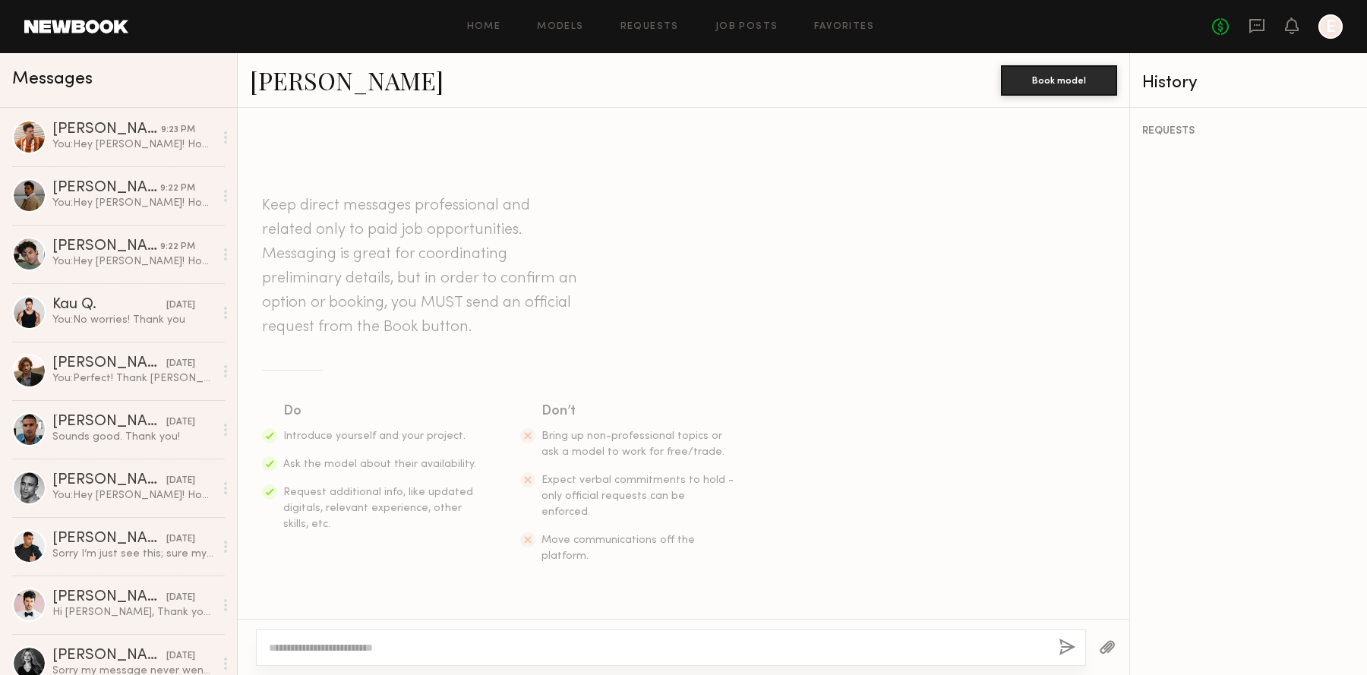
click at [500, 645] on textarea at bounding box center [657, 647] width 777 height 15
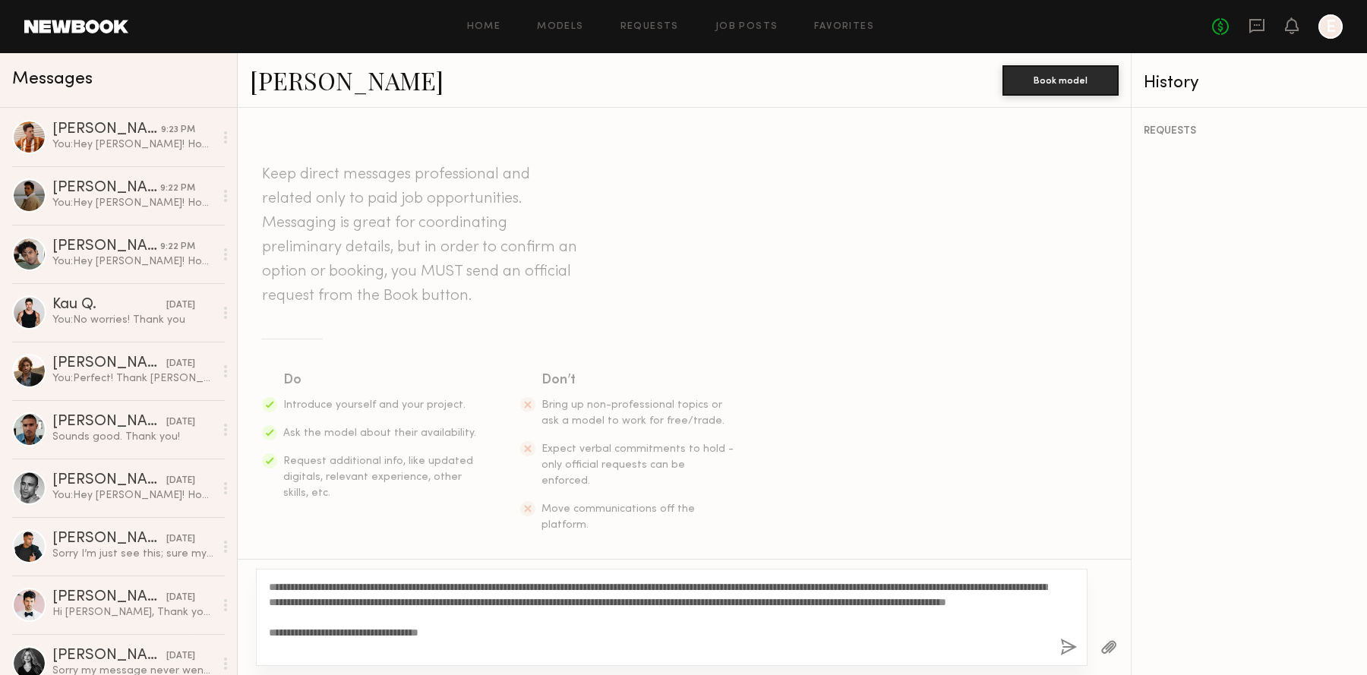
click at [298, 580] on textarea "**********" at bounding box center [658, 617] width 779 height 76
click at [471, 632] on textarea "**********" at bounding box center [658, 617] width 779 height 76
type textarea "**********"
click at [1064, 641] on button "button" at bounding box center [1068, 647] width 17 height 19
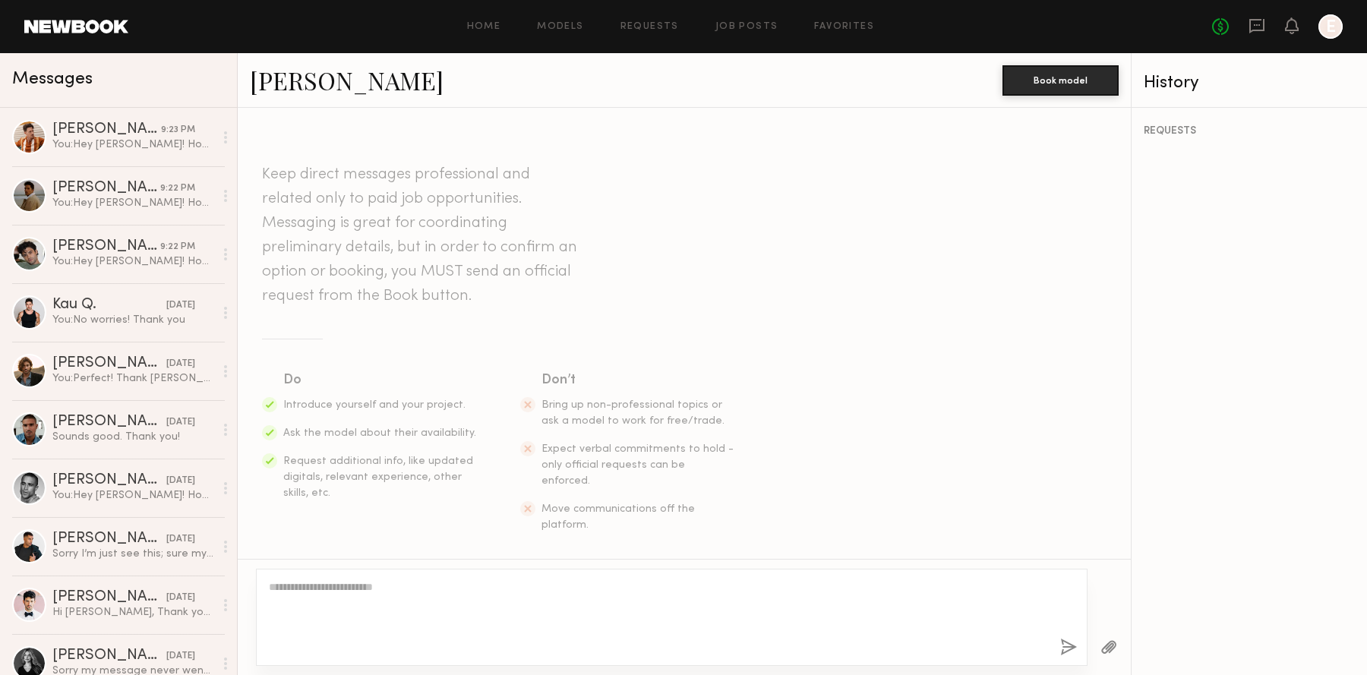
scroll to position [267, 0]
